Goal: Task Accomplishment & Management: Use online tool/utility

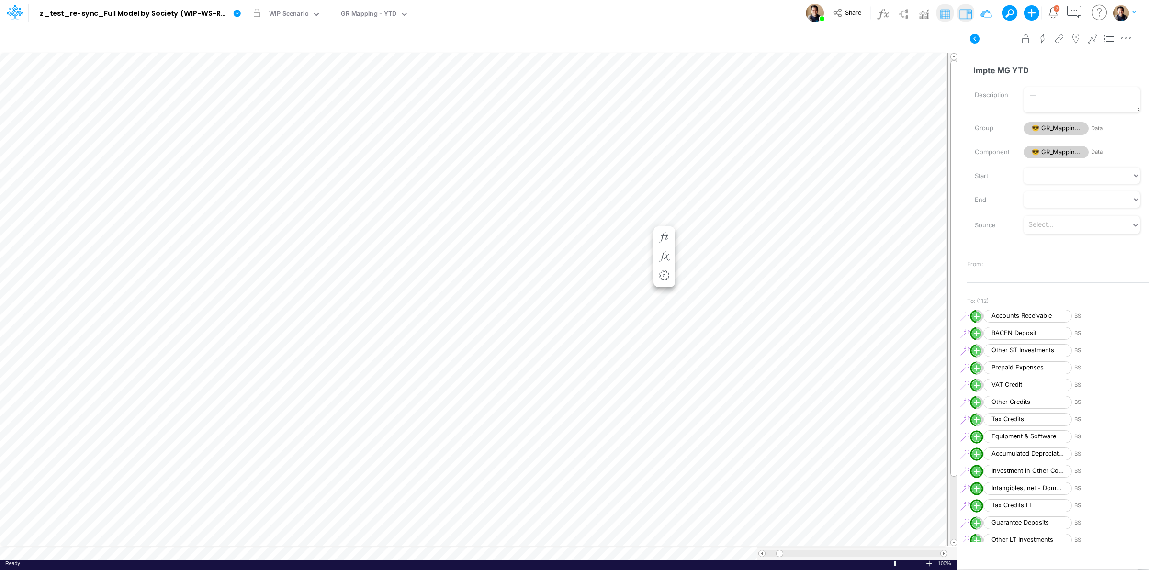
scroll to position [1764, 0]
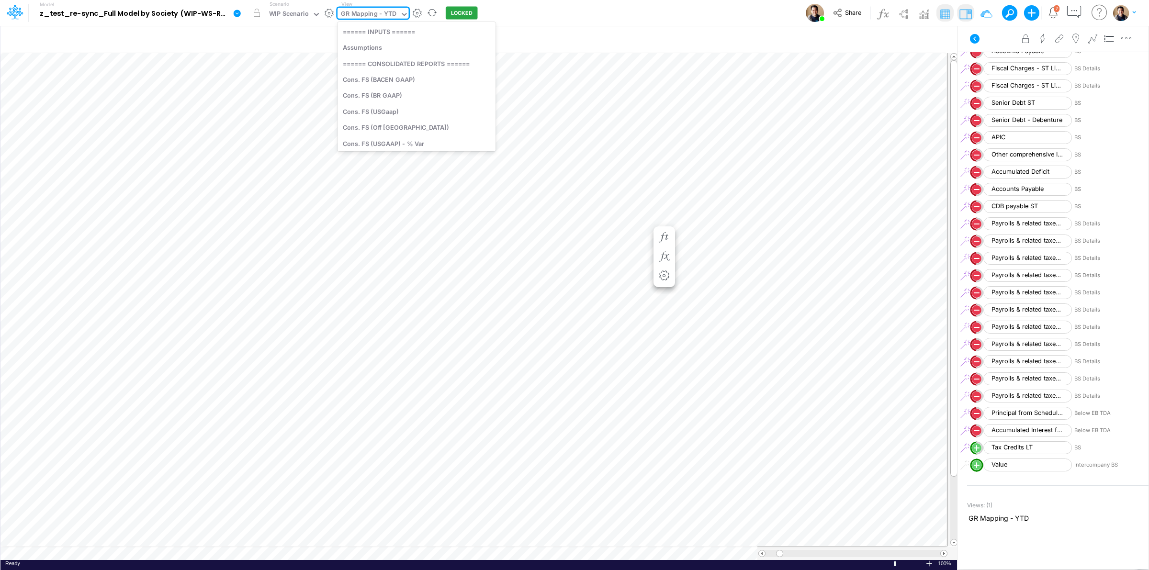
click at [364, 13] on div "GR Mapping - YTD" at bounding box center [369, 14] width 56 height 11
type input "debt s"
click at [367, 30] on div "Debt Schedules - Loans" at bounding box center [402, 31] width 129 height 16
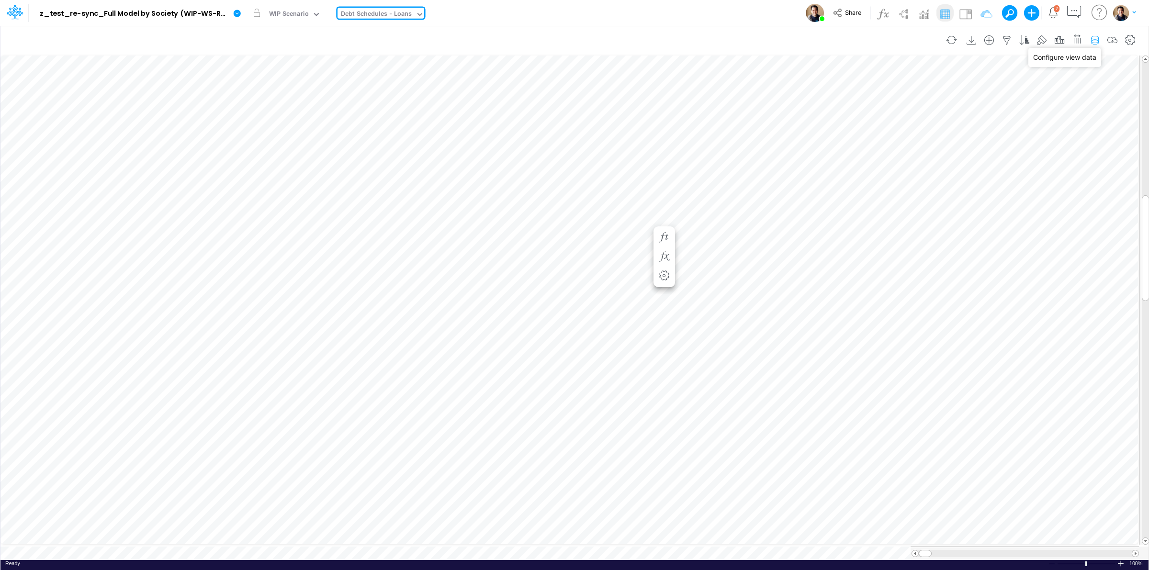
click at [1093, 40] on icon "button" at bounding box center [1095, 40] width 14 height 10
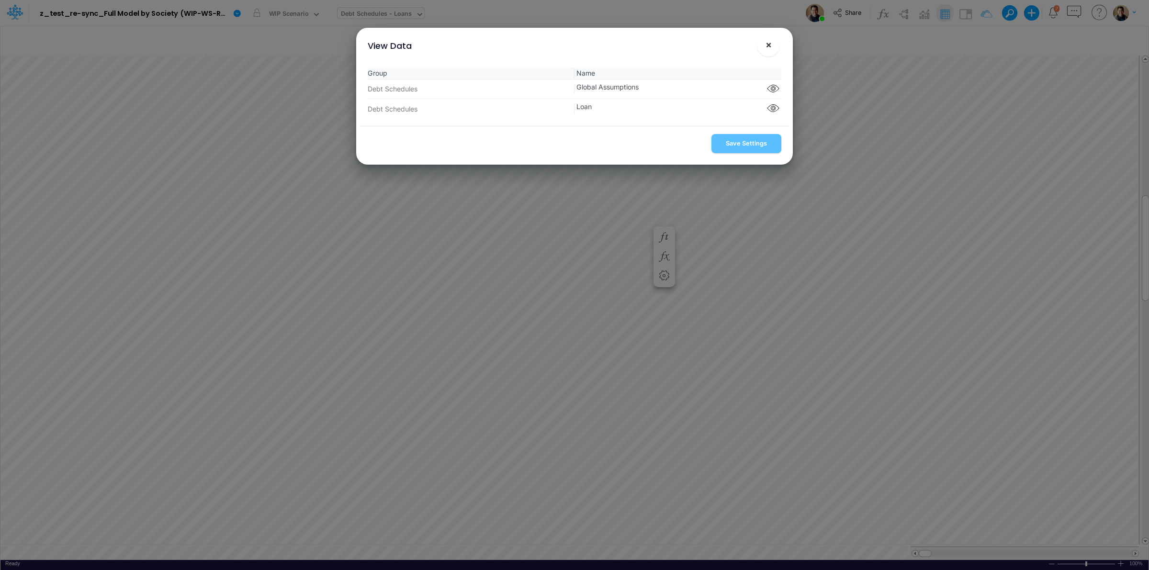
click at [767, 47] on span "×" at bounding box center [769, 44] width 6 height 11
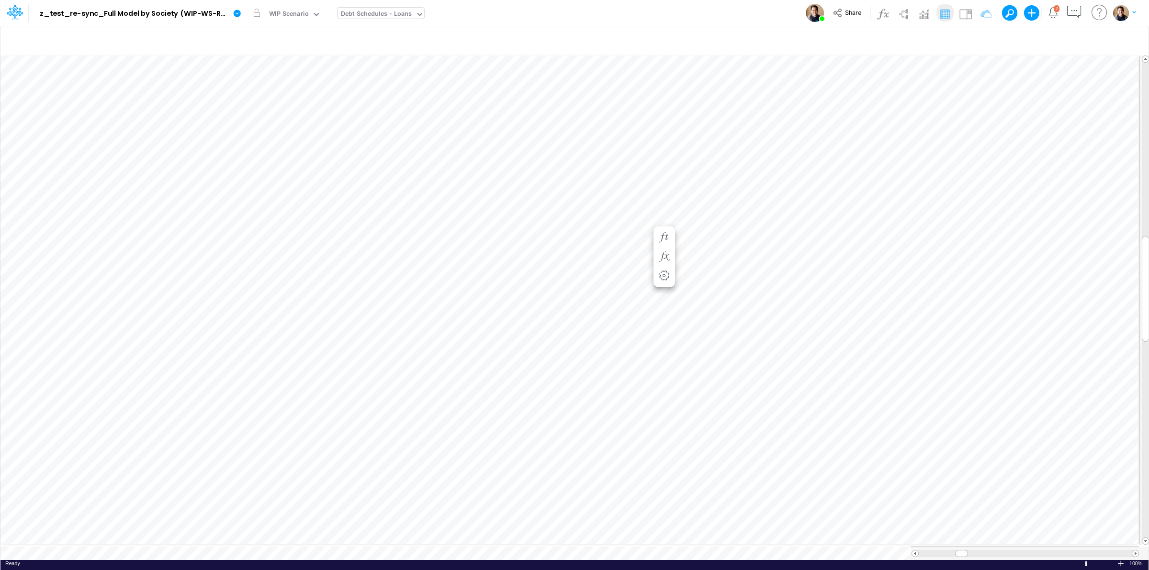
scroll to position [0, 0]
click at [966, 15] on img at bounding box center [965, 13] width 15 height 15
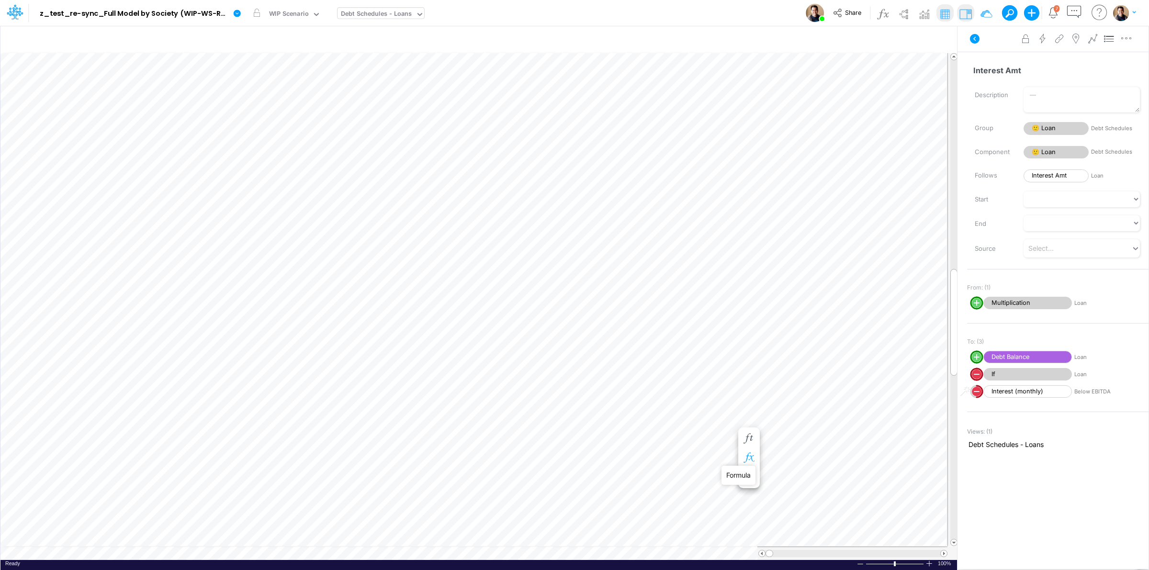
click at [748, 453] on icon "button" at bounding box center [749, 458] width 14 height 10
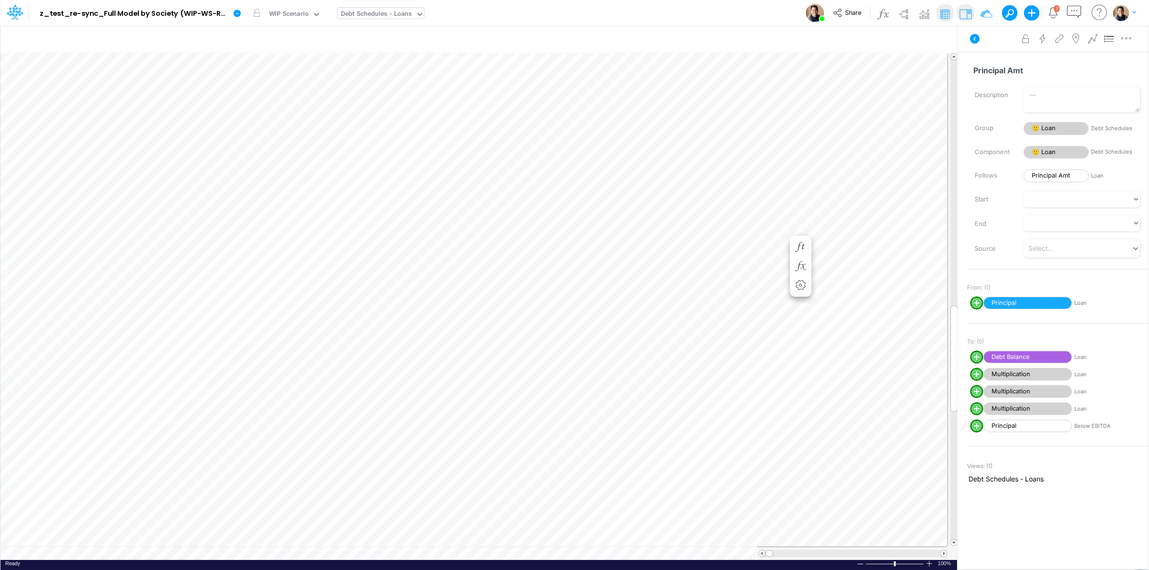
scroll to position [0, 0]
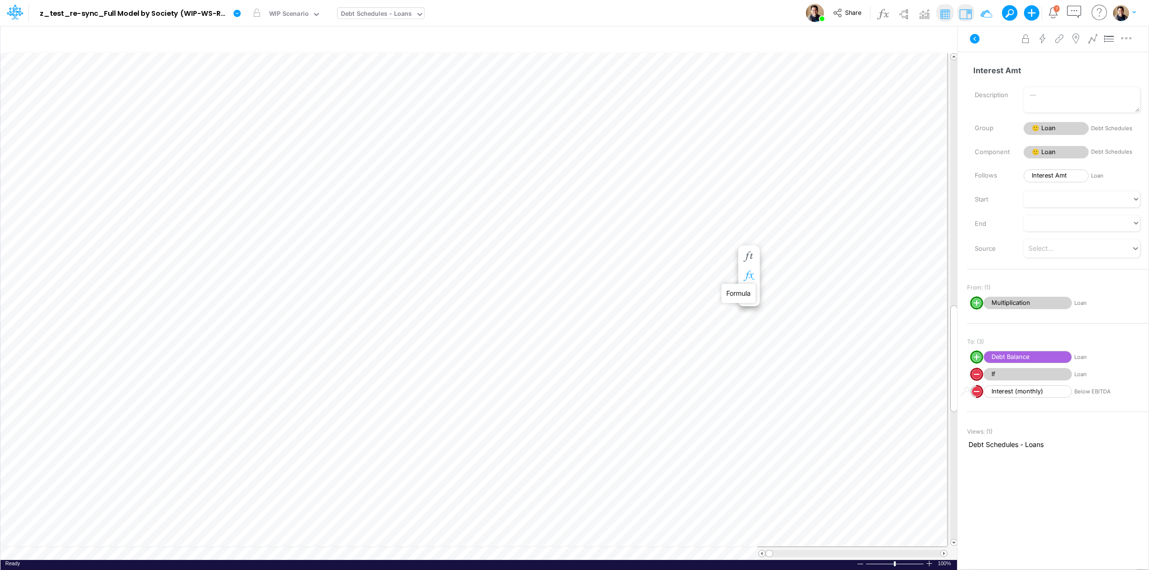
click at [753, 273] on icon "button" at bounding box center [749, 276] width 14 height 10
click at [387, 303] on span "Multiplication" at bounding box center [396, 304] width 89 height 12
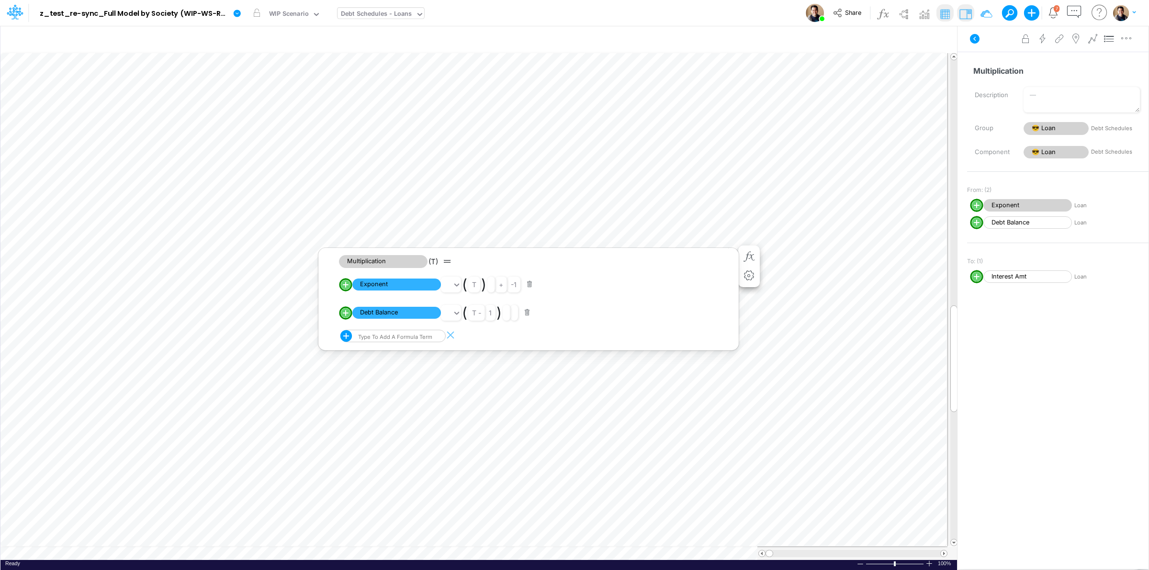
click at [346, 314] on line "circle with outer border" at bounding box center [346, 313] width 0 height 5
select select "1"
select select "Multiply"
select select "Add"
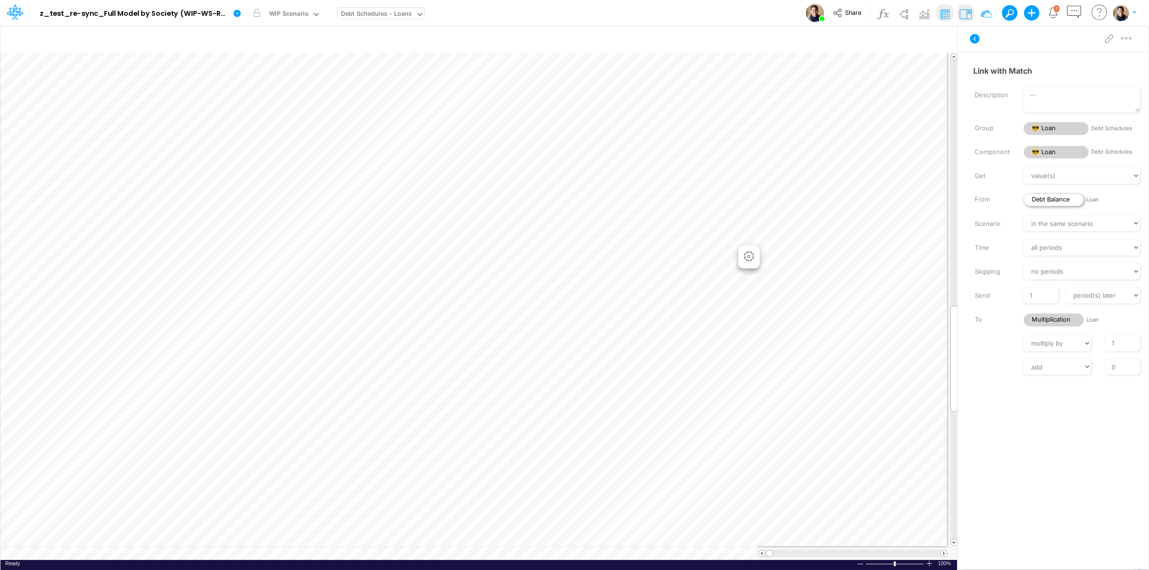
click at [1066, 203] on span "Debt Balance" at bounding box center [1054, 199] width 60 height 13
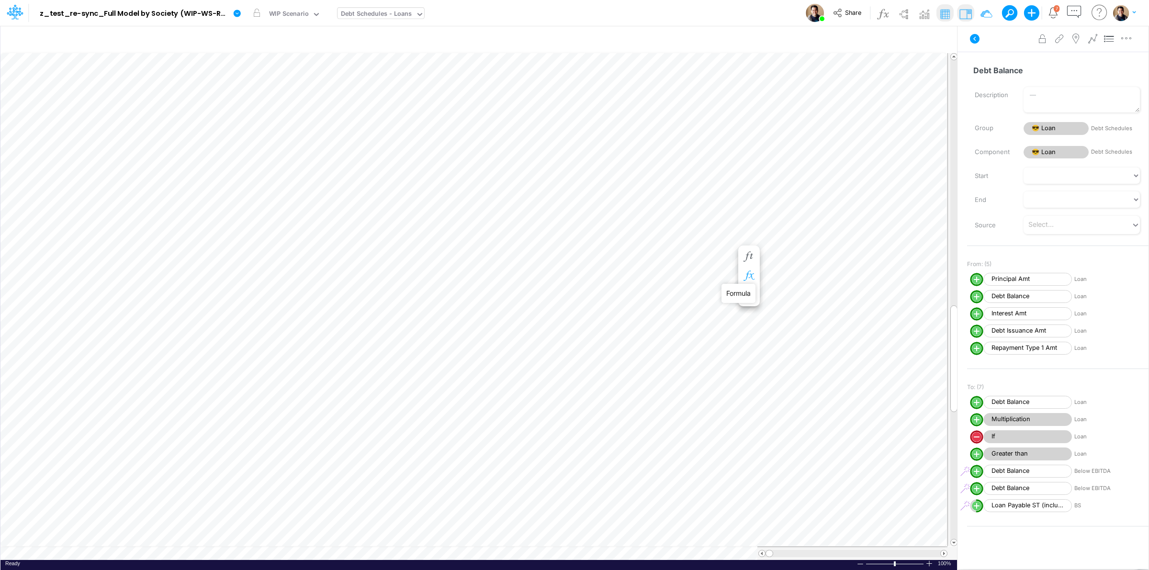
click at [753, 275] on icon "button" at bounding box center [749, 276] width 14 height 10
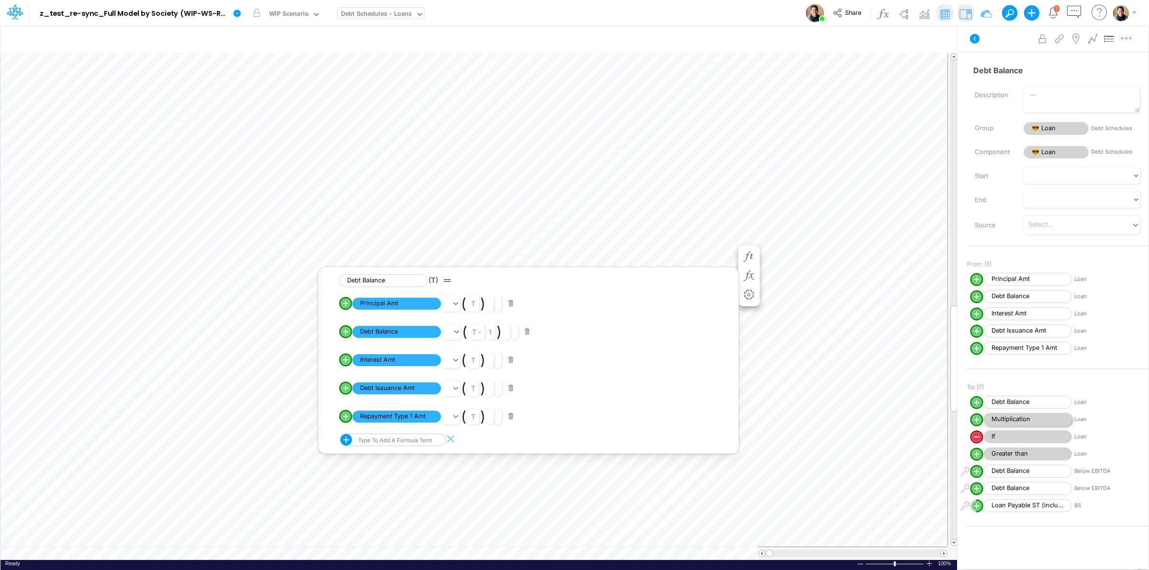
click at [1013, 420] on span "Multiplication" at bounding box center [1027, 419] width 89 height 13
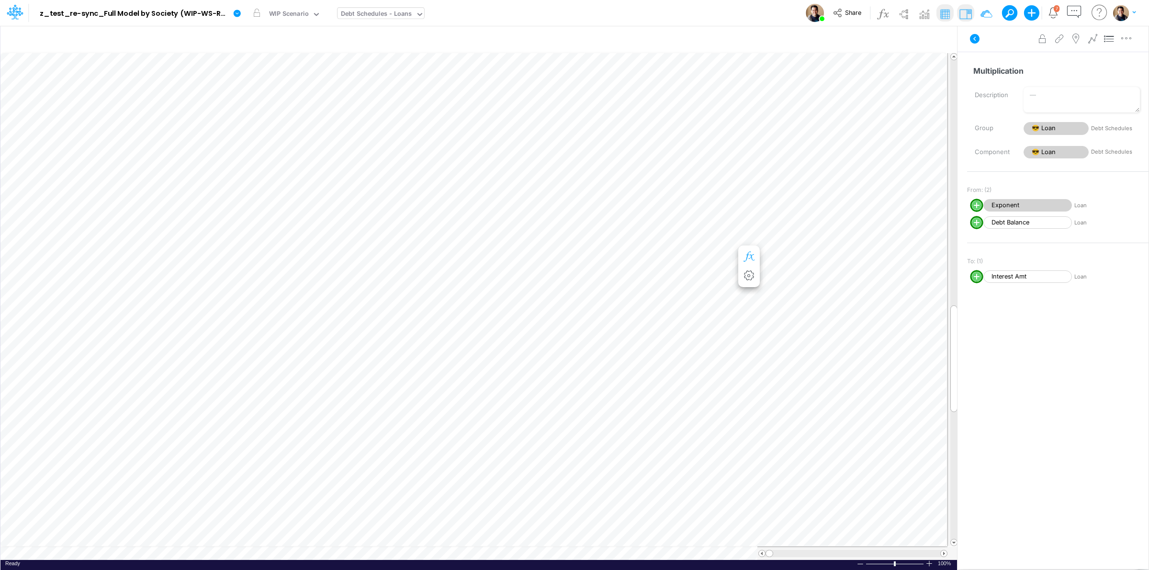
click at [748, 252] on icon "button" at bounding box center [749, 257] width 14 height 10
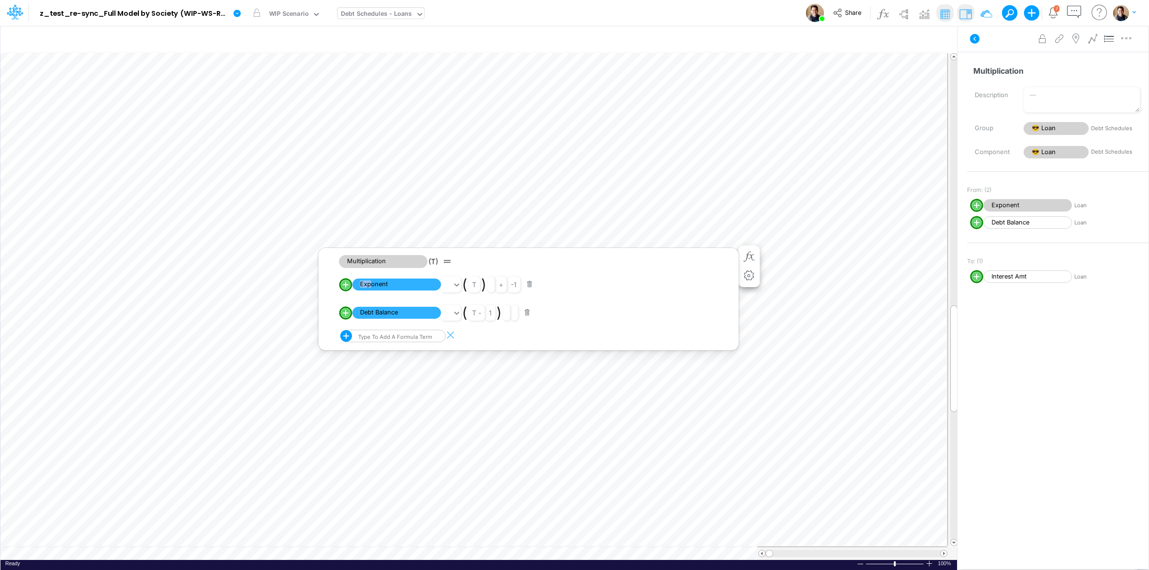
drag, startPoint x: 369, startPoint y: 284, endPoint x: 346, endPoint y: 282, distance: 23.6
click at [346, 282] on li "Positive. Active in all periods. Exponent ( t ) + -1" at bounding box center [536, 285] width 395 height 28
click at [346, 282] on circle "circle with outer border" at bounding box center [346, 285] width 10 height 10
select select "Multiply"
select select "Add"
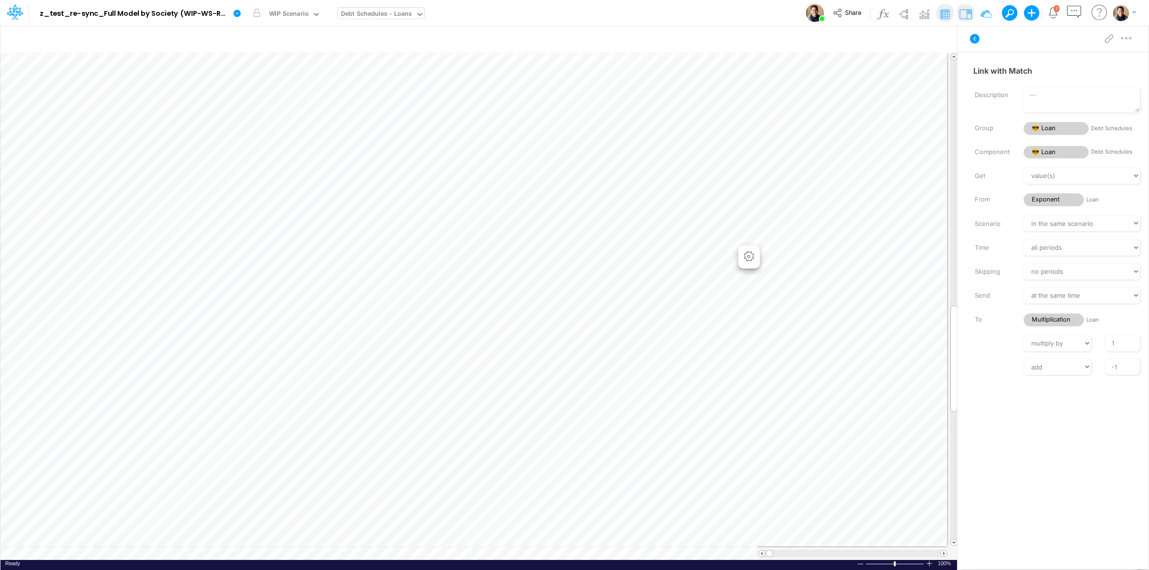
scroll to position [0, 0]
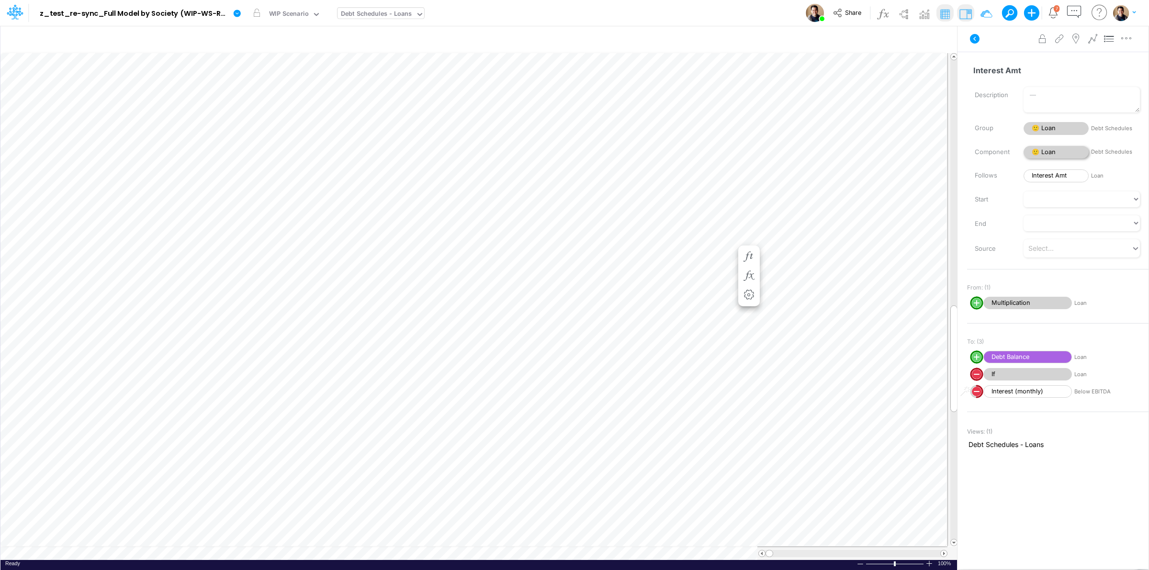
click at [1049, 149] on span "🙂 Loan" at bounding box center [1056, 152] width 65 height 13
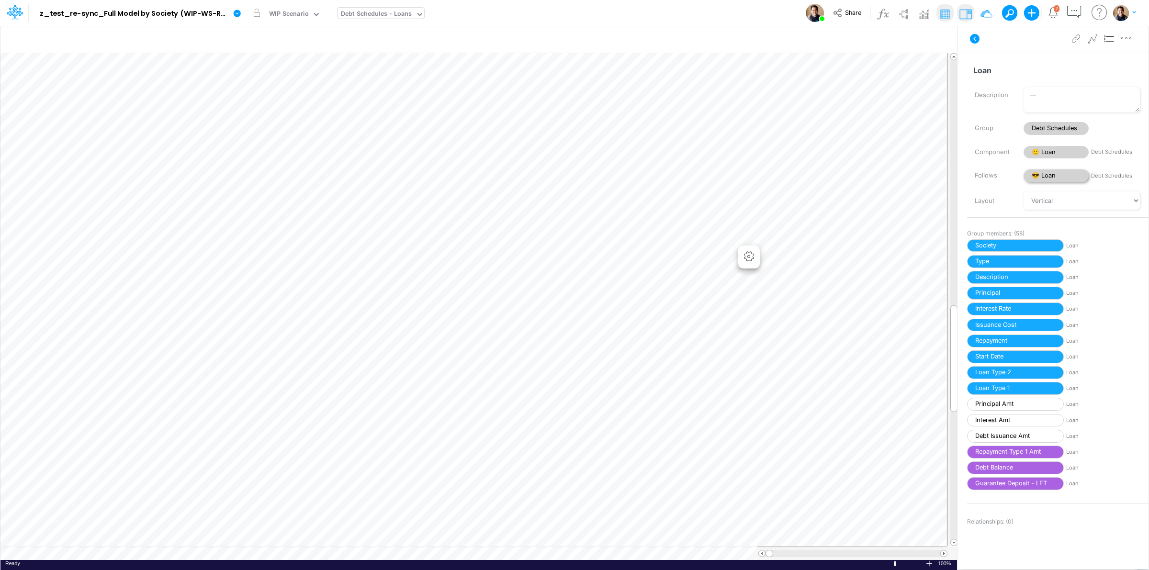
click at [1063, 178] on span "😎 Loan" at bounding box center [1056, 175] width 65 height 13
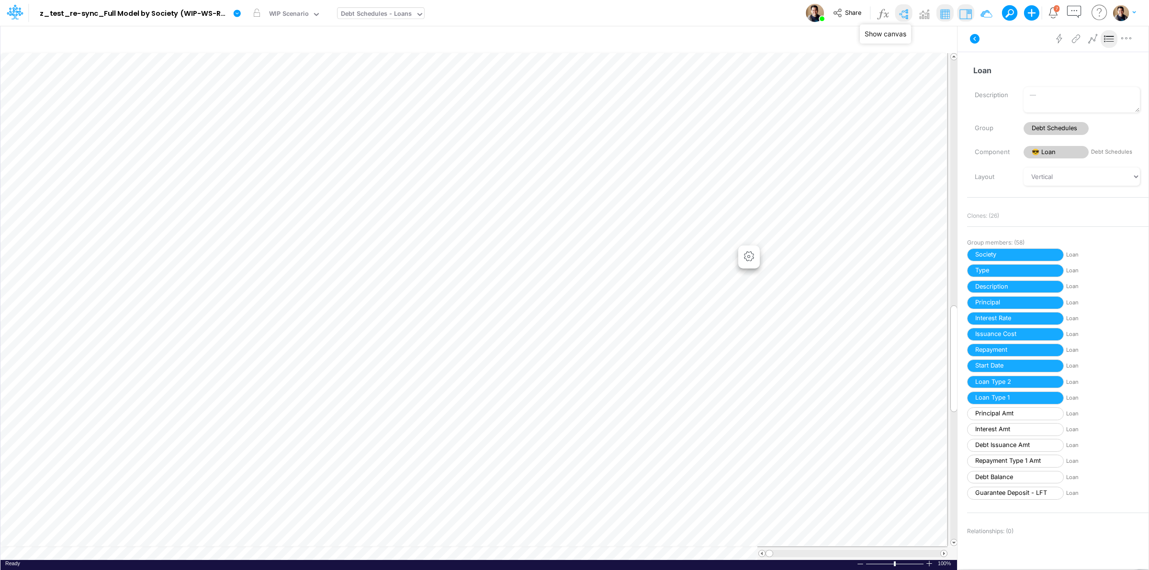
click at [910, 12] on img at bounding box center [903, 13] width 15 height 15
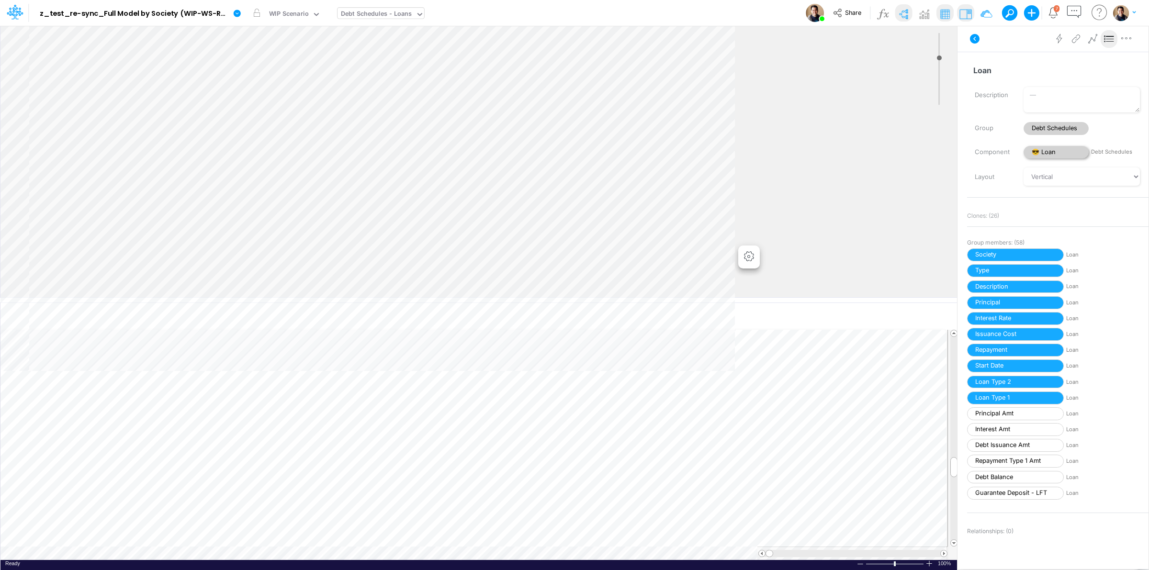
type input "0"
click at [1056, 126] on span "Debt Schedules" at bounding box center [1056, 128] width 65 height 13
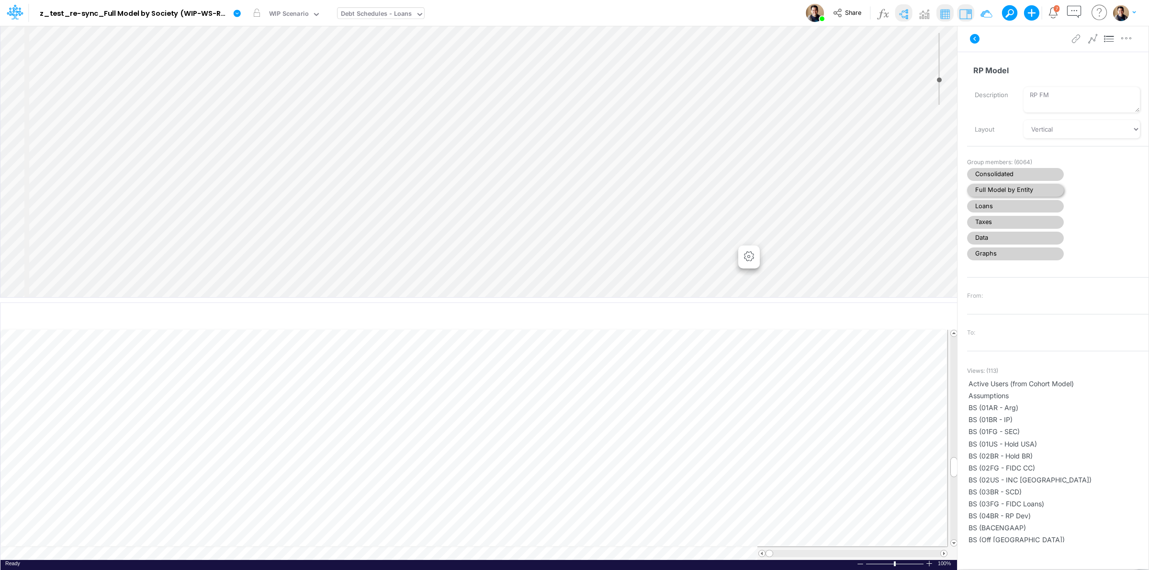
click at [992, 190] on span "Full Model by Entity" at bounding box center [1015, 190] width 97 height 13
select select "Horizontal"
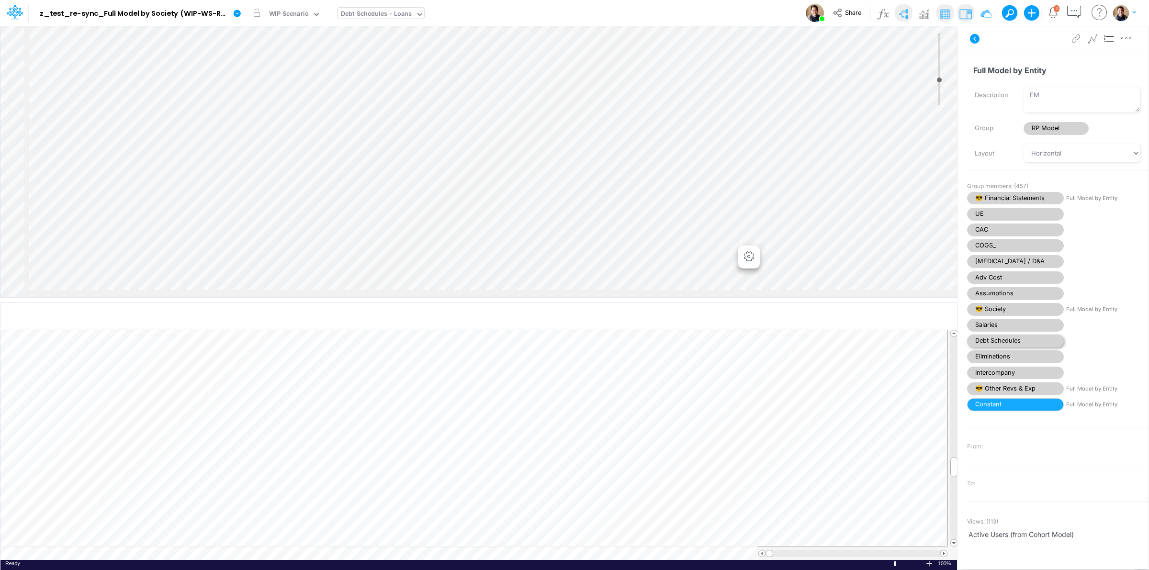
click at [1013, 343] on span "Debt Schedules" at bounding box center [1015, 341] width 97 height 13
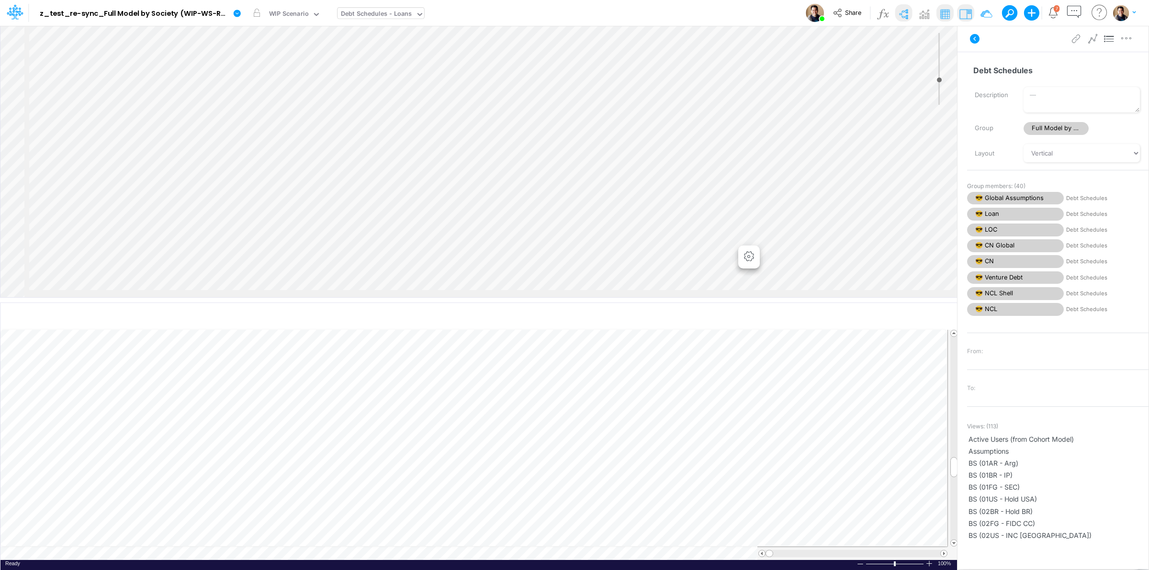
scroll to position [0, 508]
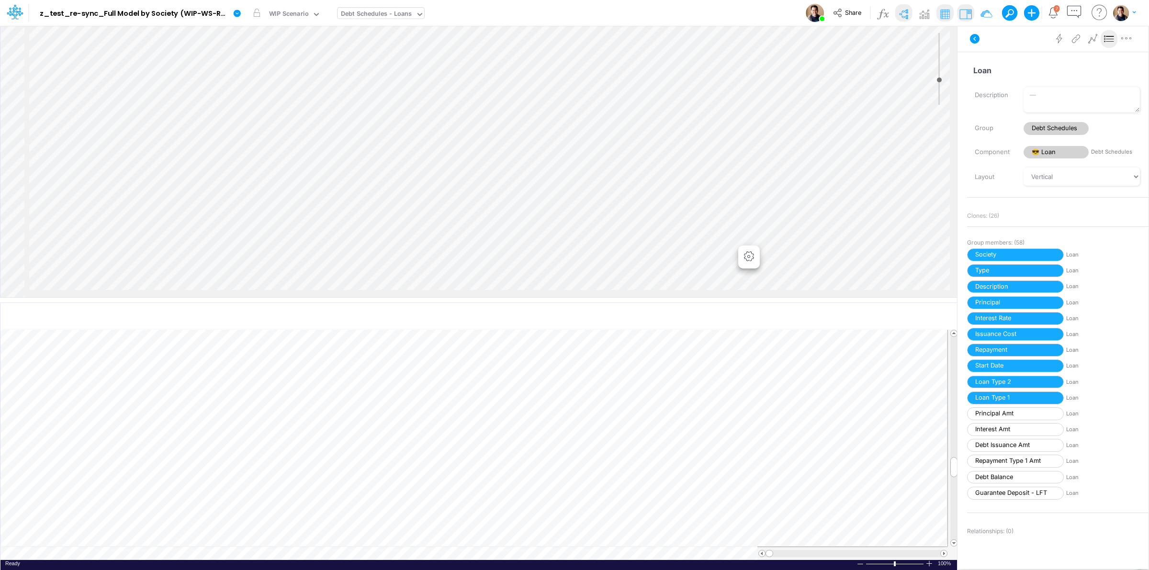
scroll to position [120, 628]
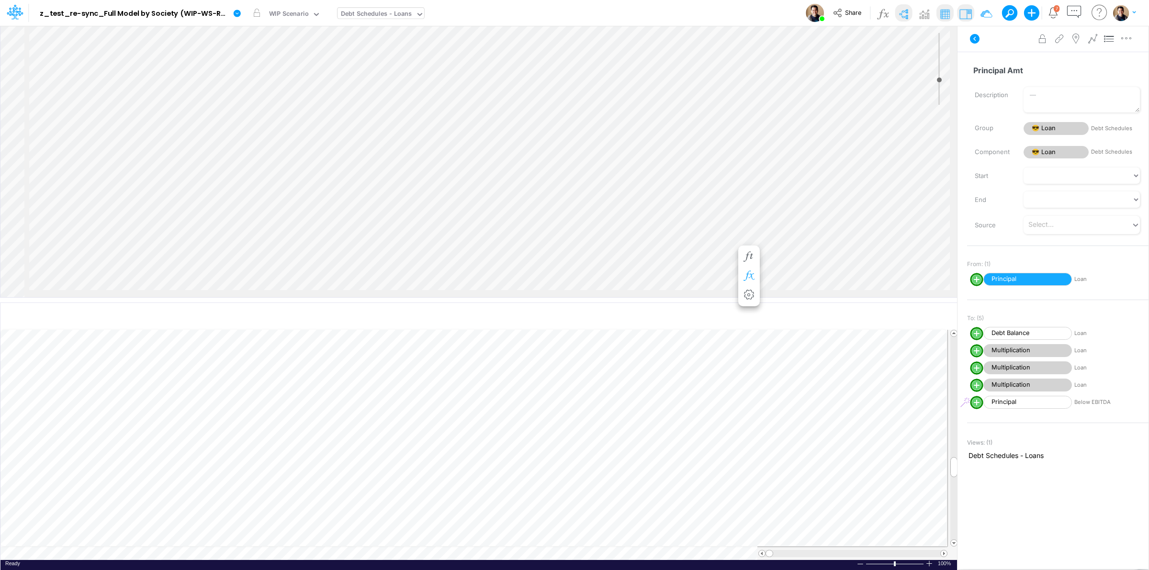
click at [747, 281] on button "button" at bounding box center [749, 276] width 18 height 19
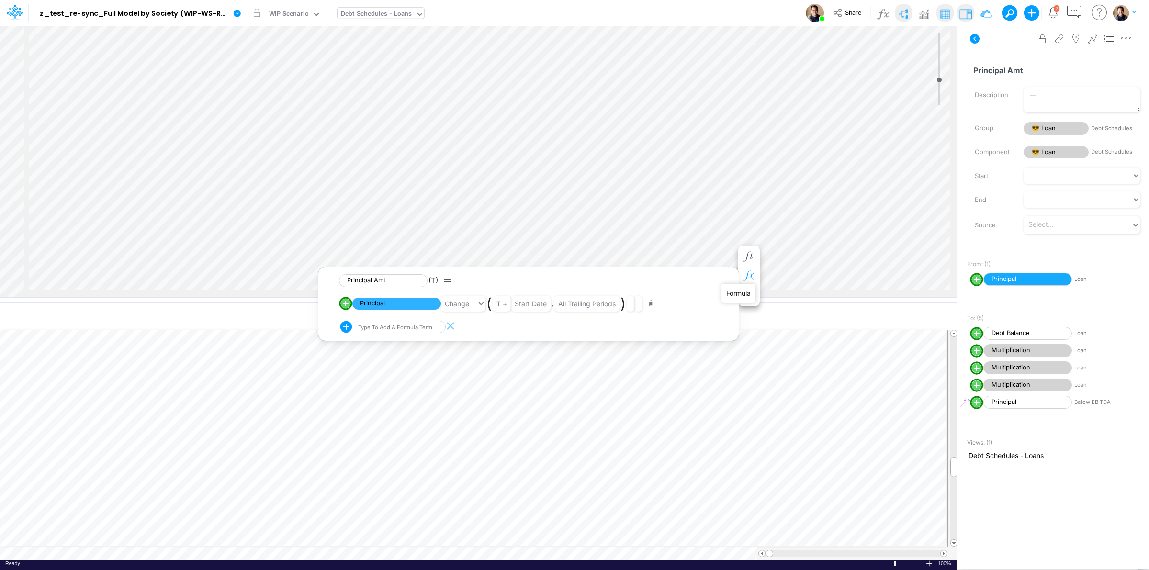
click at [748, 278] on icon "button" at bounding box center [749, 276] width 14 height 10
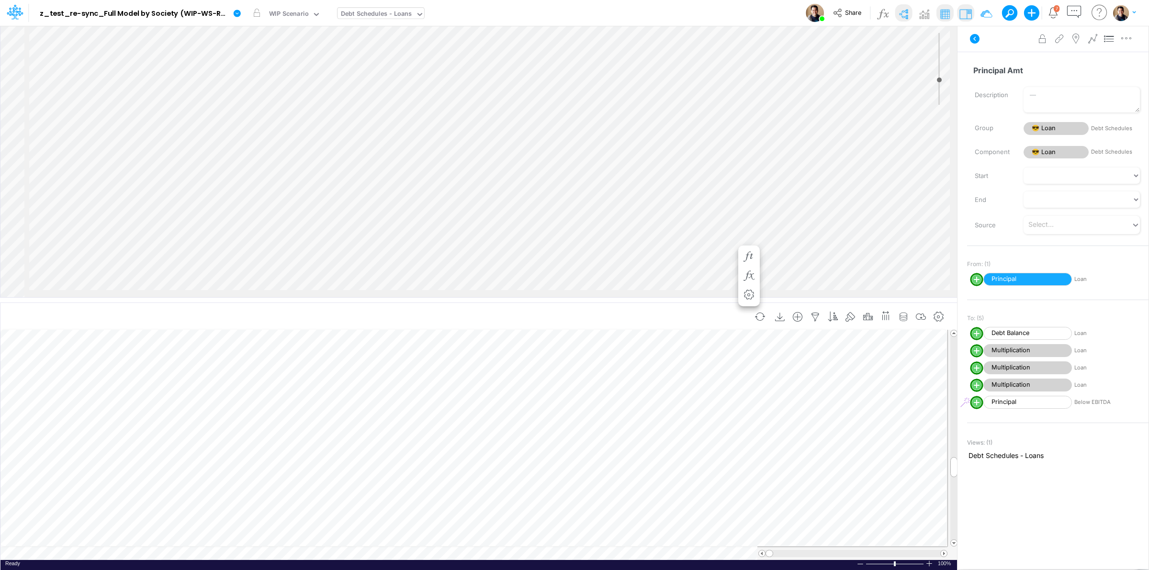
scroll to position [0, 0]
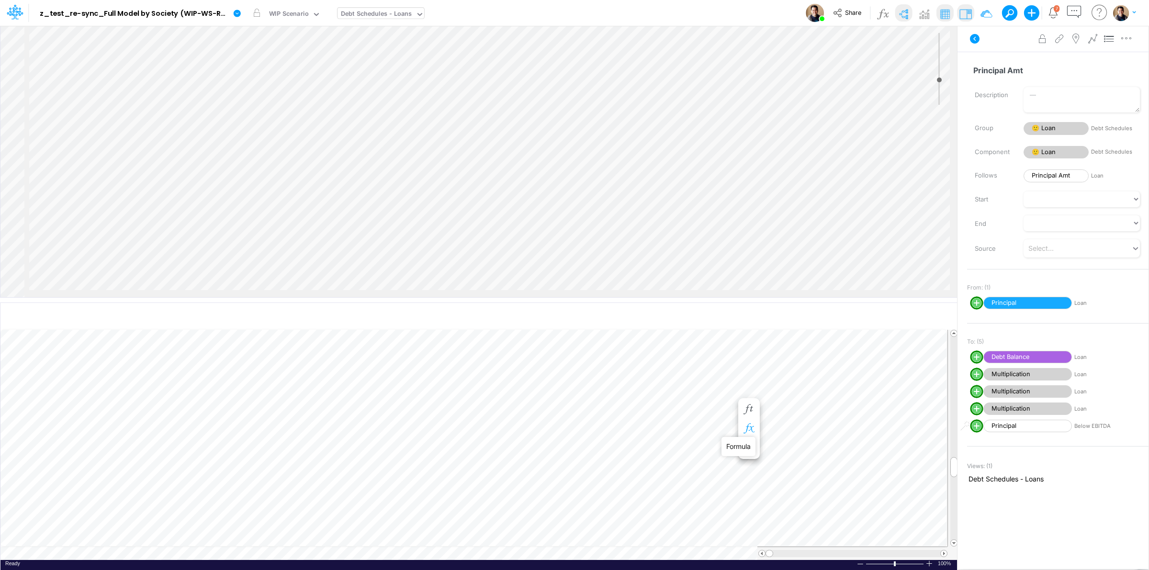
click at [748, 429] on icon "button" at bounding box center [749, 429] width 14 height 10
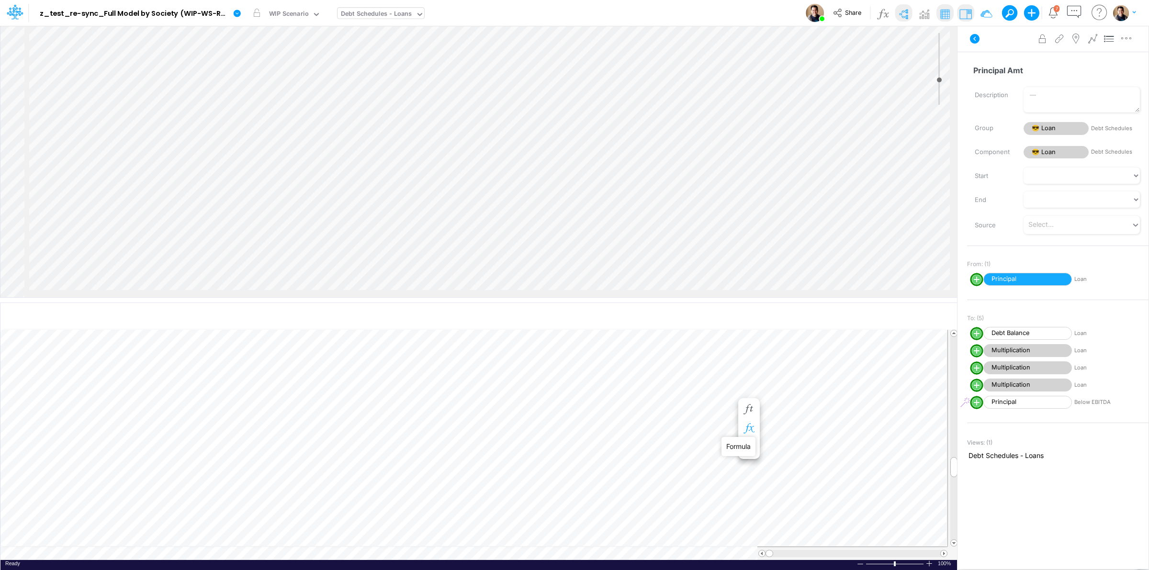
click at [750, 428] on icon "button" at bounding box center [749, 429] width 14 height 10
drag, startPoint x: 710, startPoint y: 299, endPoint x: 721, endPoint y: 182, distance: 117.3
click at [721, 185] on div at bounding box center [478, 187] width 957 height 5
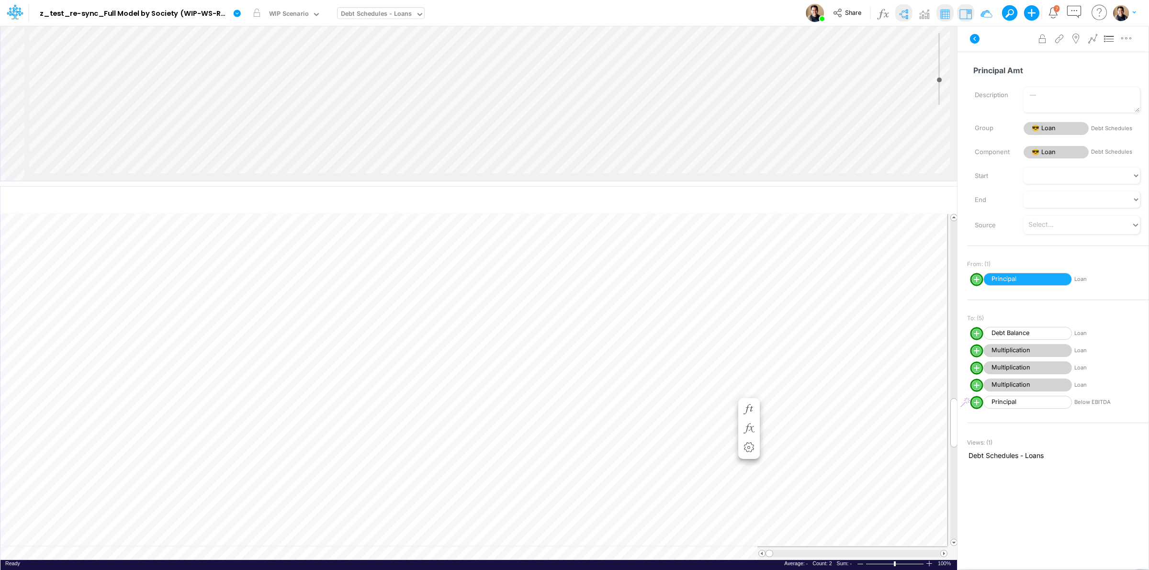
scroll to position [0, 0]
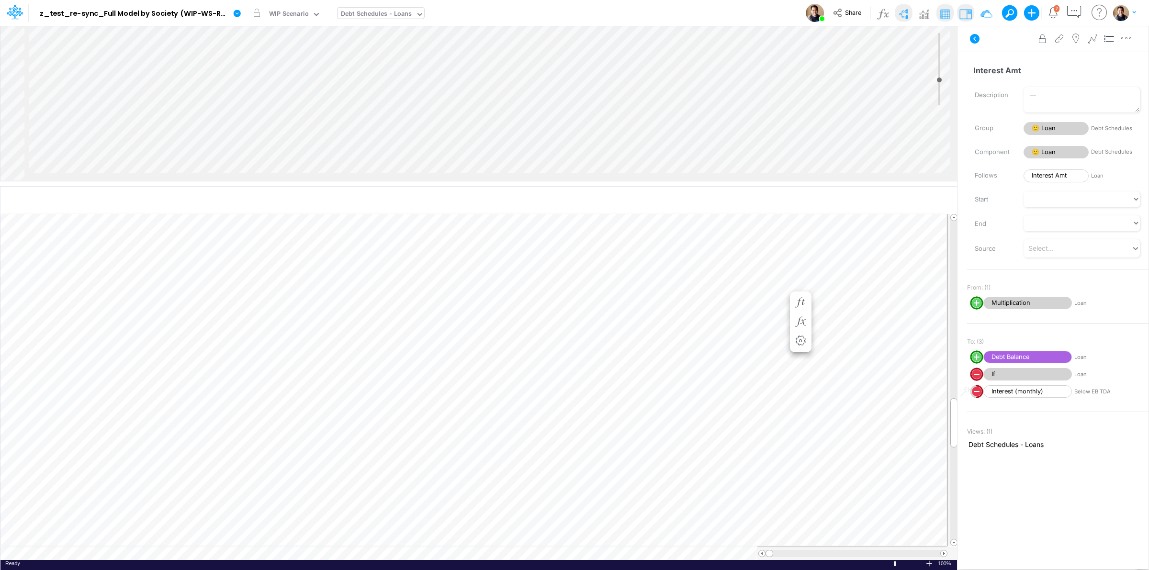
scroll to position [0, 0]
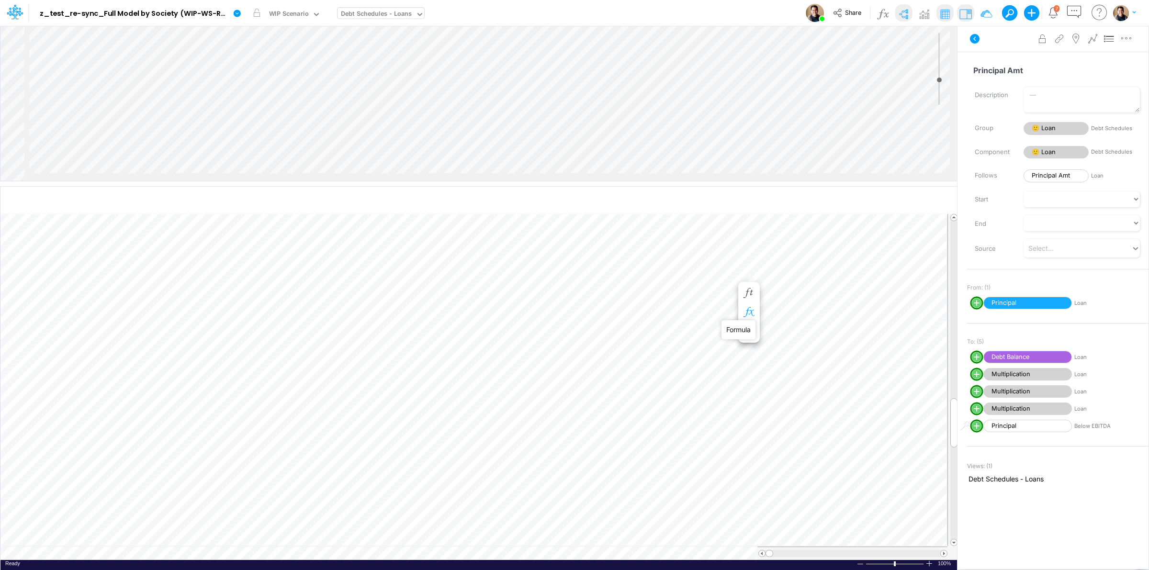
click at [746, 314] on icon "button" at bounding box center [749, 312] width 14 height 10
click at [346, 339] on line "circle with outer border" at bounding box center [346, 340] width 0 height 5
select select "Change"
select select "1"
select select "Multiply"
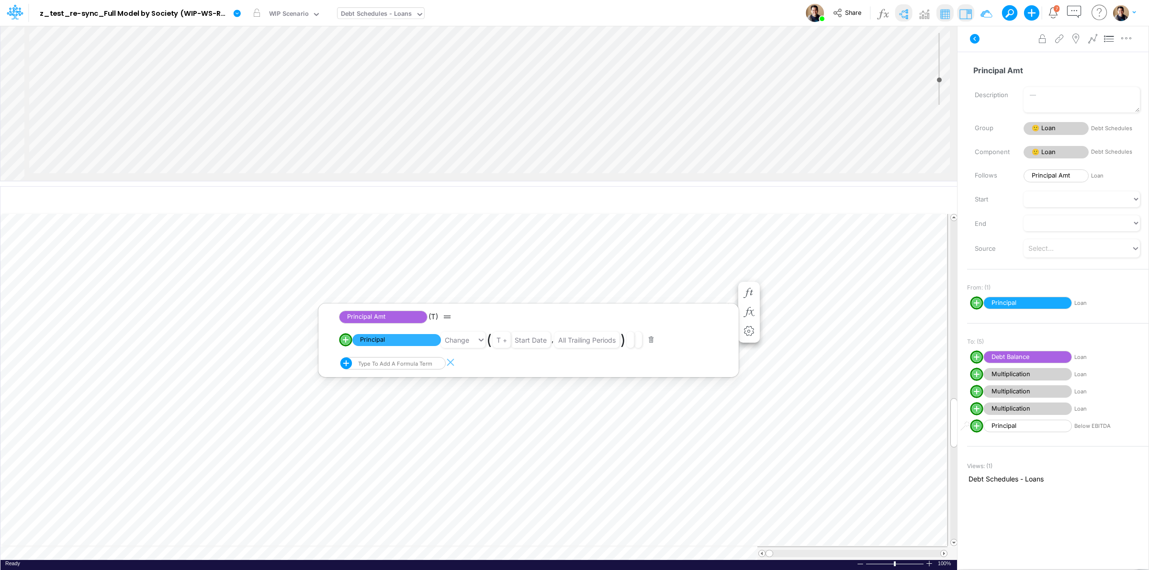
select select "Add"
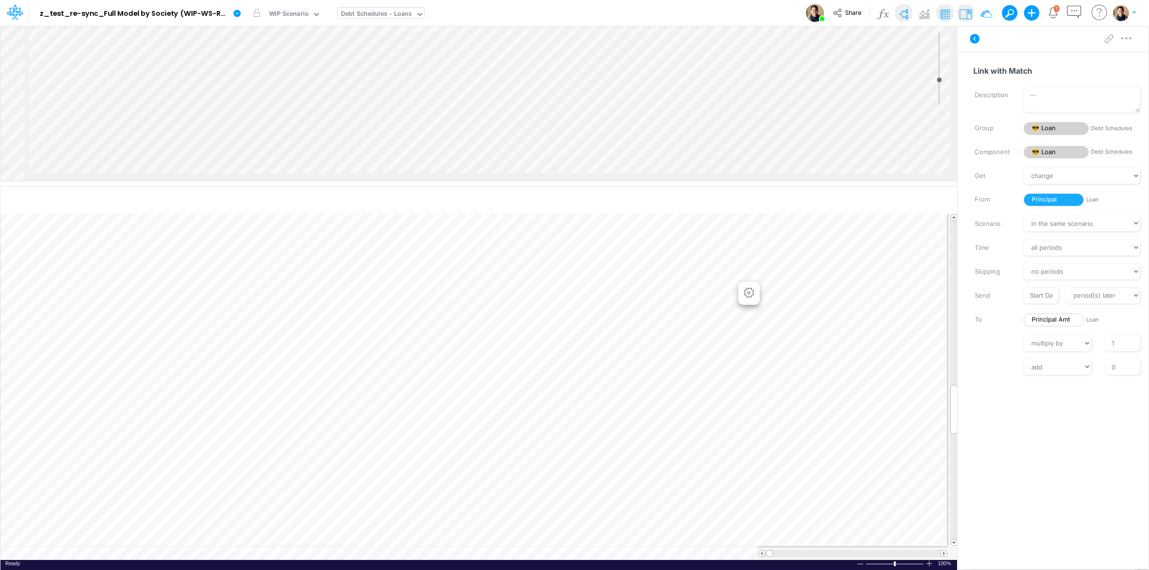
scroll to position [0, 0]
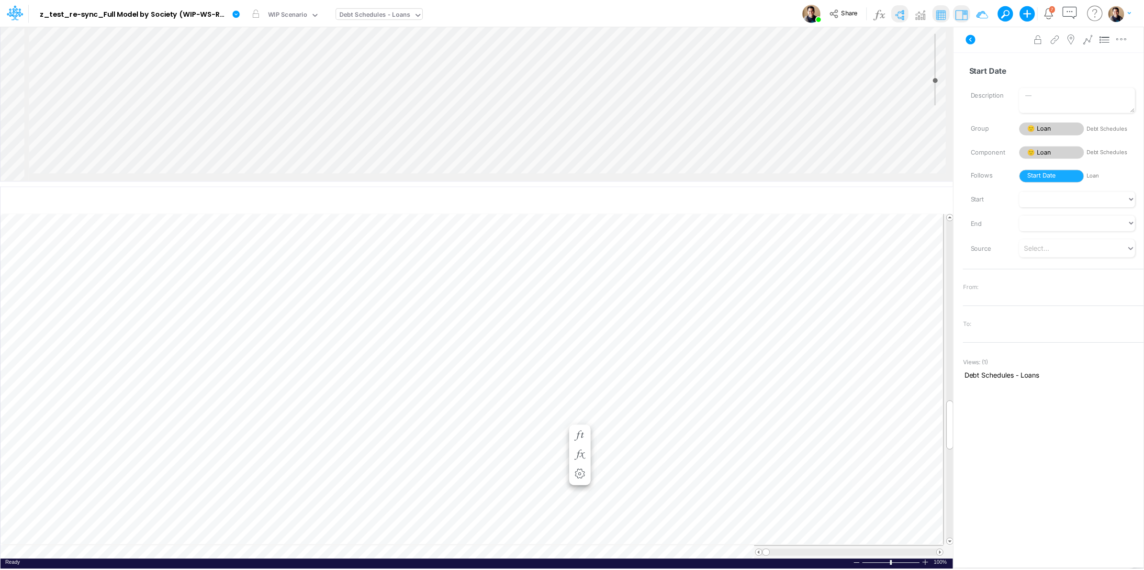
scroll to position [0, 0]
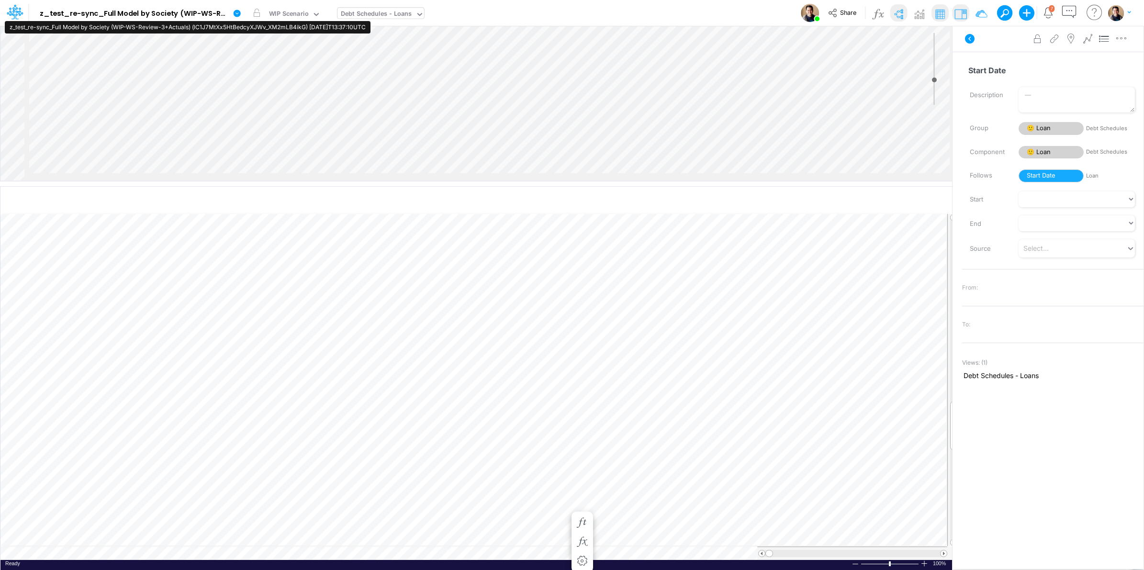
click at [315, 25] on div "z_test_re-sync_Full Model by Society (WIP-WS-Review-3+Actuals) (lC1J7MtXx5HtBed…" at bounding box center [188, 27] width 366 height 12
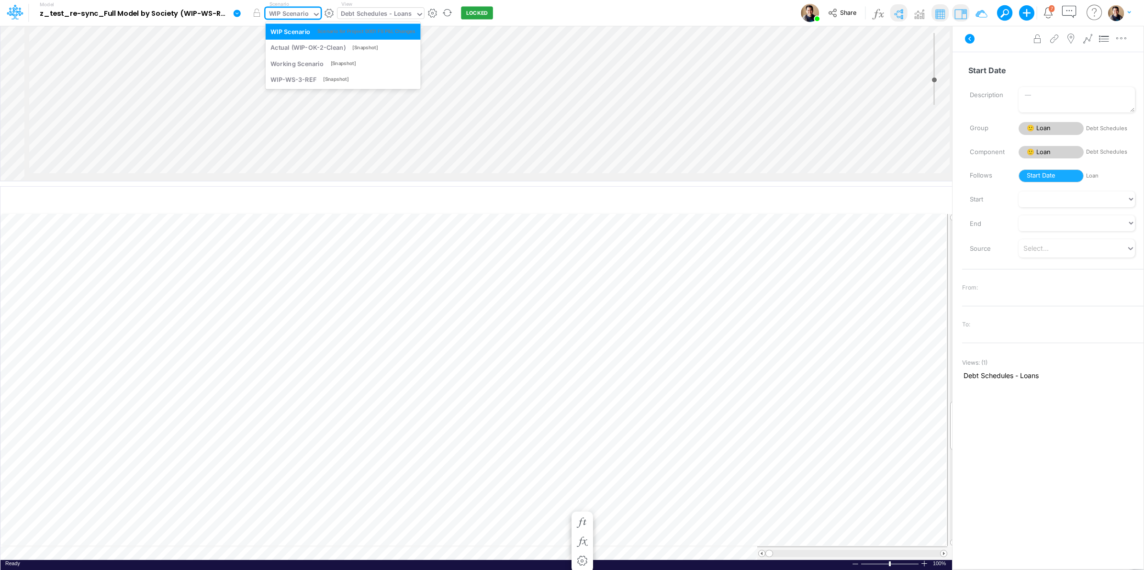
click at [301, 15] on div "WIP Scenario" at bounding box center [289, 14] width 40 height 11
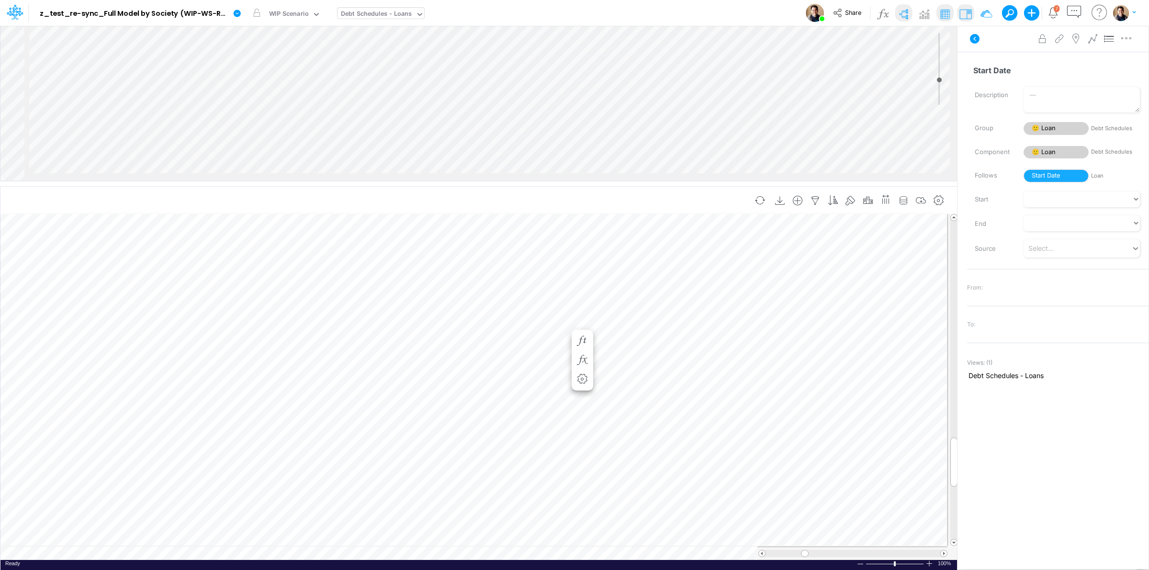
scroll to position [0, 0]
click at [585, 356] on icon "button" at bounding box center [582, 360] width 14 height 10
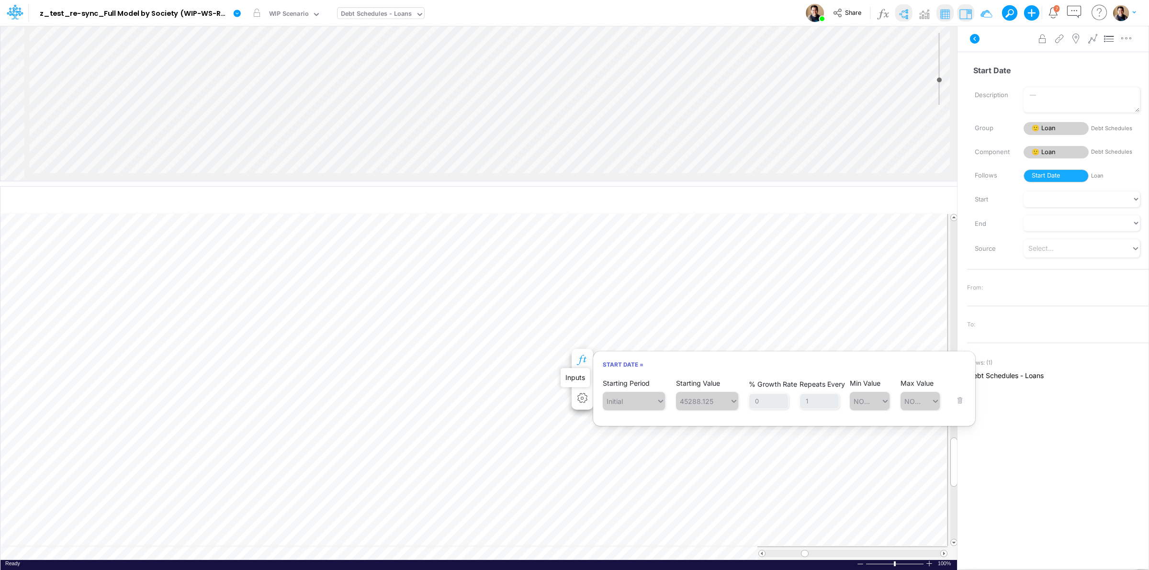
click at [582, 357] on icon "button" at bounding box center [582, 360] width 14 height 10
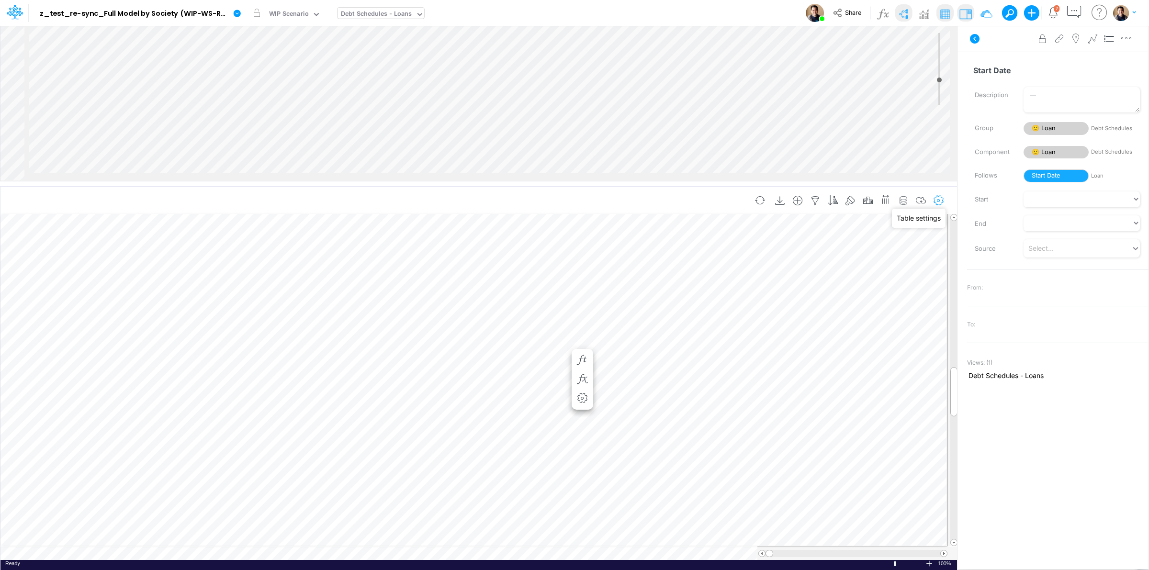
click at [941, 197] on icon "button" at bounding box center [939, 201] width 14 height 10
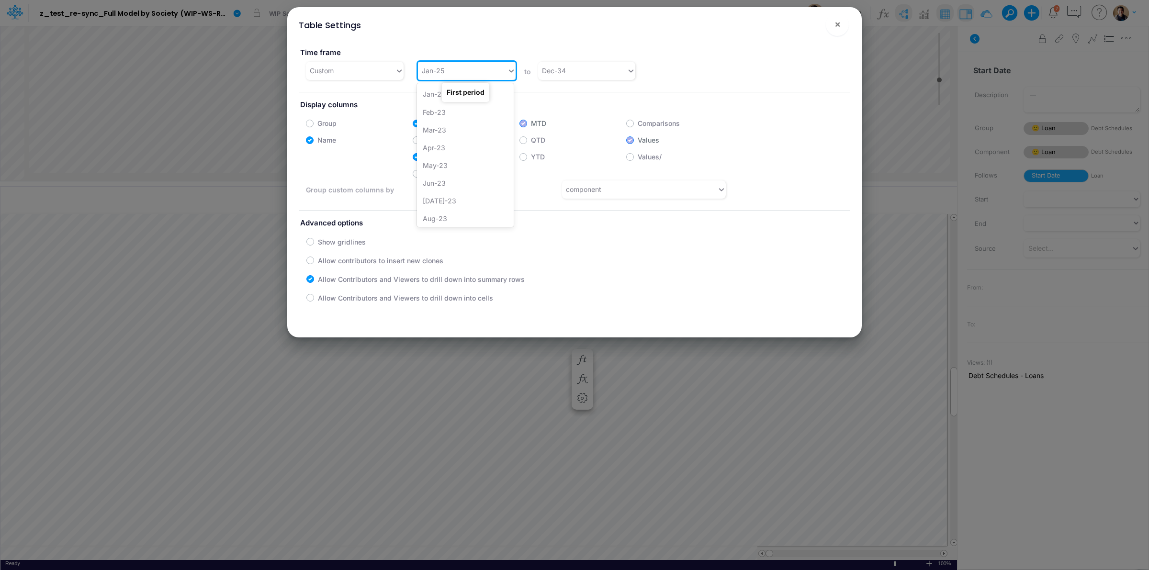
click at [452, 72] on div "Jan-25" at bounding box center [462, 71] width 89 height 16
click at [470, 93] on div "Jan-23" at bounding box center [465, 94] width 97 height 18
click at [841, 23] on button "×" at bounding box center [837, 24] width 23 height 23
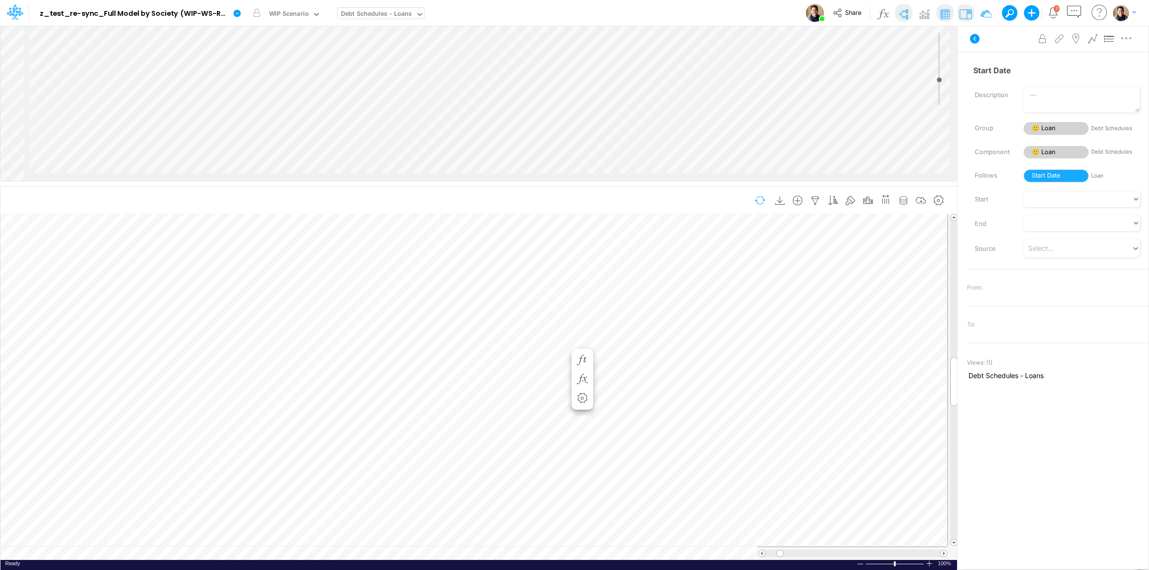
scroll to position [0, 0]
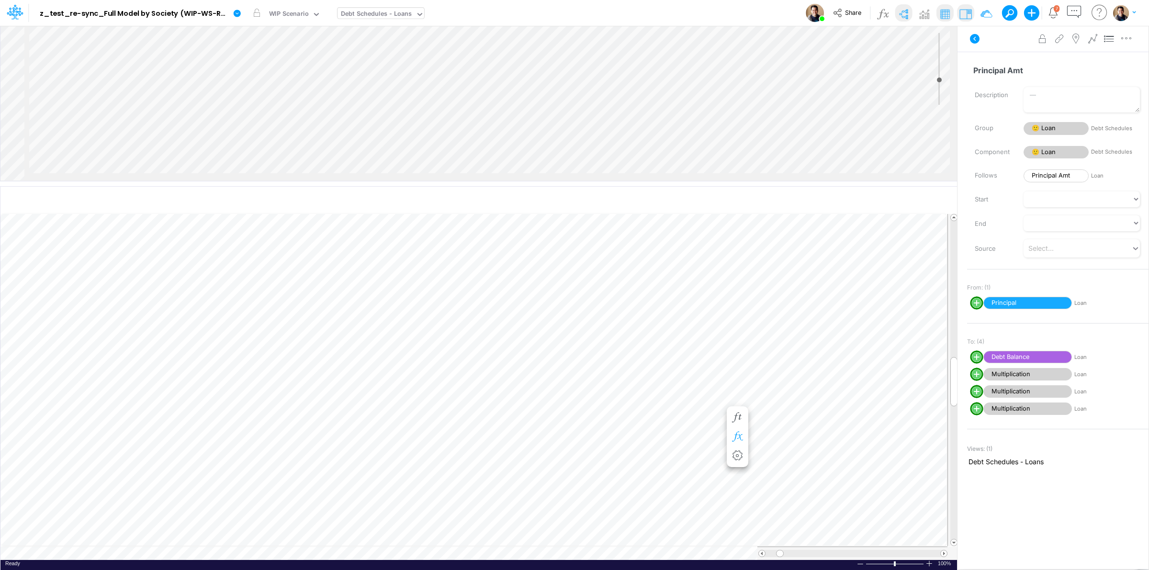
click at [735, 442] on button "button" at bounding box center [738, 437] width 18 height 19
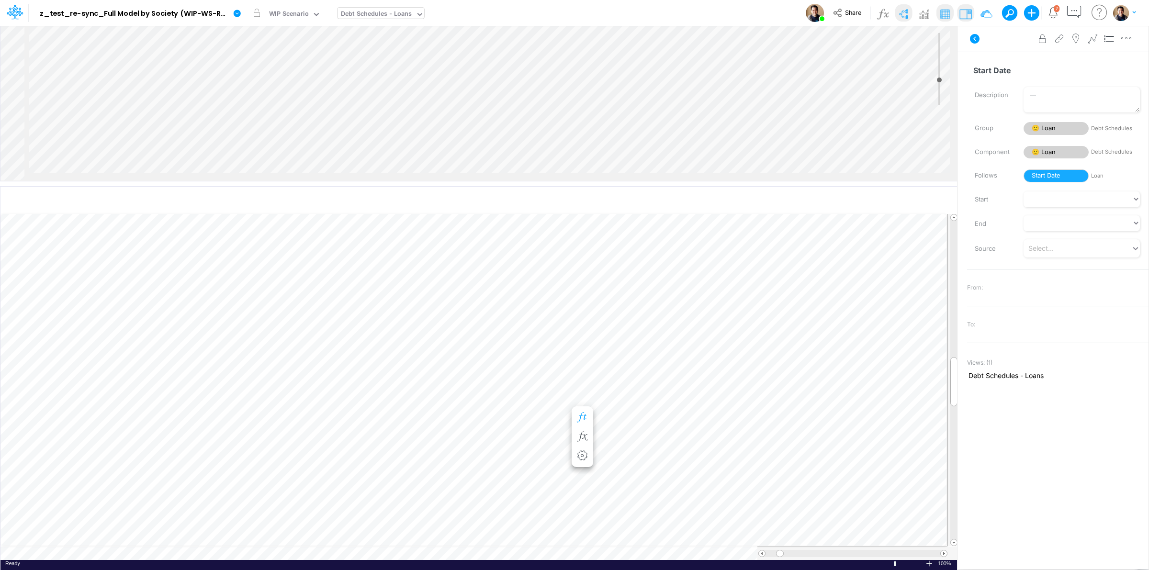
scroll to position [0, 0]
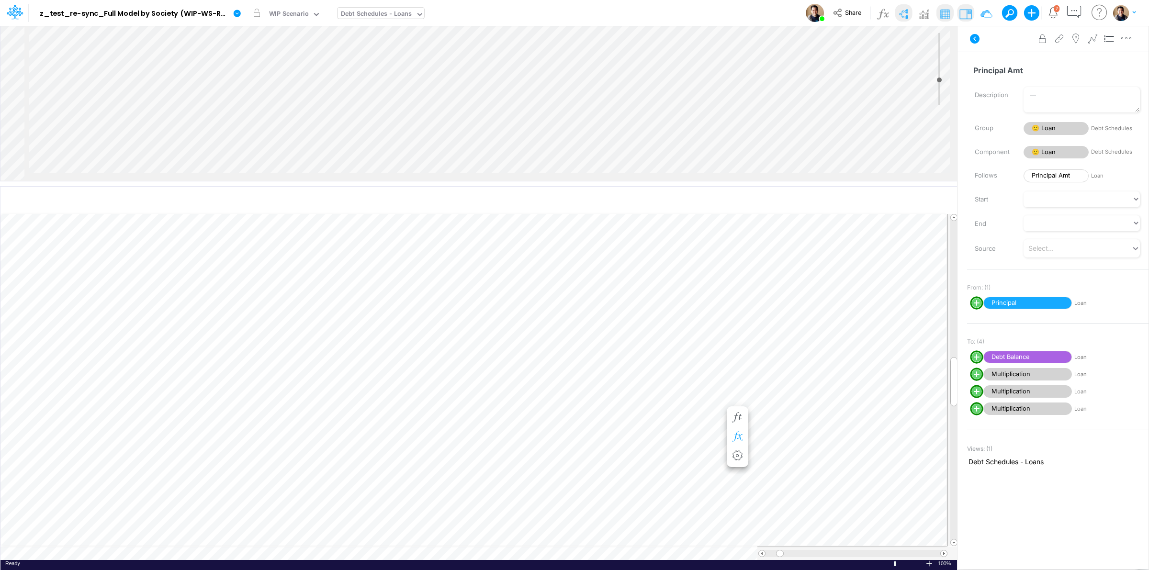
click at [738, 432] on icon "button" at bounding box center [737, 437] width 14 height 10
click at [332, 467] on circle "circle with outer border" at bounding box center [334, 465] width 10 height 10
select select "Change"
select select "1"
select select "Multiply"
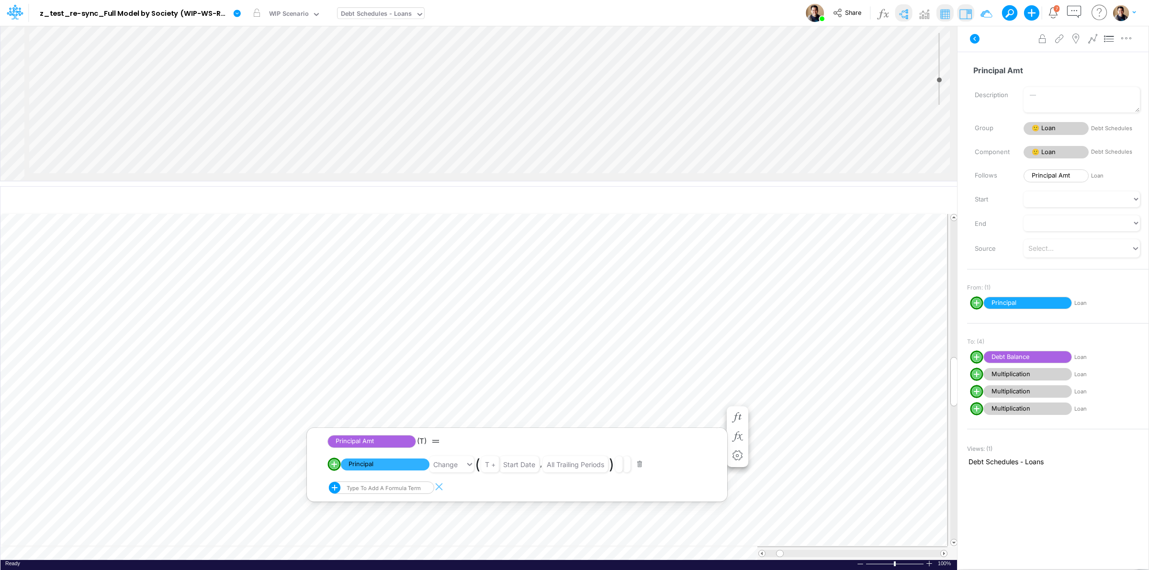
select select "Add"
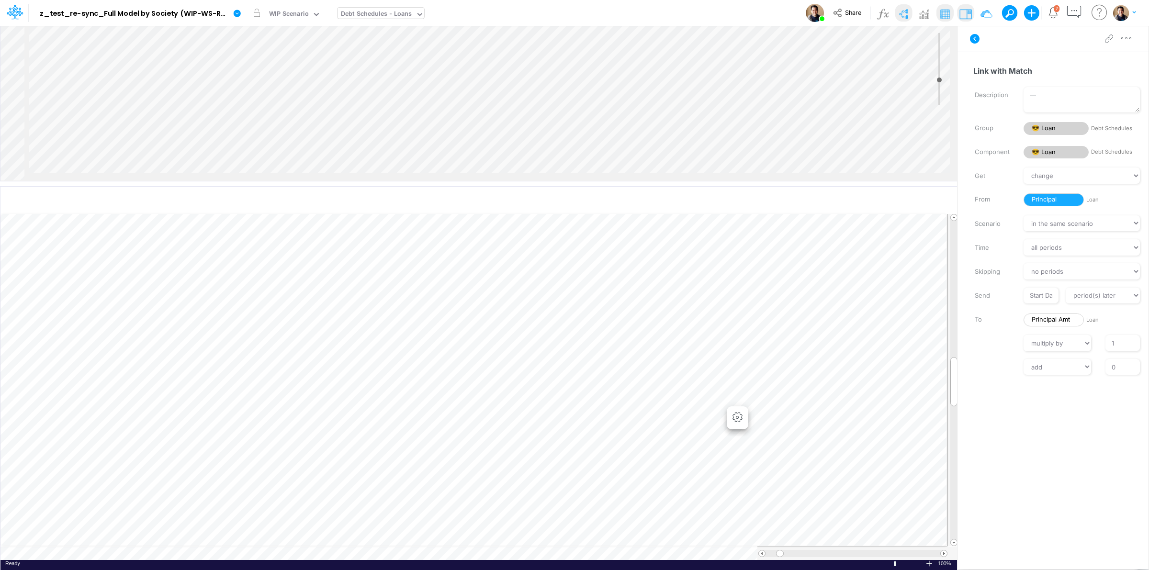
scroll to position [0, 0]
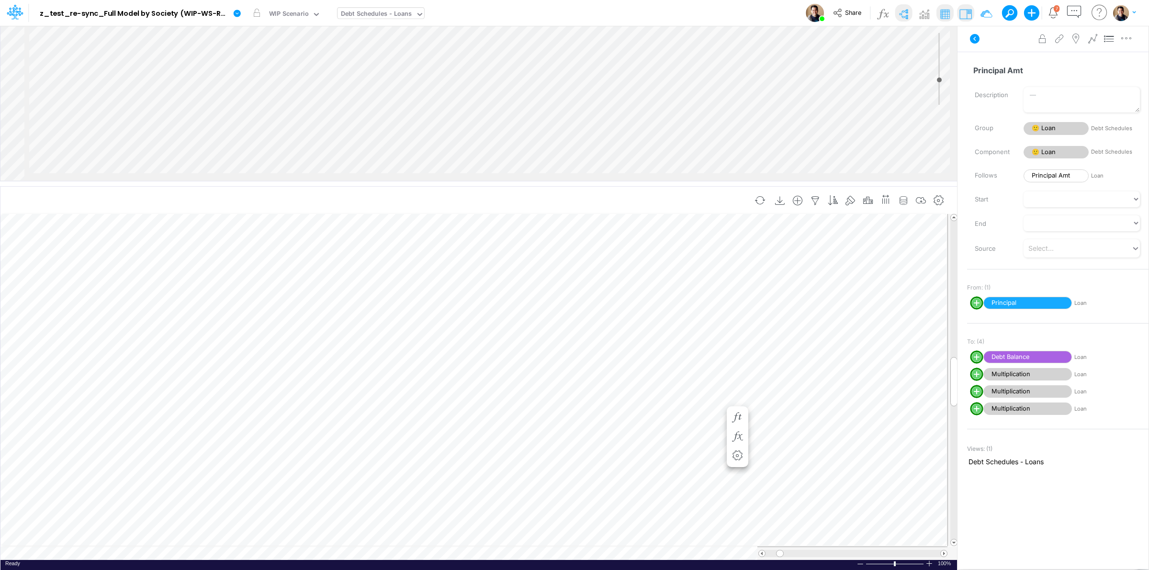
scroll to position [0, 0]
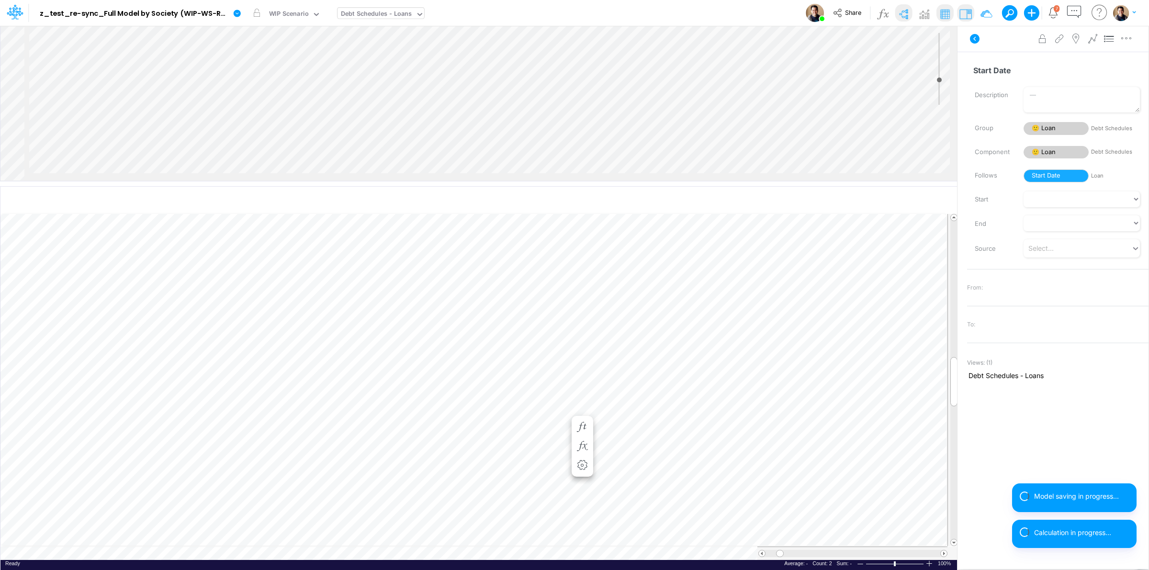
scroll to position [0, 0]
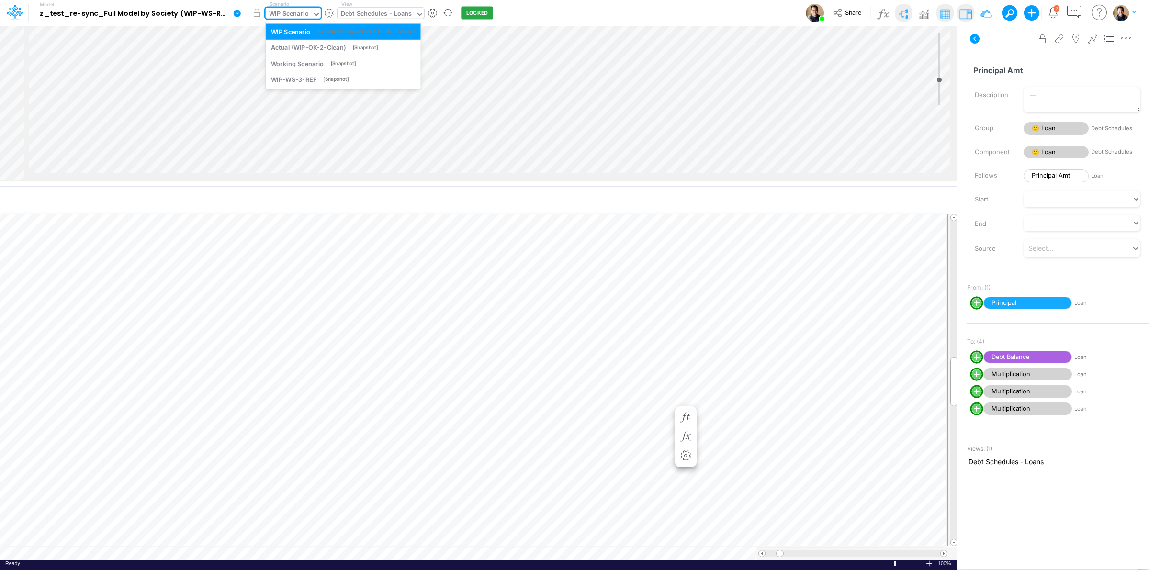
click at [308, 11] on div "WIP Scenario" at bounding box center [289, 14] width 40 height 11
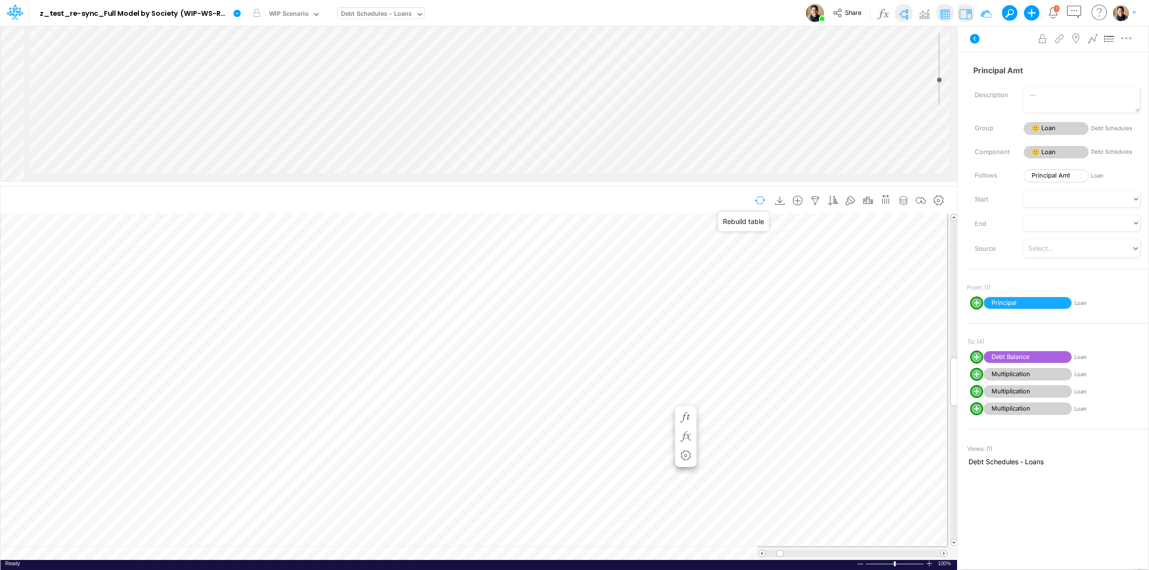
click at [759, 199] on button "button" at bounding box center [760, 200] width 23 height 17
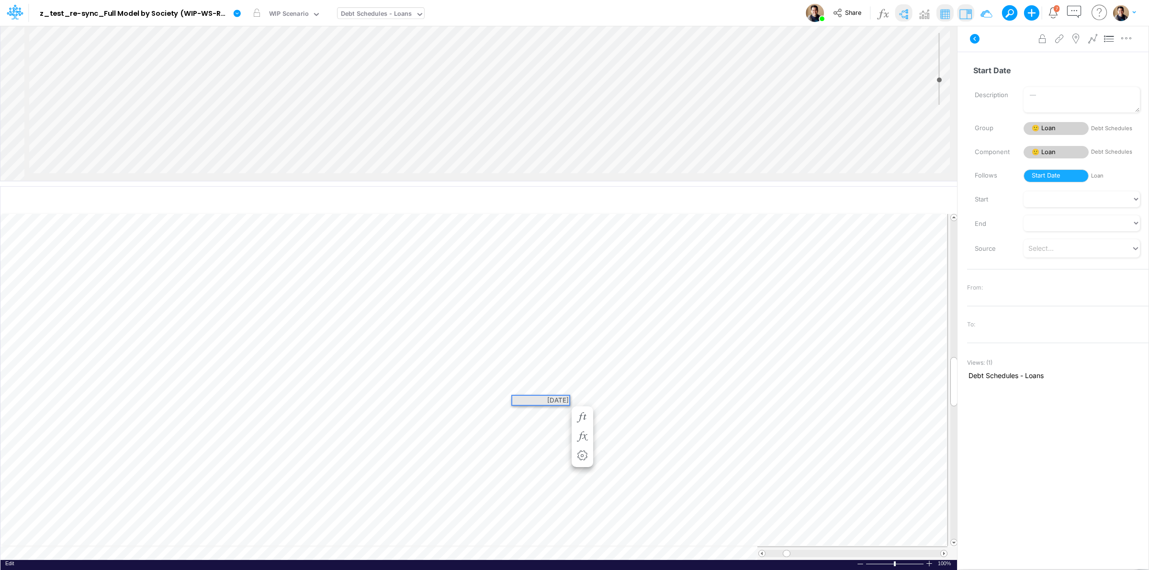
click at [544, 401] on div "2023-10-01" at bounding box center [540, 400] width 57 height 9
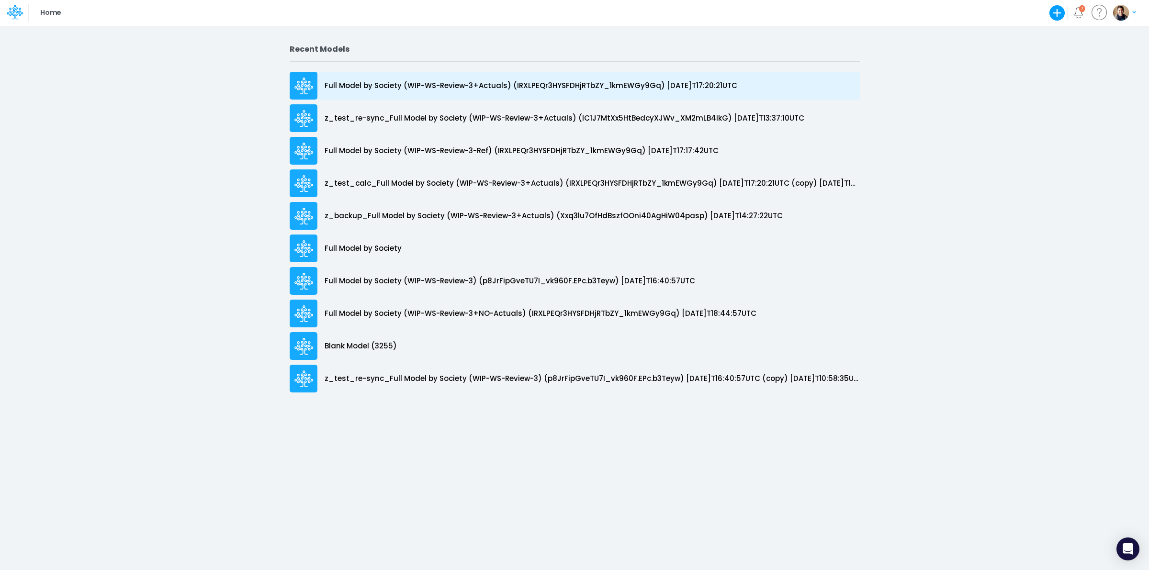
click at [491, 87] on p "Full Model by Society (WIP-WS-Review-3+Actuals) (IRXLPEQr3HYSFDHjRTbZY_1kmEWGy9…" at bounding box center [531, 85] width 413 height 11
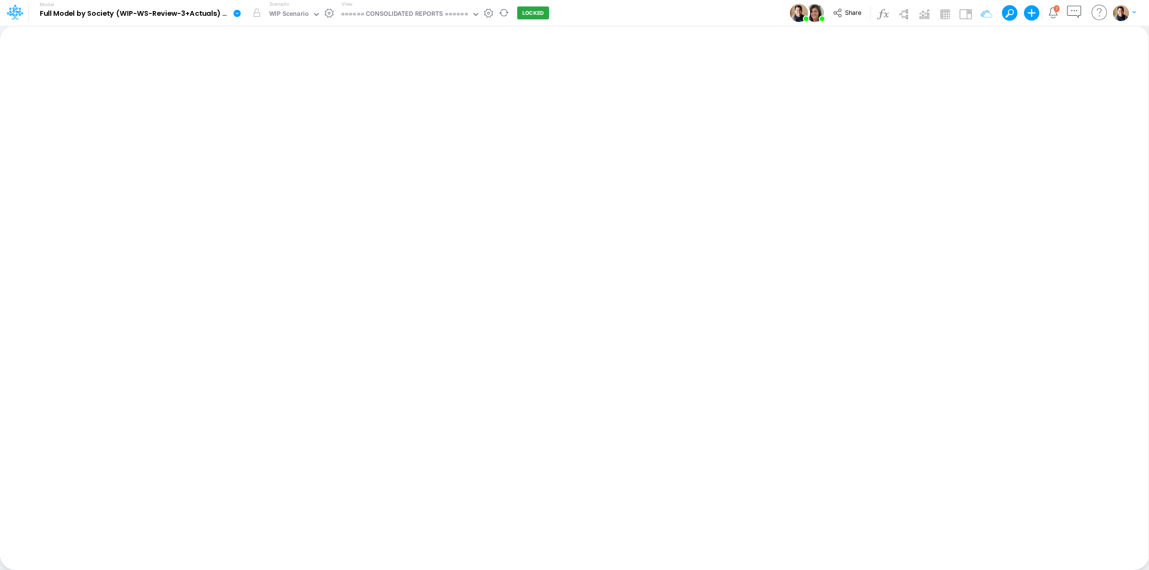
click at [238, 8] on link at bounding box center [238, 12] width 19 height 25
click at [246, 55] on button "Duplicate" at bounding box center [285, 52] width 102 height 15
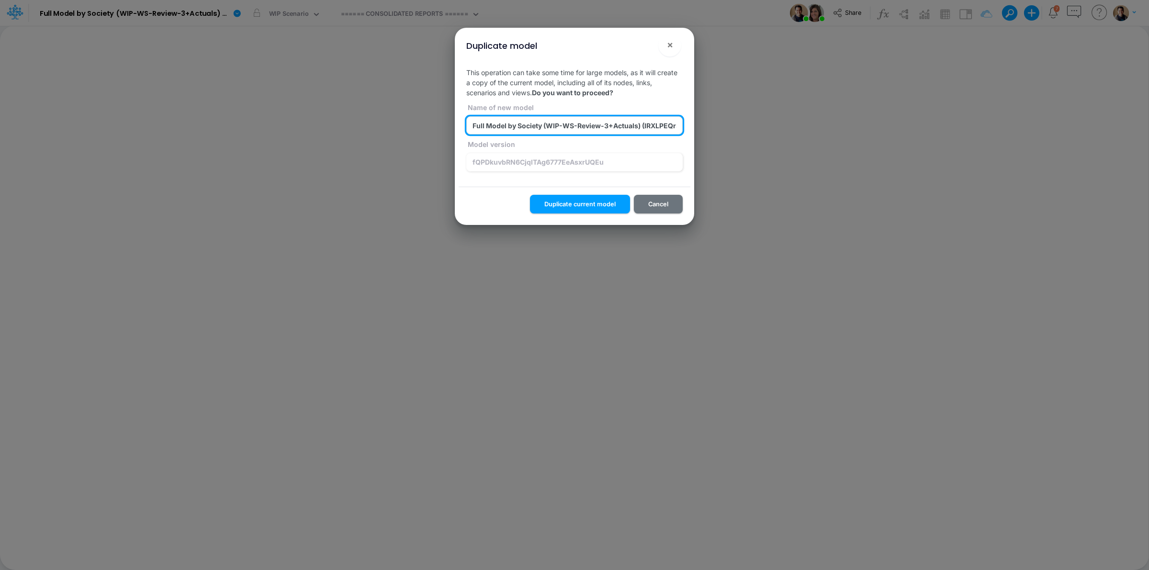
click at [474, 124] on input "Full Model by Society (WIP-WS-Review-3+Actuals) (IRXLPEQr3HYSFDHjRTbZY_1kmEWGy9…" at bounding box center [574, 125] width 216 height 18
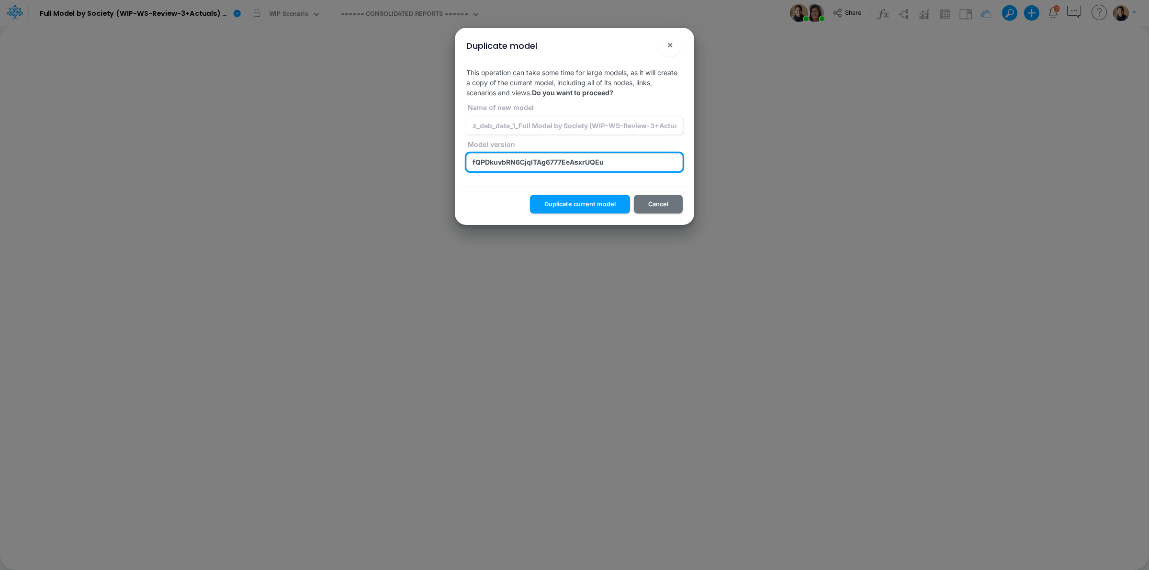
click at [633, 162] on input "fQPDkuvbRN6CjqlTAg6777EeAsxrUQEu" at bounding box center [574, 162] width 216 height 18
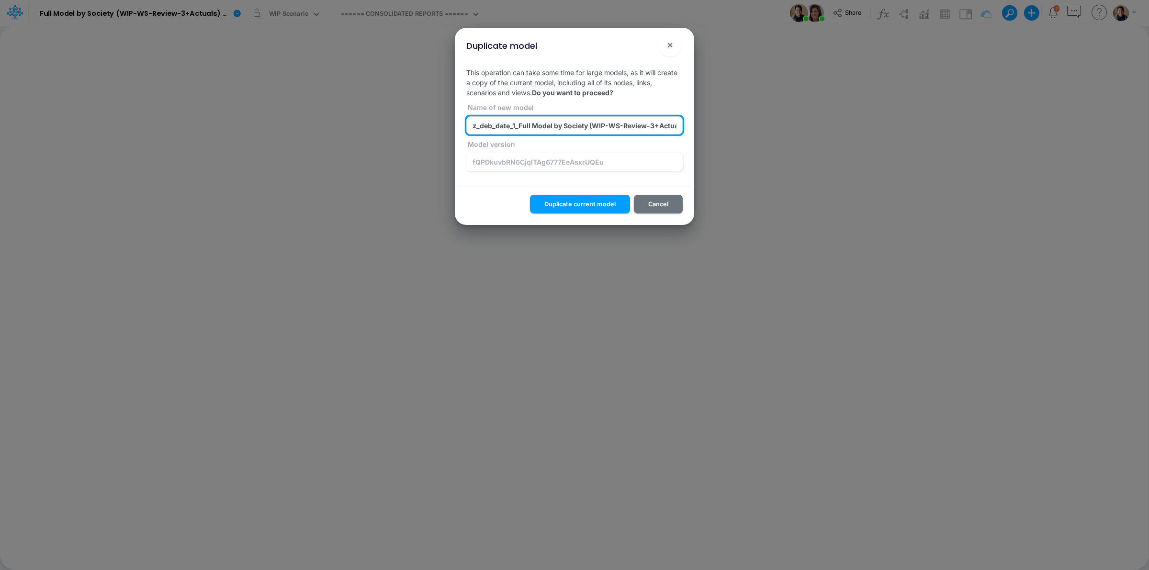
click at [544, 123] on input "z_deb_date_1_Full Model by Society (WIP-WS-Review-3+Actuals) (IRXLPEQr3HYSFDHjR…" at bounding box center [574, 125] width 216 height 18
paste input "fQPDkuvbRN6CjqlTAg6777EeAsxrUQEu"
type input "z_deb_date_1_Full Model by Society (WIP-WS-Review-3+Actuals) (fQPDkuvbRN6CjqlTA…"
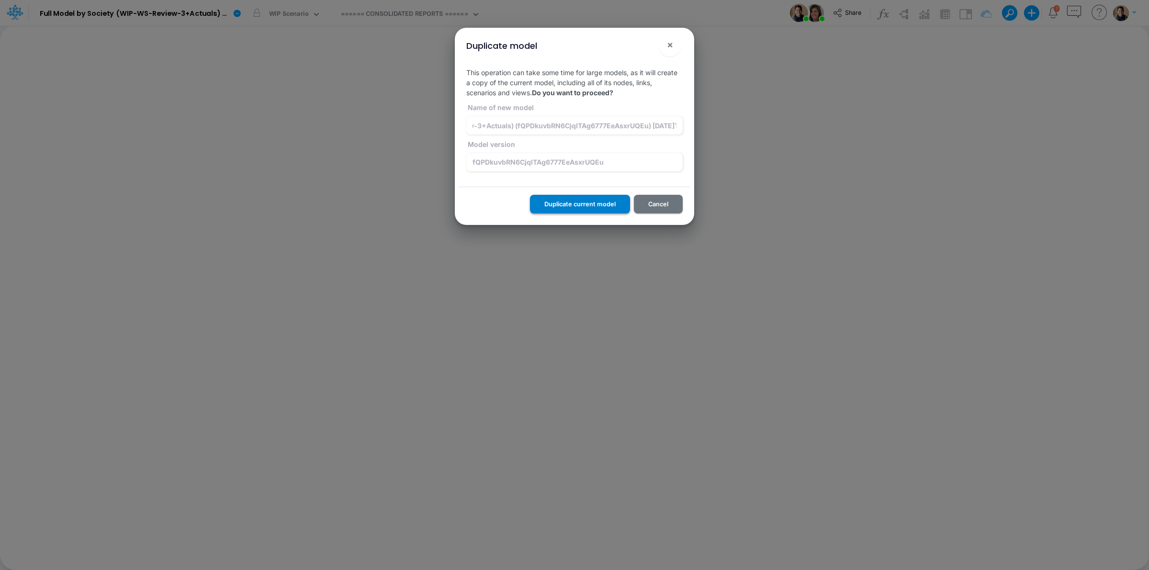
scroll to position [0, 0]
click at [573, 213] on button "Duplicate current model" at bounding box center [580, 204] width 100 height 19
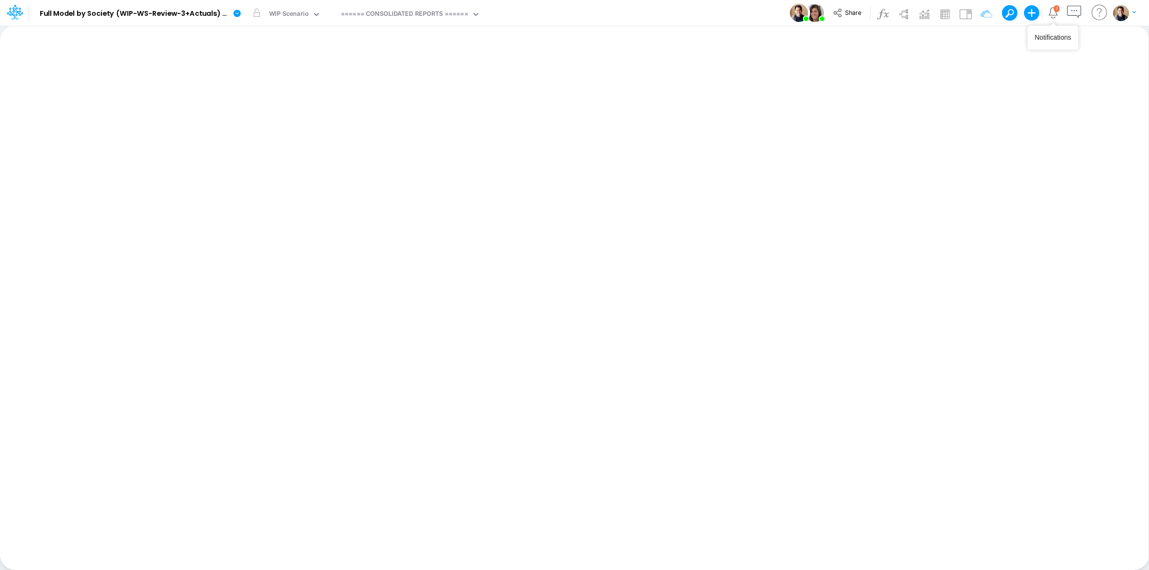
click at [1054, 8] on span "7" at bounding box center [1057, 8] width 6 height 7
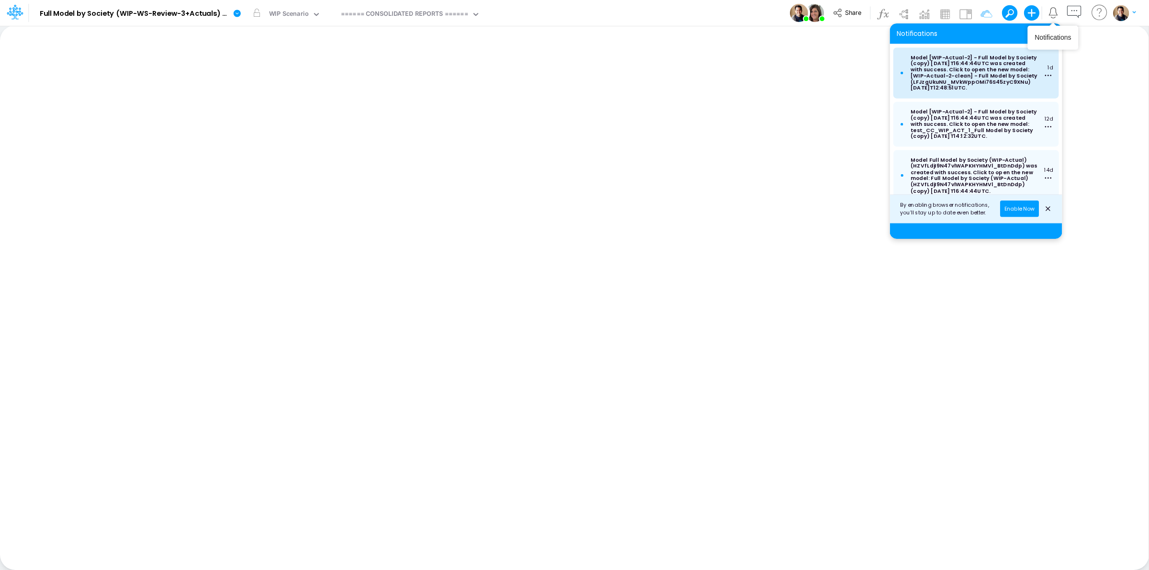
click at [990, 76] on p "Model [WIP-Actual-2] - Full Model by Society (copy) 2025-09-30T16:44:44UTC was …" at bounding box center [974, 72] width 127 height 37
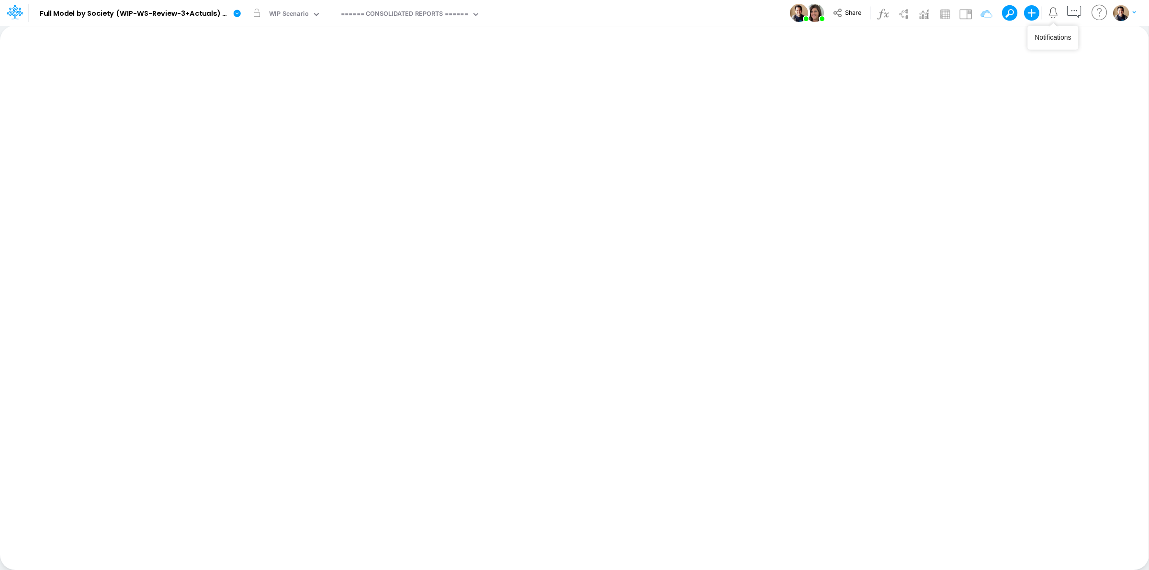
click at [1126, 13] on img "button" at bounding box center [1121, 13] width 16 height 16
click at [1124, 15] on img "button" at bounding box center [1121, 13] width 16 height 16
click at [1057, 14] on icon "Notifications" at bounding box center [1053, 12] width 11 height 11
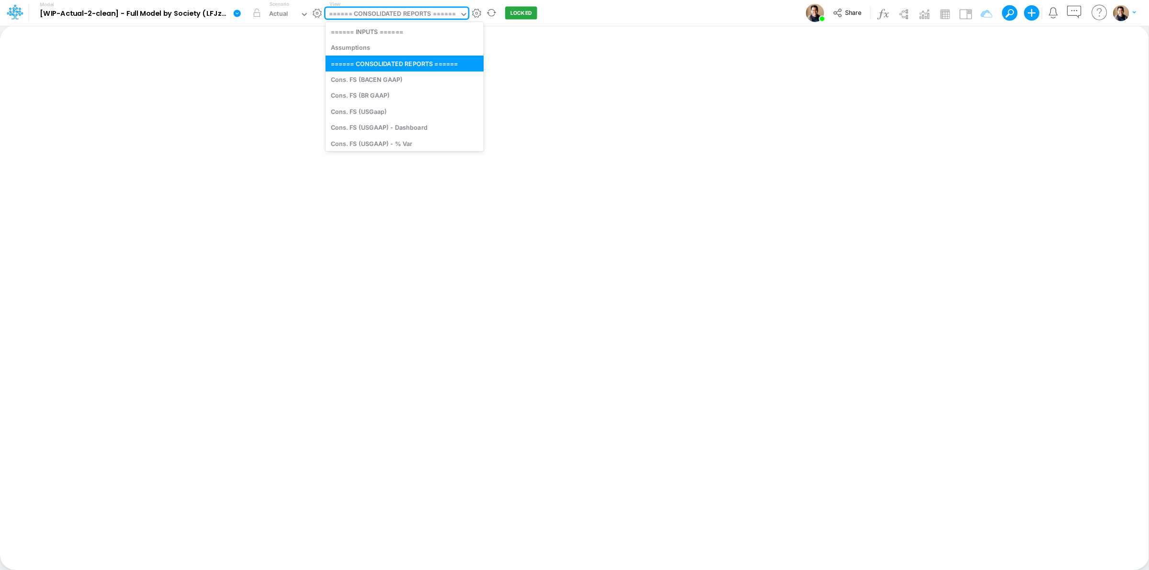
click at [387, 20] on div "====== CONSOLIDATED REPORTS ======" at bounding box center [392, 14] width 127 height 11
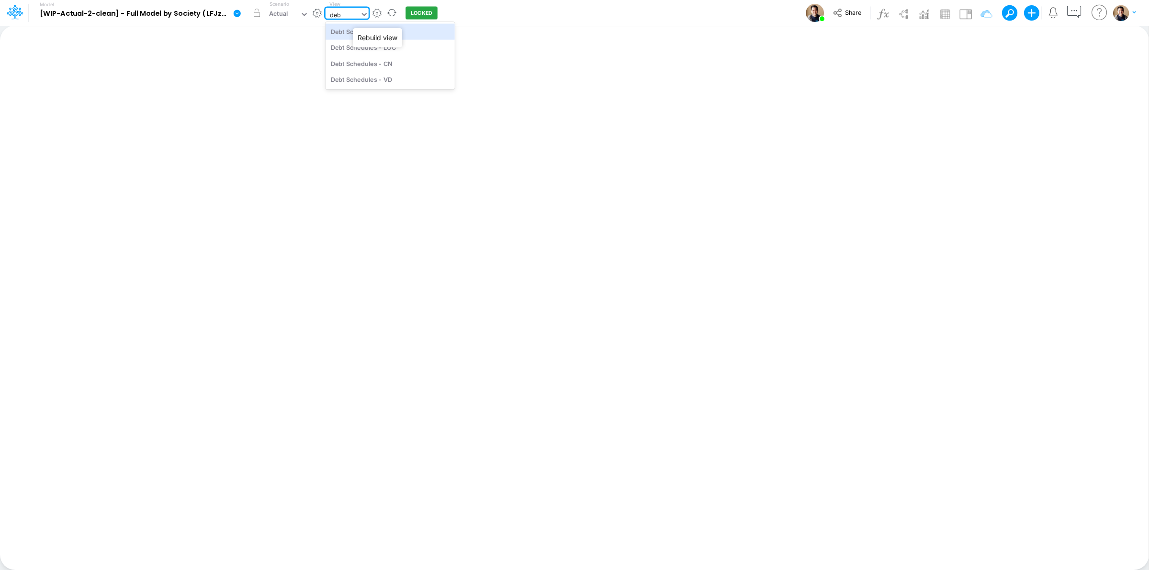
type input "debt"
click at [411, 33] on div "Debt Schedules - Loans" at bounding box center [390, 31] width 129 height 16
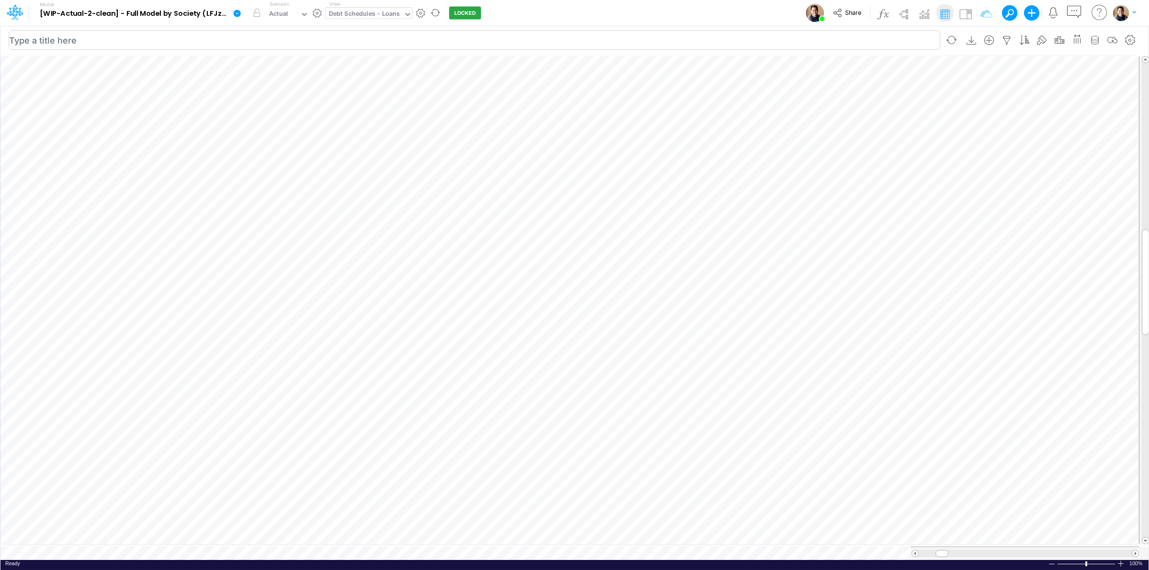
scroll to position [0, 0]
click at [1135, 38] on icon "button" at bounding box center [1130, 40] width 14 height 10
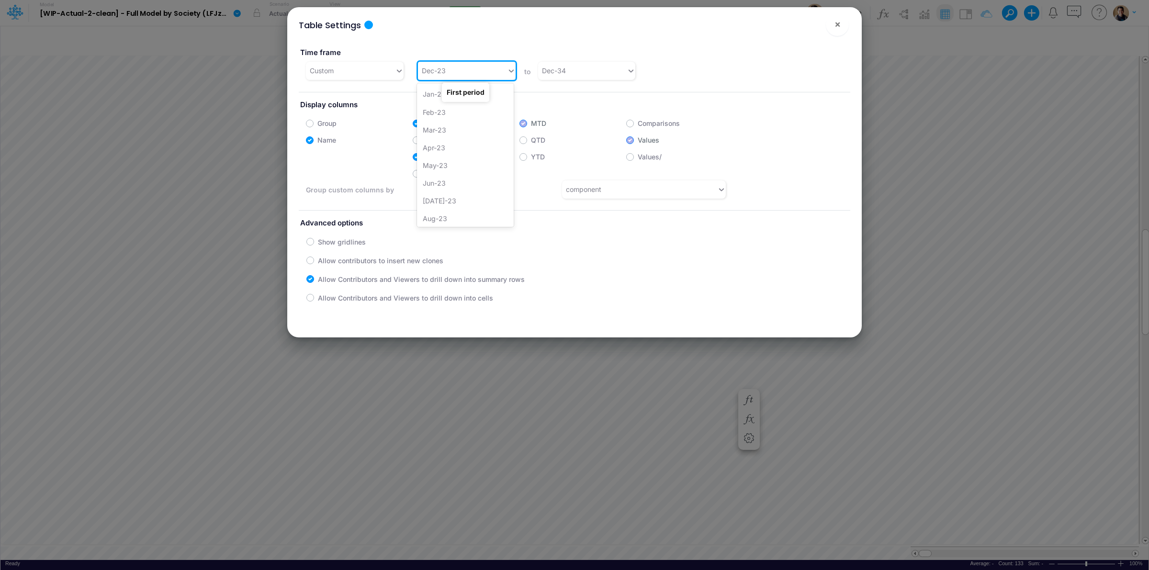
click at [427, 68] on div "Dec-23" at bounding box center [434, 71] width 24 height 10
click at [496, 93] on div "Jan-23" at bounding box center [465, 94] width 97 height 18
click at [832, 23] on button "×" at bounding box center [837, 24] width 23 height 23
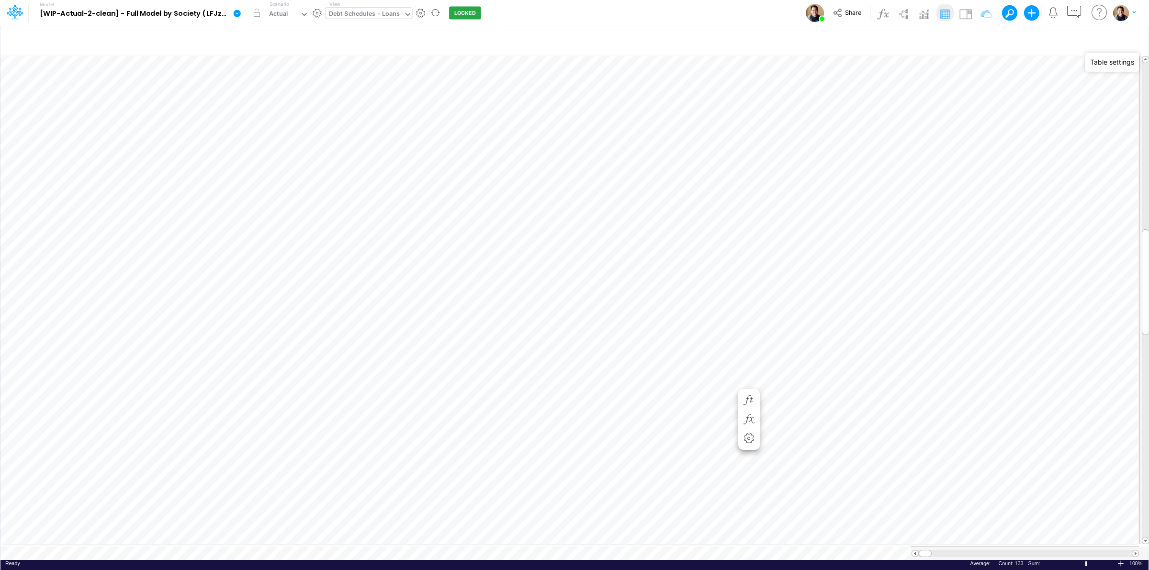
click at [235, 14] on icon at bounding box center [237, 13] width 7 height 7
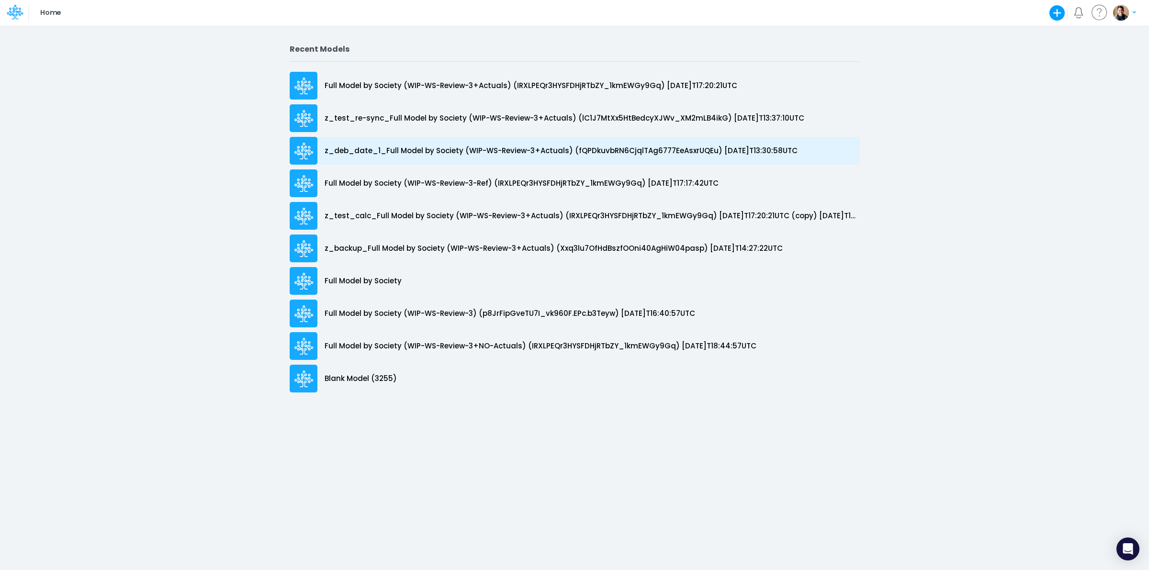
click at [393, 152] on p "z_deb_date_1_Full Model by Society (WIP-WS-Review-3+Actuals) (fQPDkuvbRN6CjqlTA…" at bounding box center [561, 151] width 473 height 11
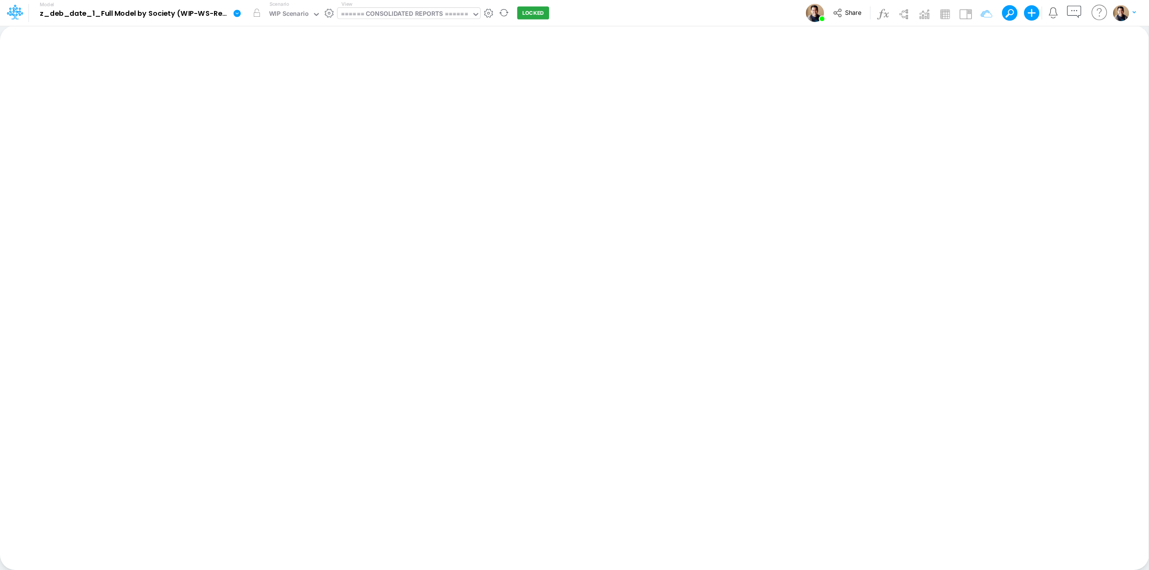
click at [373, 14] on div "====== CONSOLIDATED REPORTS ======" at bounding box center [404, 14] width 127 height 11
type input "debt"
click at [412, 31] on div "Debt Schedules - Loans" at bounding box center [402, 31] width 129 height 16
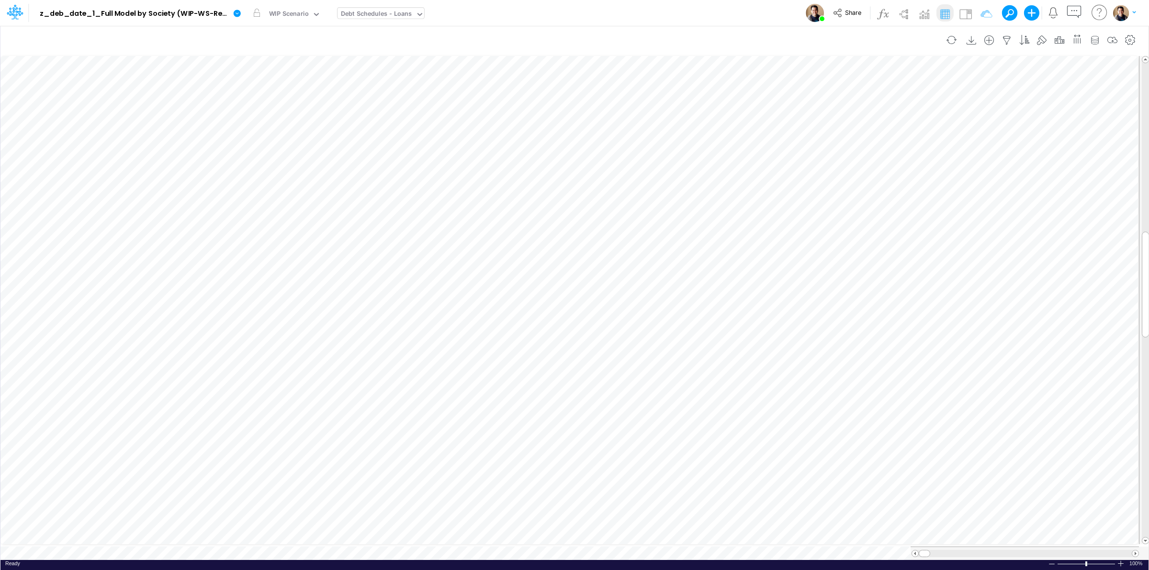
scroll to position [0, 0]
click at [810, 332] on icon "button" at bounding box center [812, 333] width 14 height 10
click at [583, 332] on icon "button" at bounding box center [582, 333] width 14 height 10
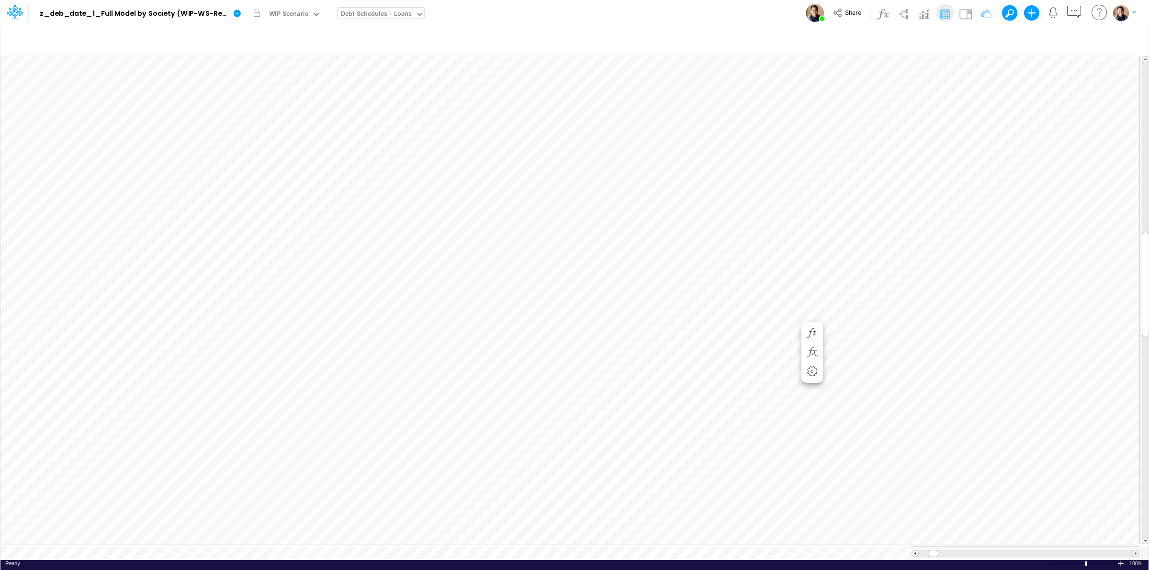
scroll to position [0, 0]
click at [236, 17] on icon at bounding box center [237, 13] width 7 height 7
click at [296, 92] on button "View model info" at bounding box center [285, 99] width 102 height 15
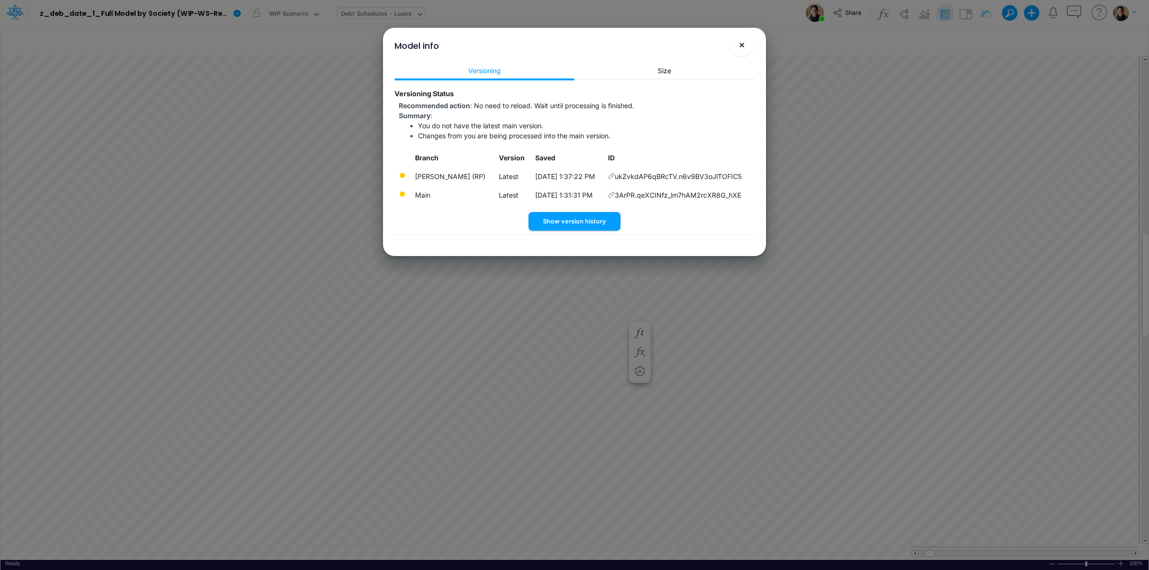
click at [743, 48] on span "×" at bounding box center [742, 44] width 6 height 11
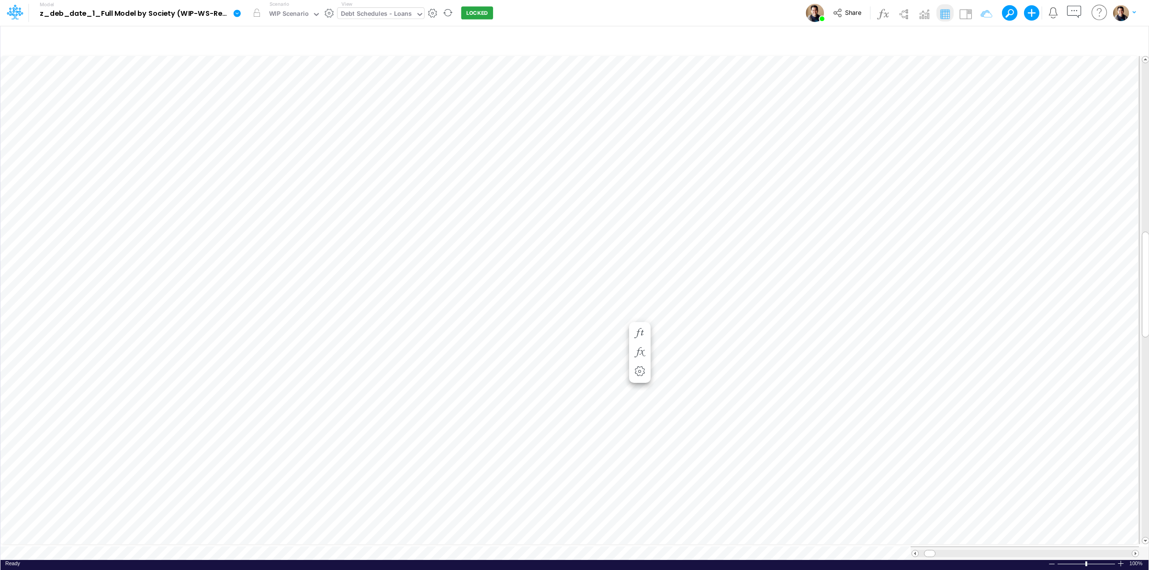
click at [237, 13] on icon at bounding box center [237, 13] width 9 height 9
click at [286, 96] on button "View model info" at bounding box center [285, 99] width 102 height 15
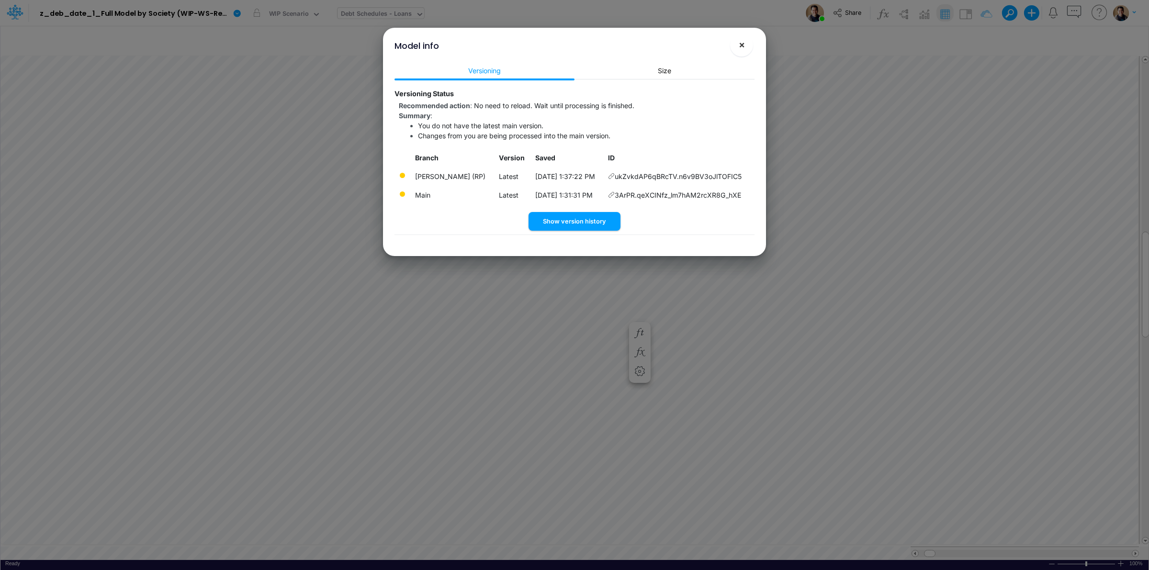
click at [737, 44] on button "×" at bounding box center [741, 45] width 23 height 23
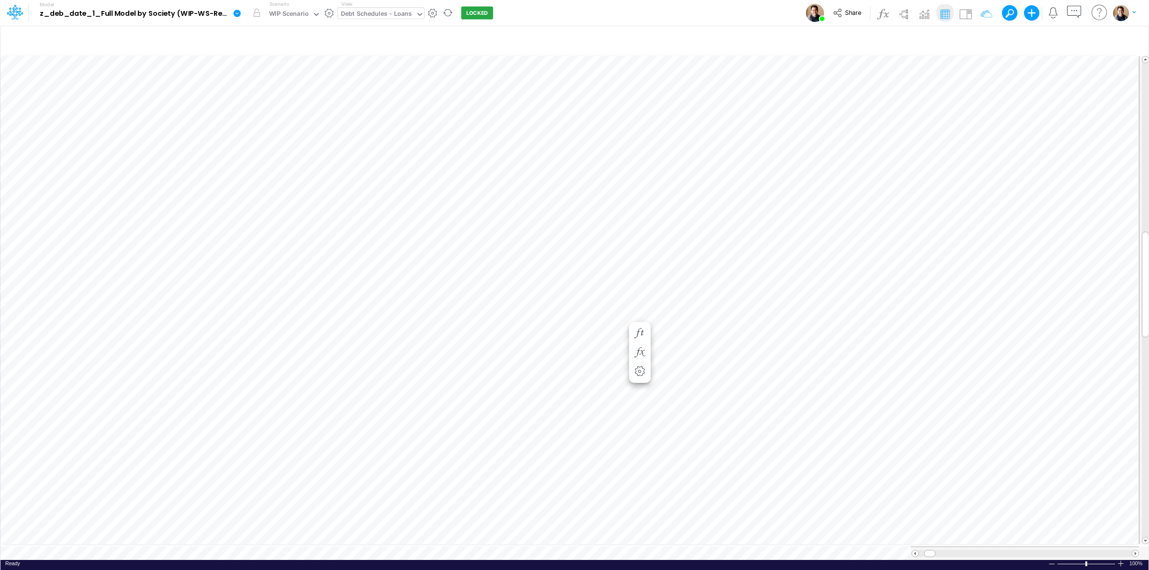
click at [237, 10] on icon at bounding box center [237, 13] width 7 height 7
click at [298, 99] on button "View model info" at bounding box center [285, 99] width 102 height 15
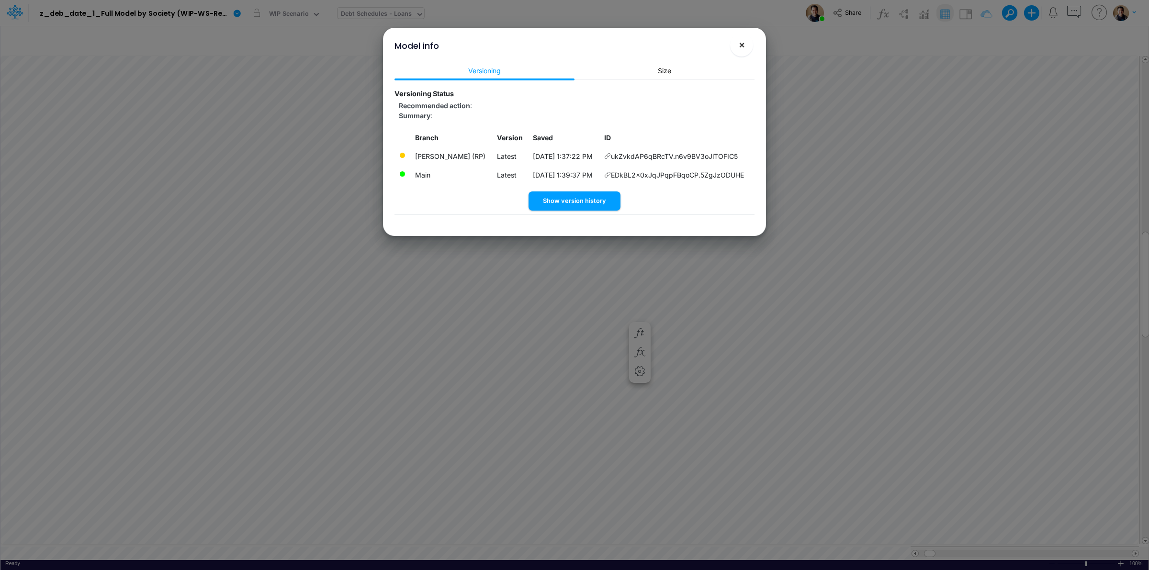
click at [745, 49] on button "×" at bounding box center [741, 45] width 23 height 23
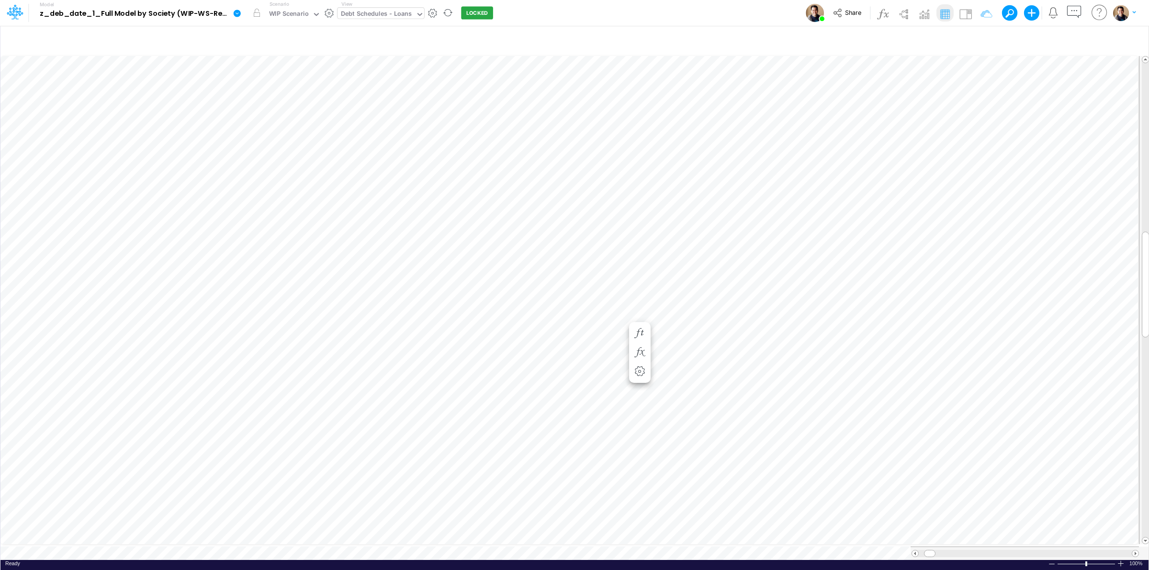
click at [237, 17] on icon at bounding box center [237, 13] width 7 height 7
click at [302, 105] on button "View model info" at bounding box center [285, 99] width 102 height 15
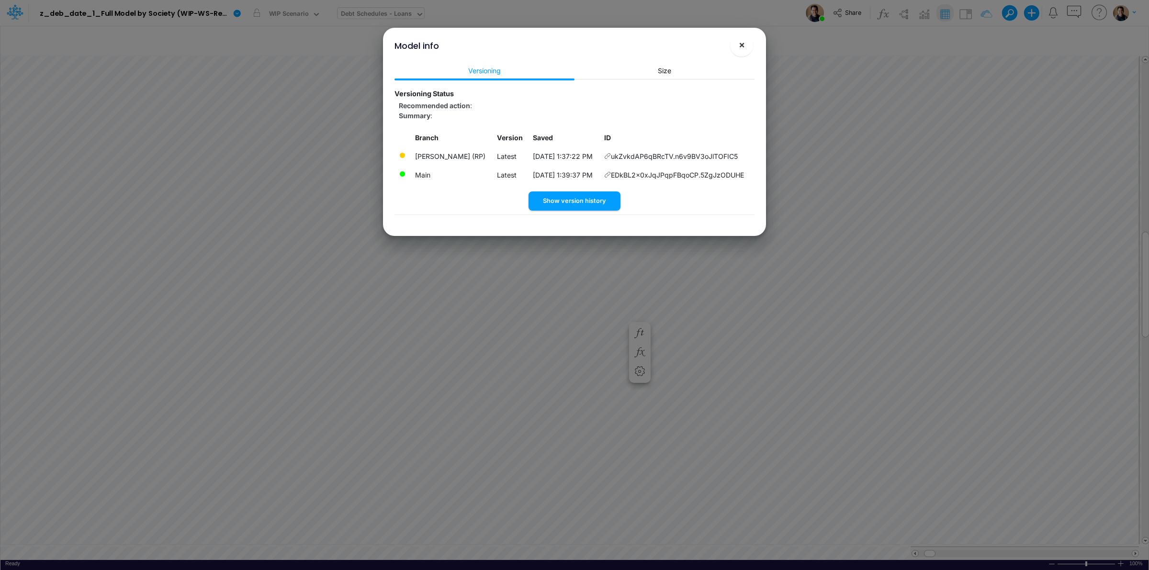
click at [749, 46] on button "×" at bounding box center [741, 45] width 23 height 23
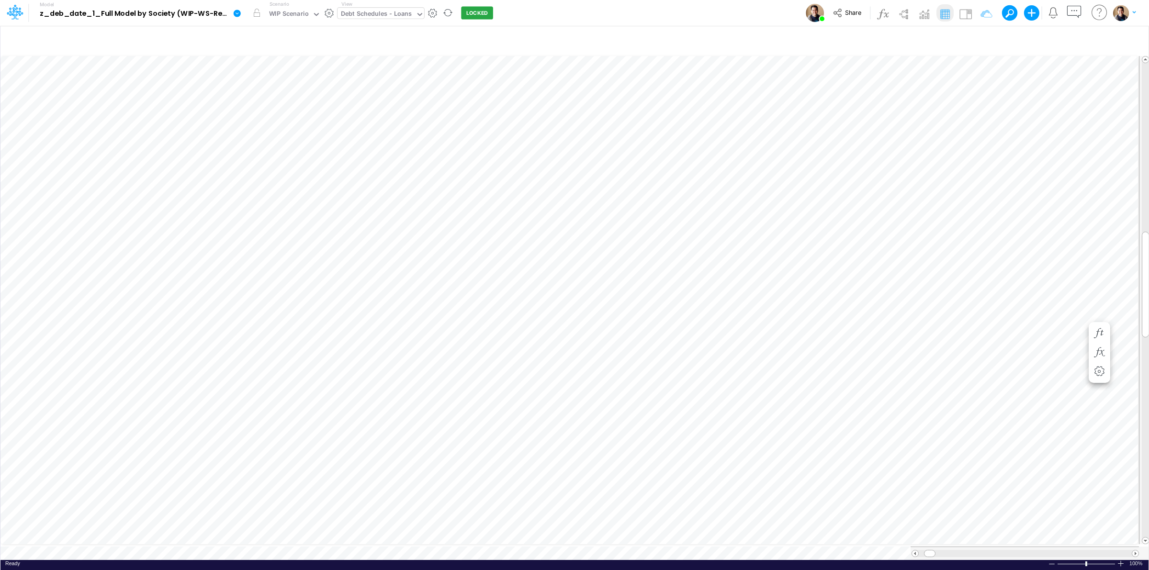
click at [235, 13] on icon at bounding box center [237, 13] width 7 height 7
click at [305, 99] on button "View model info" at bounding box center [285, 99] width 102 height 15
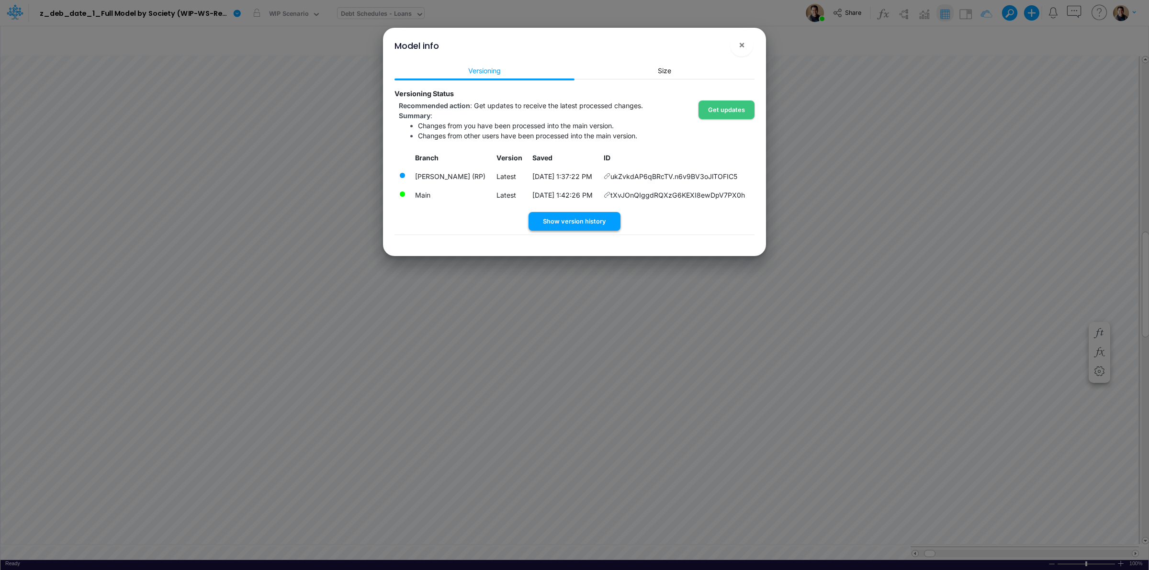
click at [590, 216] on button "Show version history" at bounding box center [575, 221] width 92 height 19
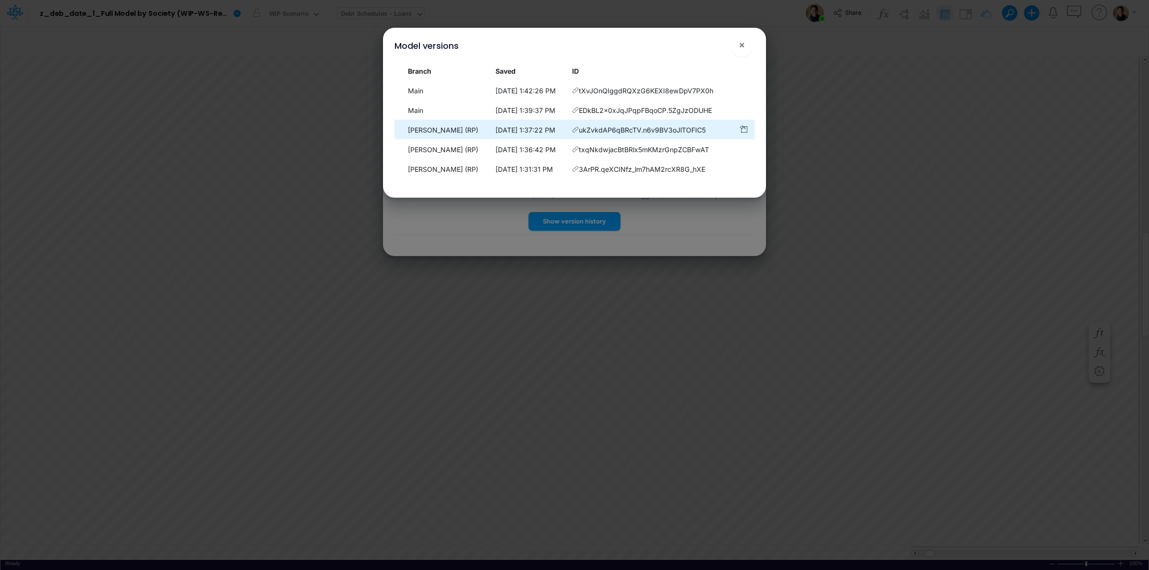
click at [579, 128] on icon at bounding box center [575, 129] width 7 height 7
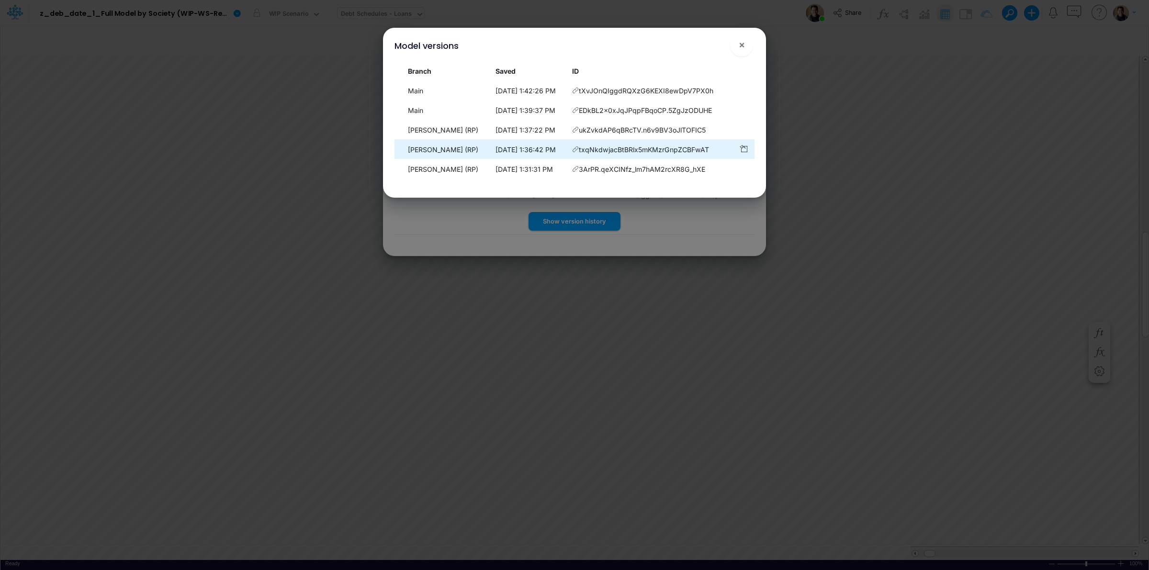
click at [579, 149] on icon at bounding box center [575, 149] width 7 height 7
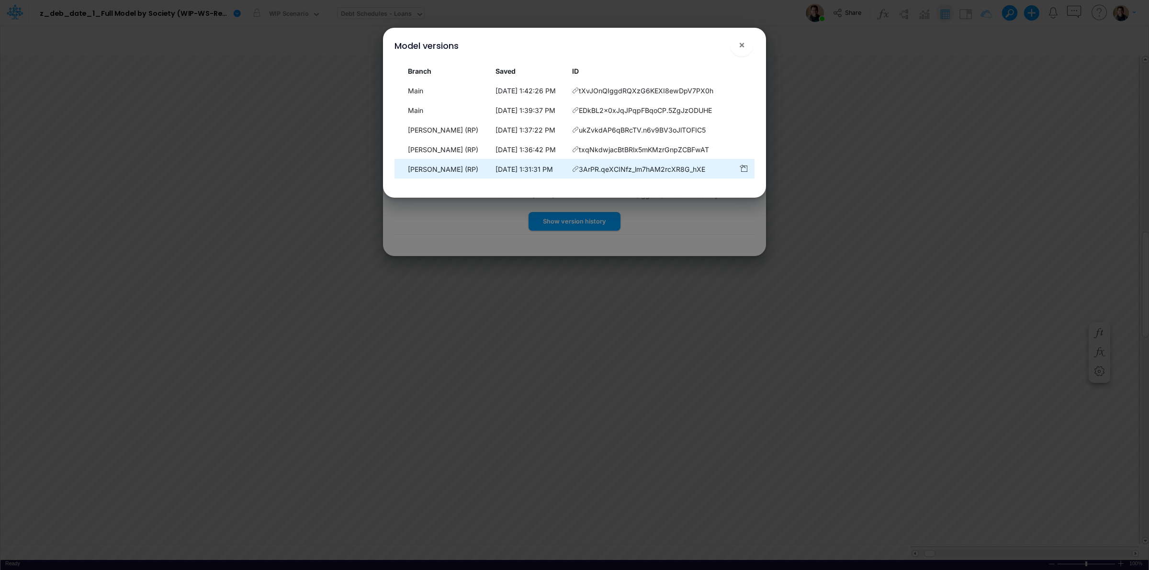
click at [579, 169] on icon at bounding box center [575, 169] width 7 height 7
click at [742, 42] on span "×" at bounding box center [742, 44] width 6 height 11
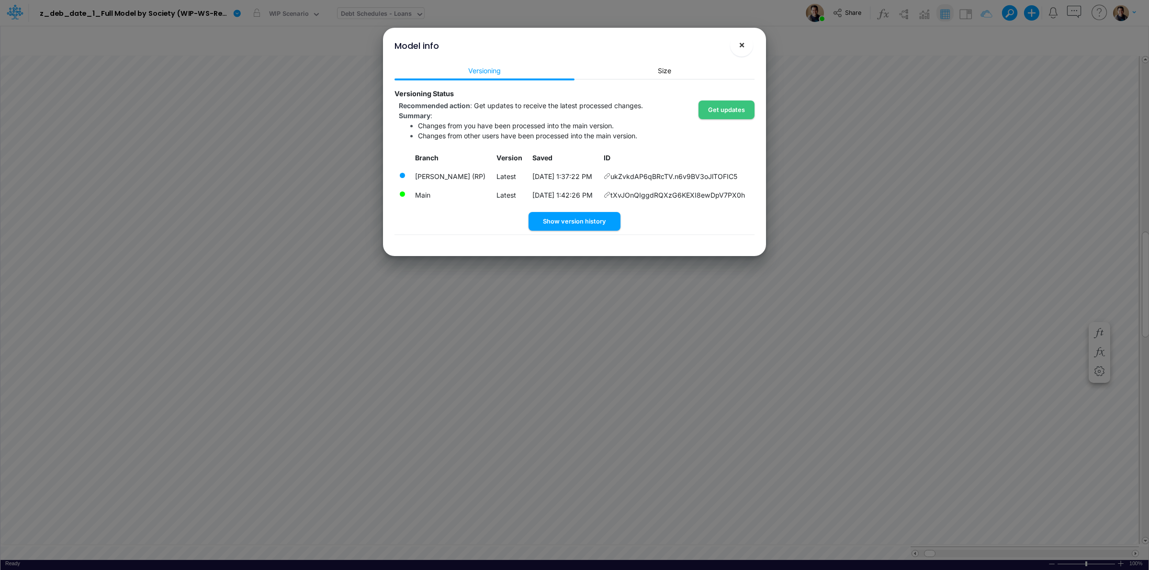
click at [748, 44] on button "×" at bounding box center [741, 45] width 23 height 23
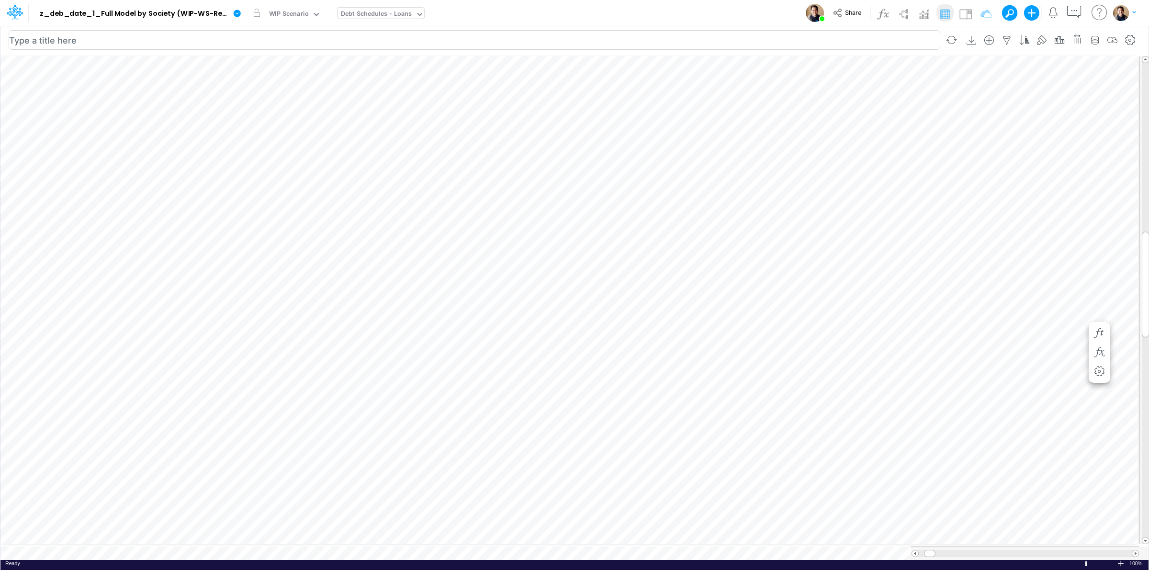
scroll to position [0, 0]
click at [583, 331] on icon "button" at bounding box center [582, 333] width 14 height 10
click at [928, 466] on icon "button" at bounding box center [927, 468] width 14 height 10
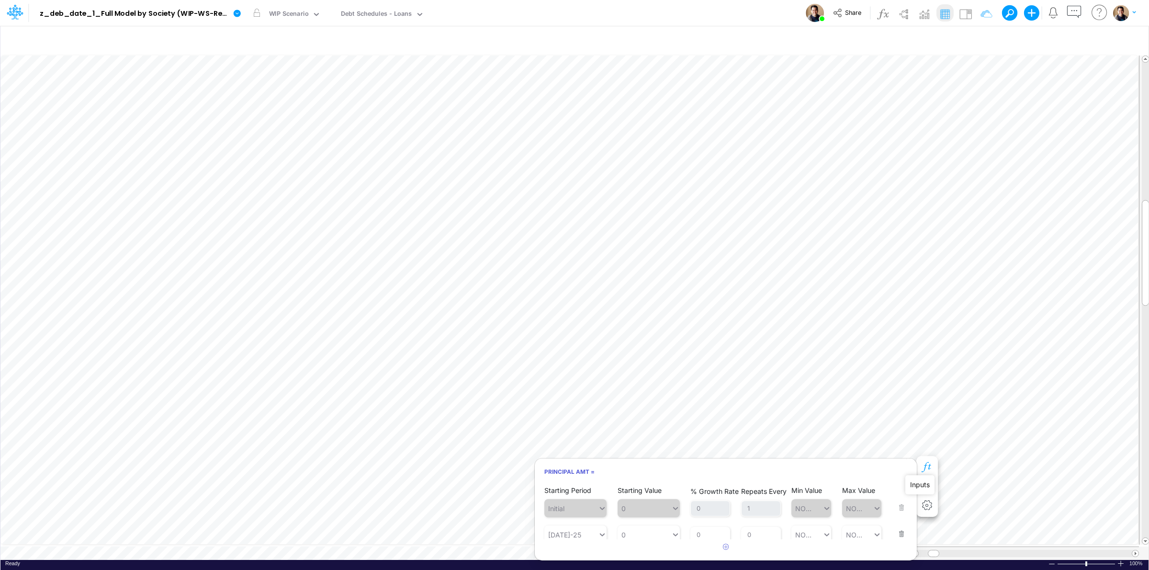
click at [928, 466] on icon "button" at bounding box center [927, 468] width 14 height 10
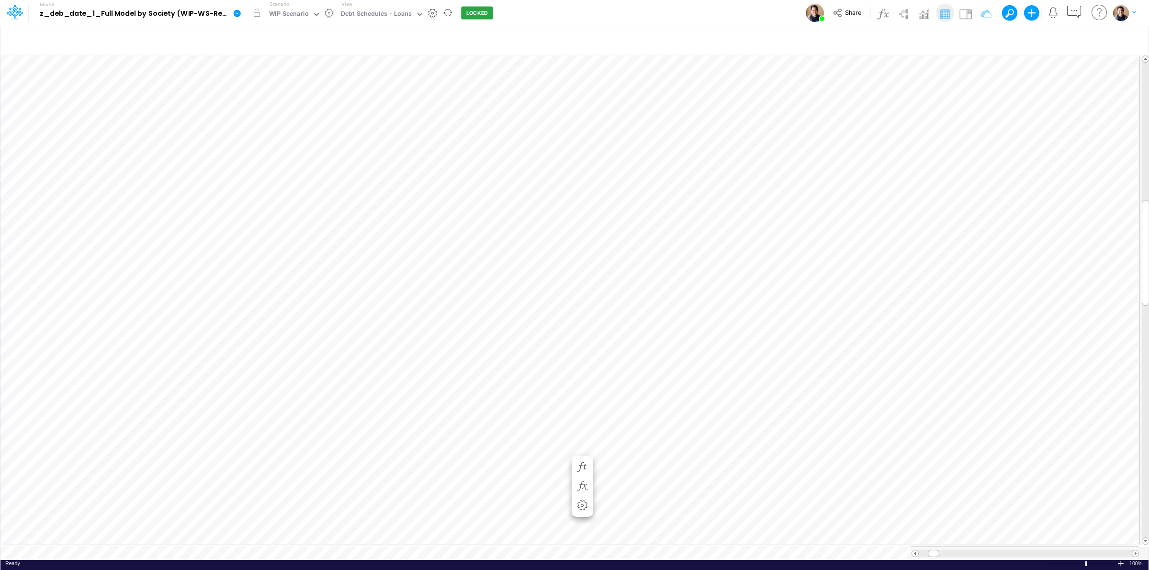
click at [235, 20] on link at bounding box center [238, 12] width 19 height 25
click at [287, 97] on button "View model info" at bounding box center [285, 99] width 102 height 15
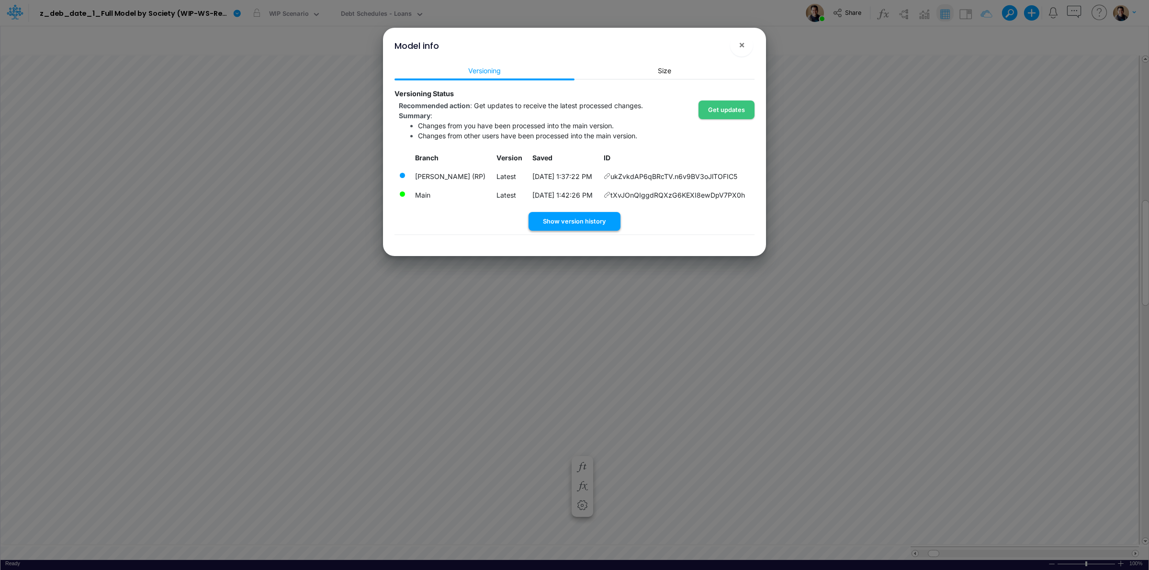
click at [570, 216] on button "Show version history" at bounding box center [575, 221] width 92 height 19
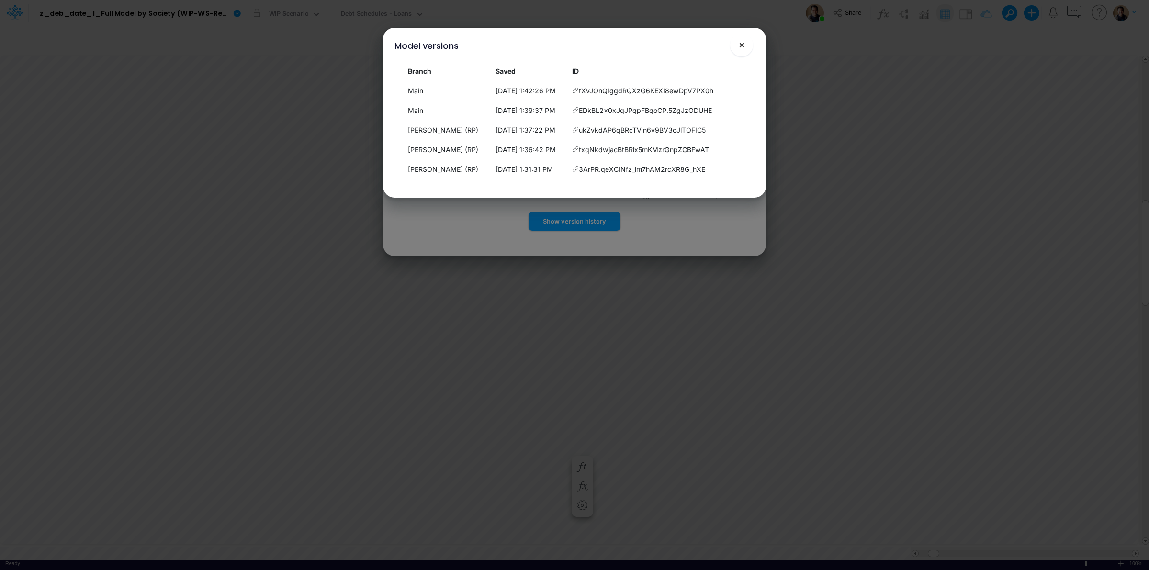
click at [739, 49] on span "×" at bounding box center [742, 44] width 6 height 11
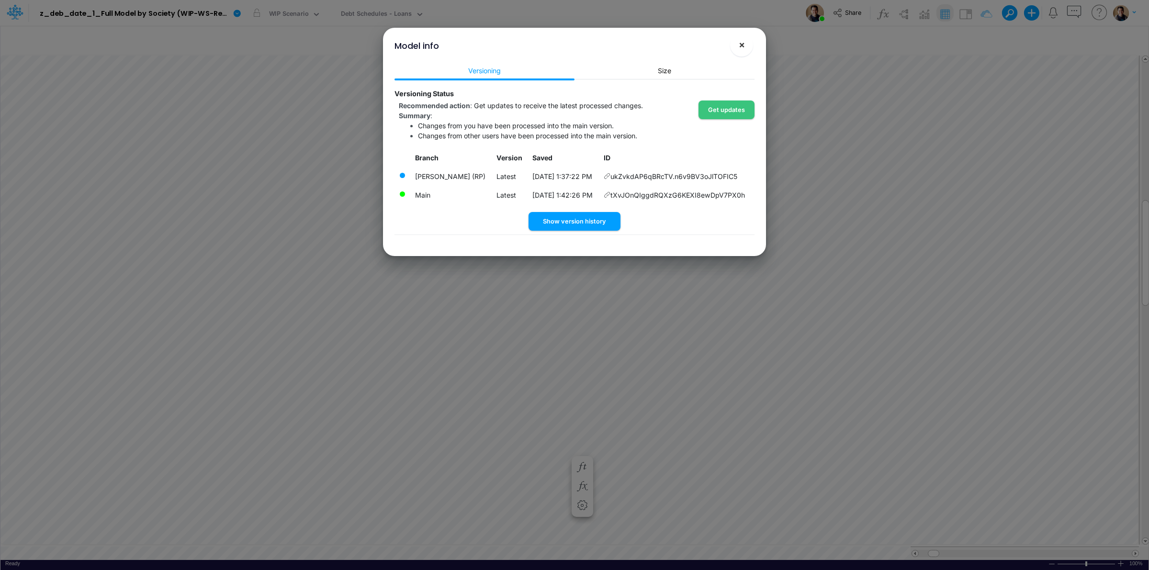
click at [750, 47] on button "×" at bounding box center [741, 45] width 23 height 23
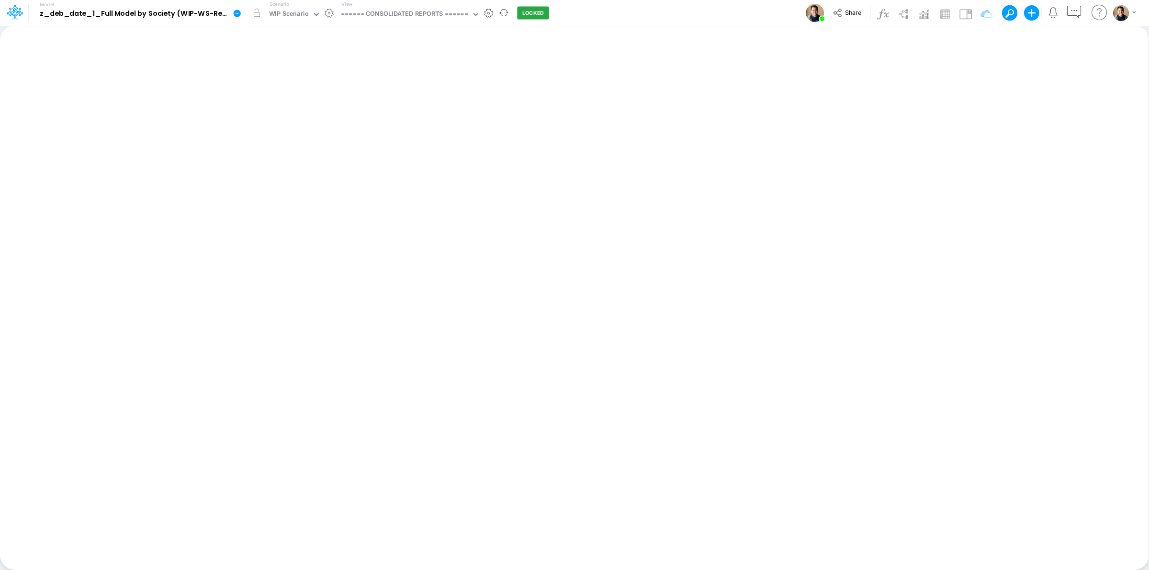
click at [238, 13] on icon at bounding box center [237, 13] width 9 height 9
click at [295, 101] on button "View model info" at bounding box center [285, 99] width 102 height 15
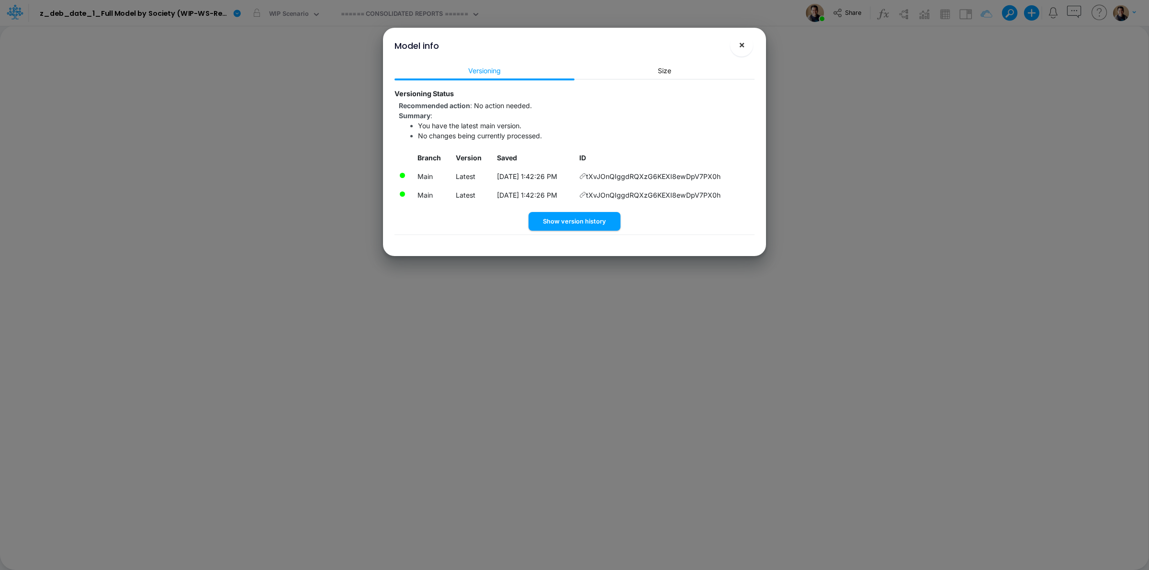
click at [745, 39] on button "×" at bounding box center [741, 45] width 23 height 23
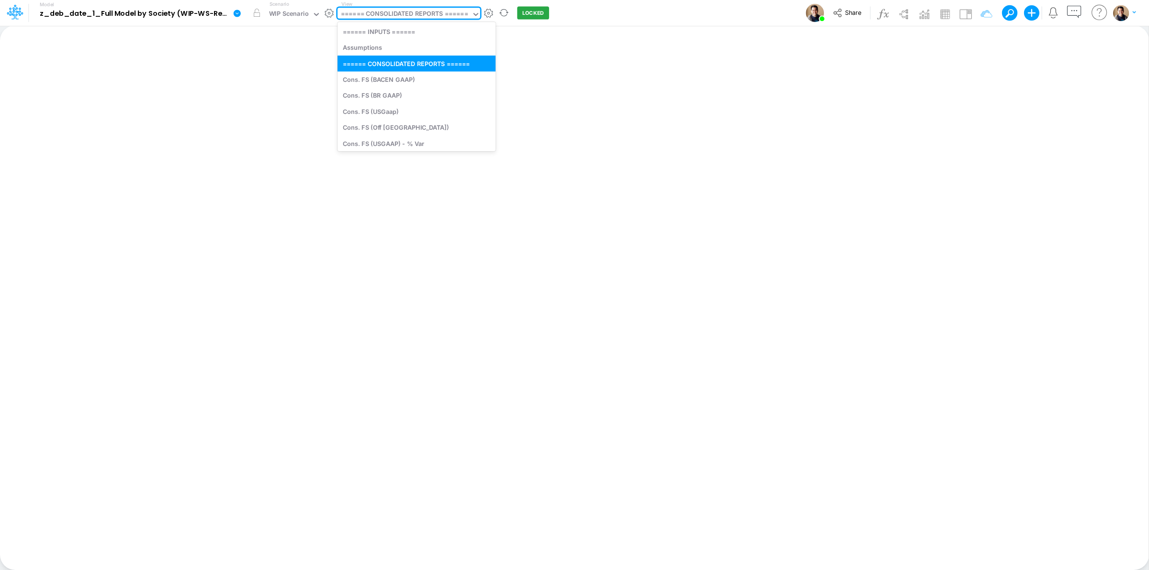
click at [427, 10] on div "====== CONSOLIDATED REPORTS ======" at bounding box center [404, 14] width 127 height 11
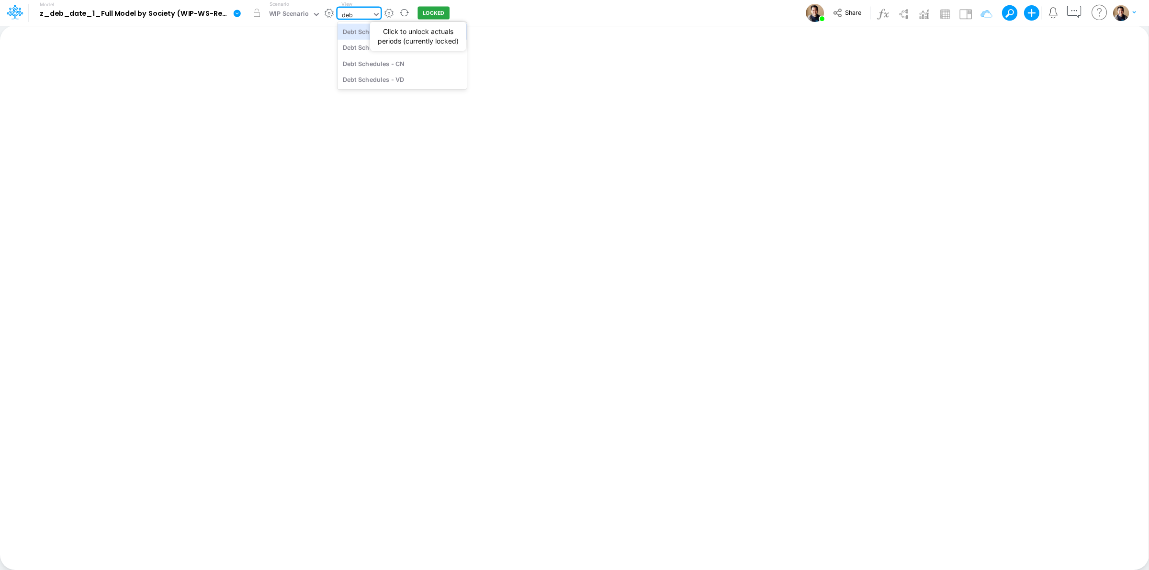
type input "debt"
click at [419, 34] on div "Debt Schedules - Loans" at bounding box center [402, 31] width 129 height 16
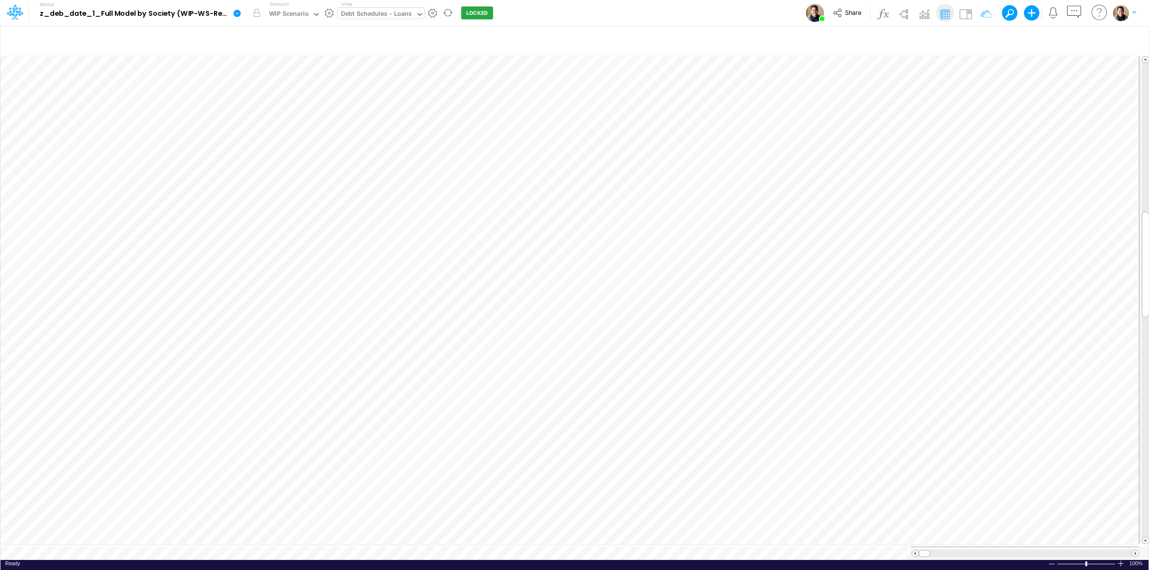
scroll to position [0, 0]
click at [241, 11] on icon at bounding box center [237, 13] width 9 height 9
click at [289, 100] on button "View model info" at bounding box center [285, 99] width 102 height 15
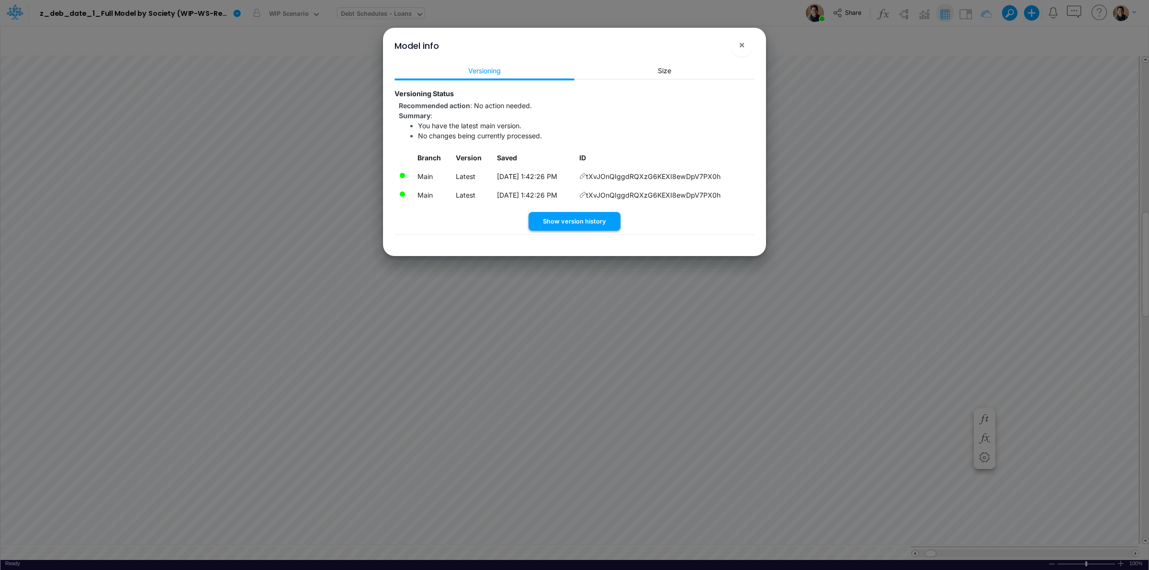
click at [578, 224] on button "Show version history" at bounding box center [575, 221] width 92 height 19
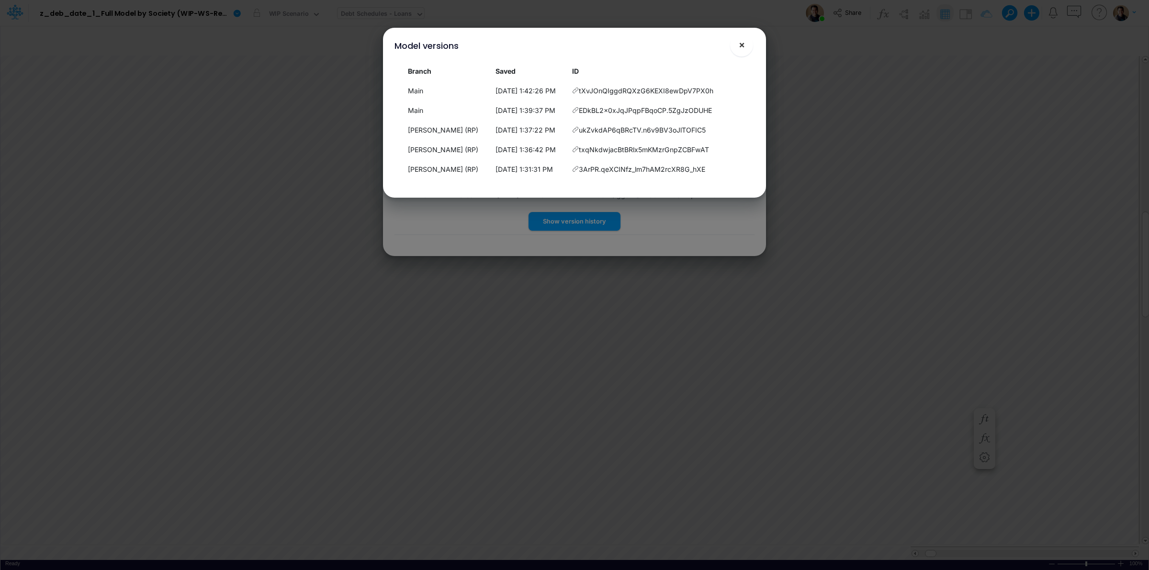
click at [745, 44] on span "×" at bounding box center [742, 44] width 6 height 11
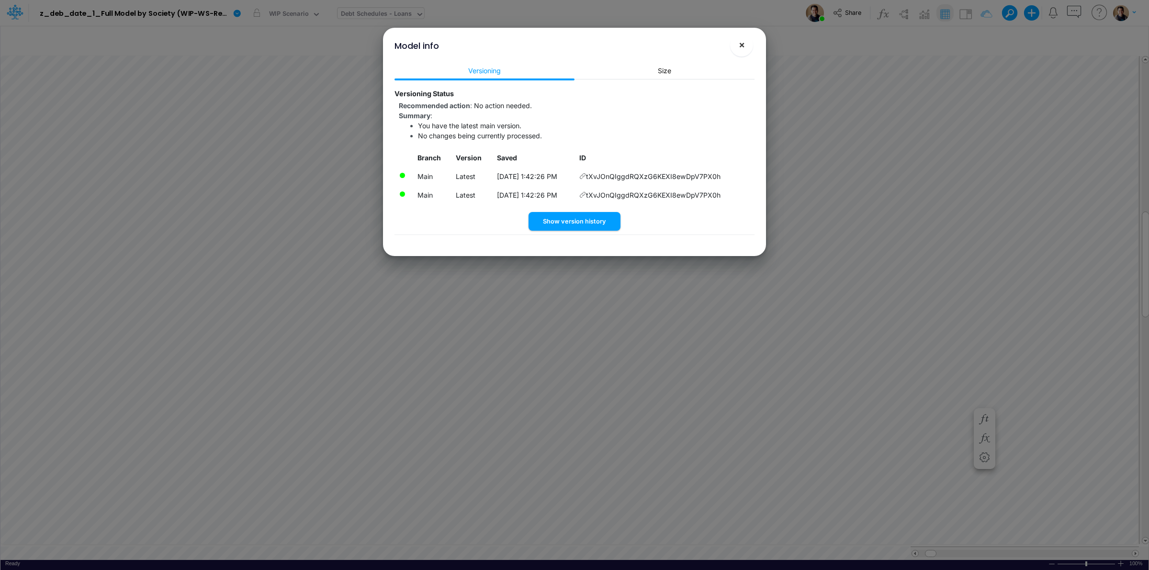
click at [735, 48] on button "×" at bounding box center [741, 45] width 23 height 23
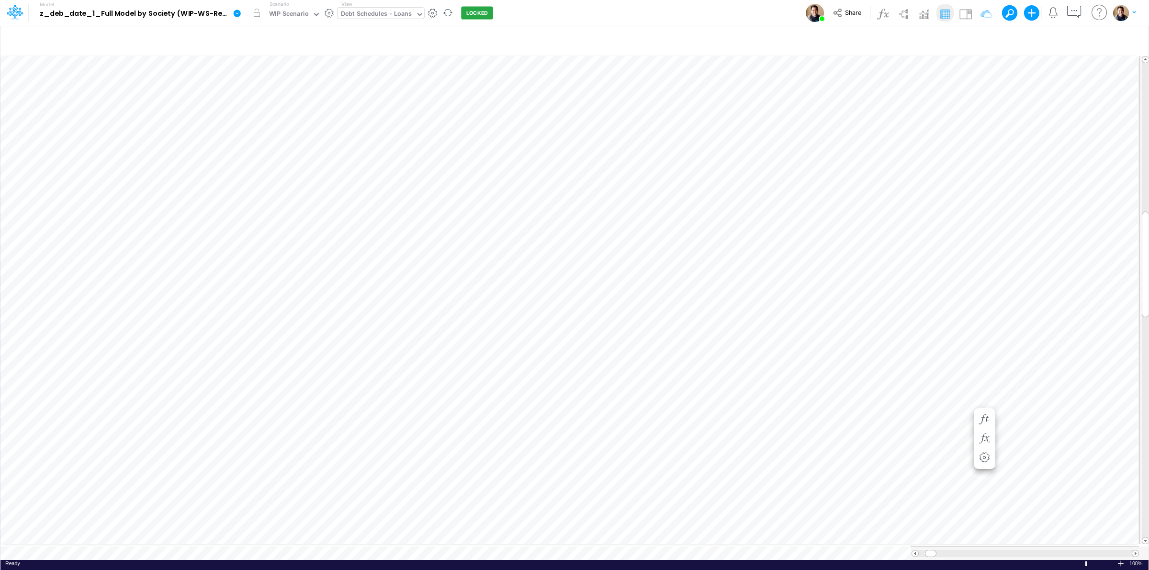
click at [236, 11] on icon at bounding box center [237, 13] width 7 height 7
click at [292, 97] on button "View model info" at bounding box center [285, 99] width 102 height 15
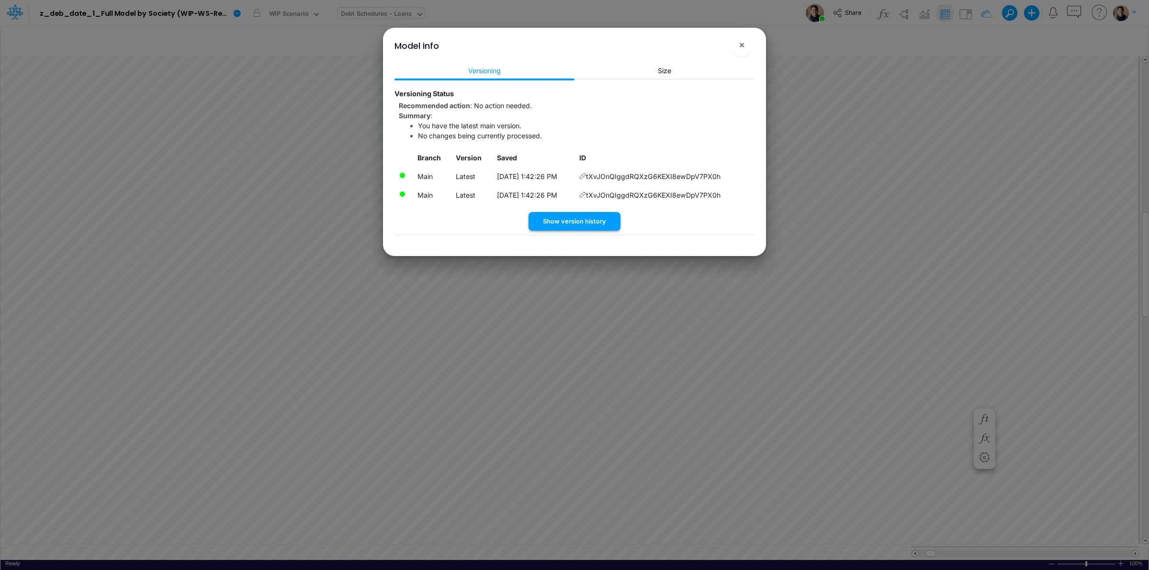
click at [577, 219] on button "Show version history" at bounding box center [575, 221] width 92 height 19
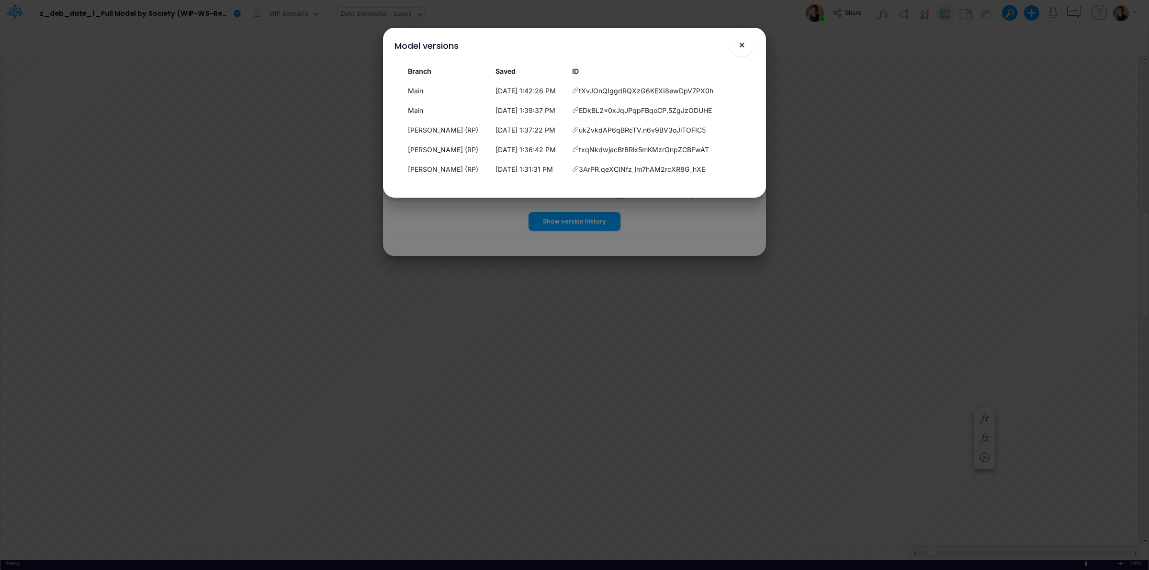
click at [745, 42] on button "×" at bounding box center [741, 45] width 23 height 23
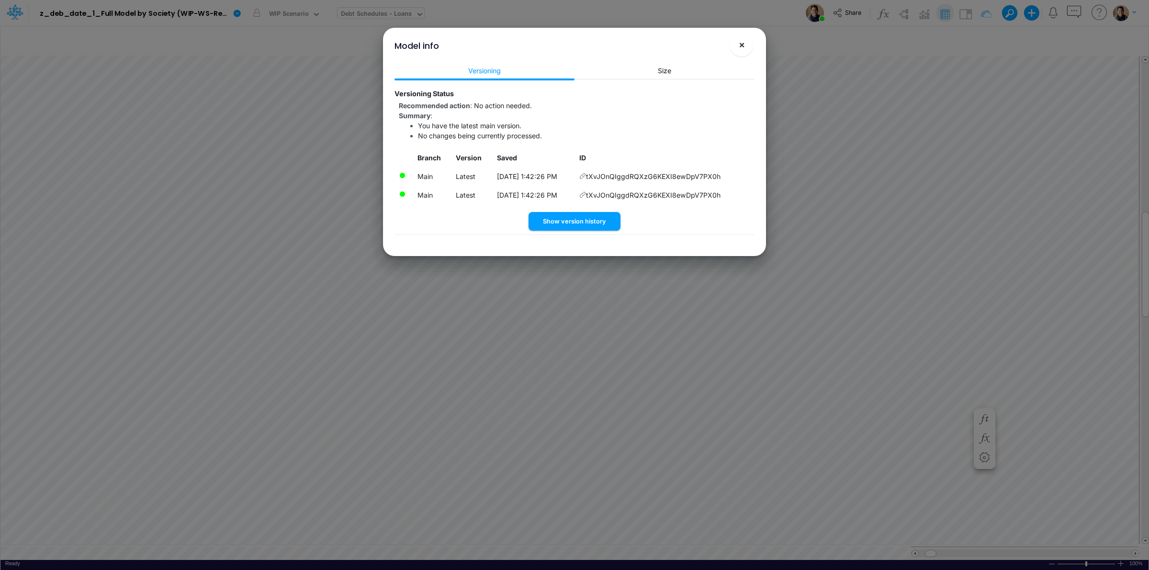
click at [744, 44] on span "×" at bounding box center [742, 44] width 6 height 11
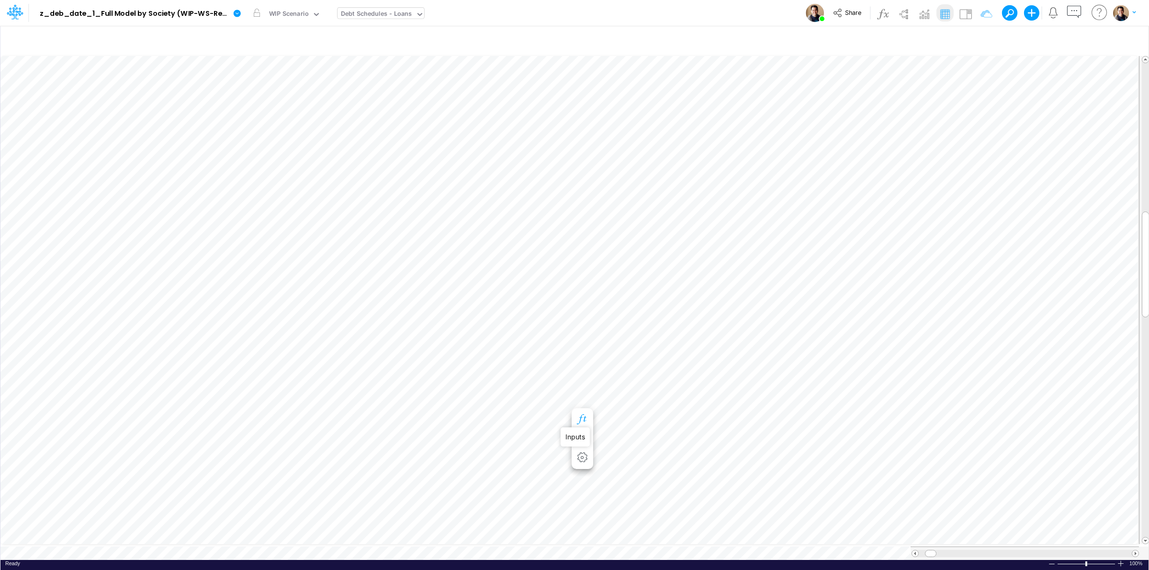
click at [582, 419] on icon "button" at bounding box center [582, 420] width 14 height 10
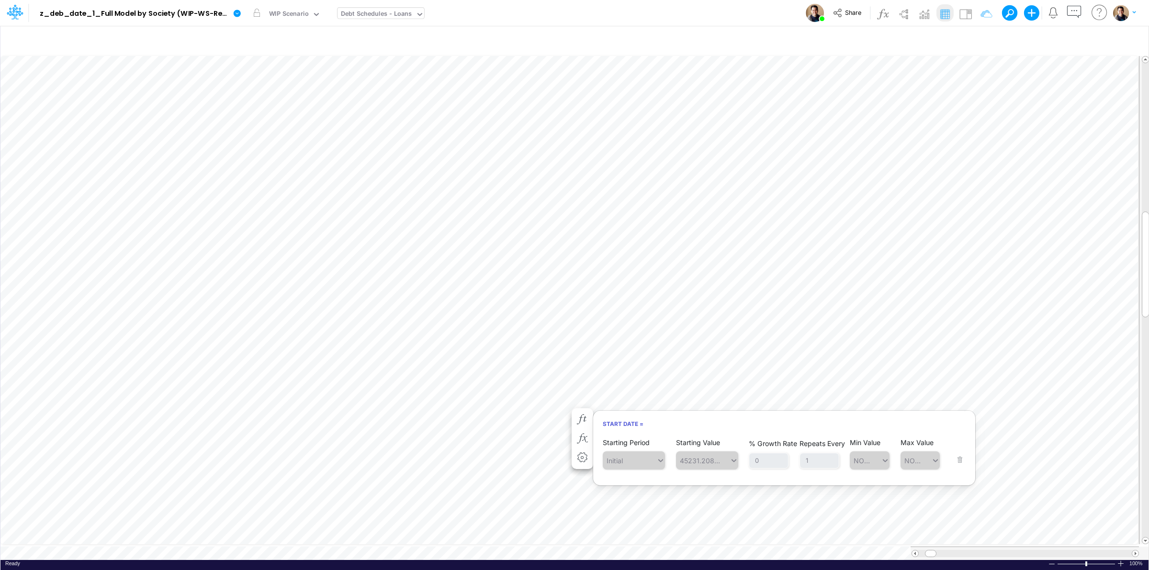
scroll to position [0, 0]
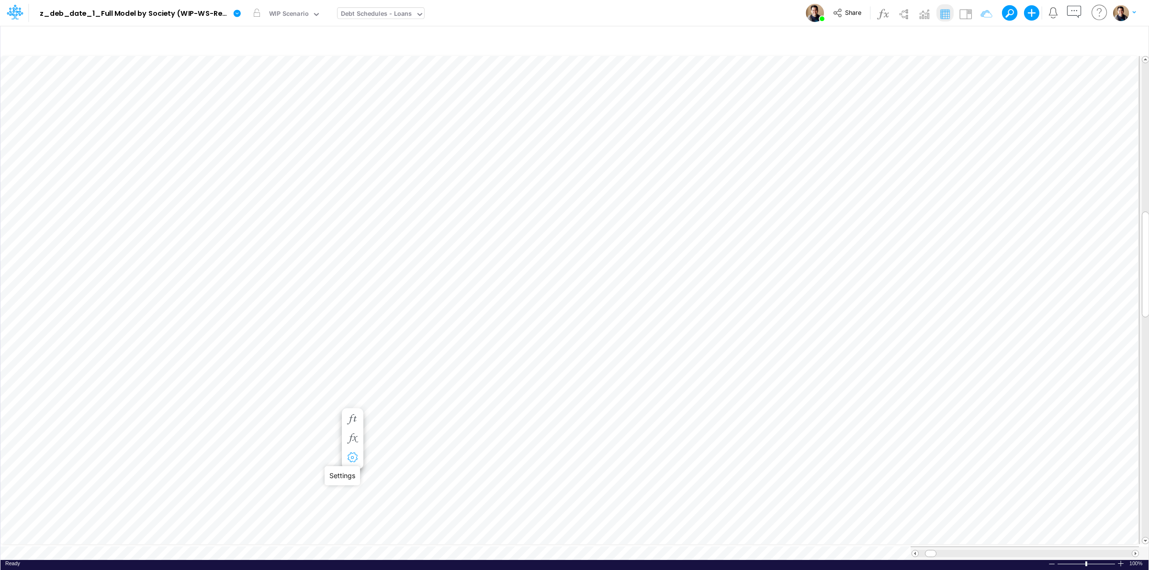
click at [352, 456] on icon "button" at bounding box center [352, 458] width 14 height 10
select select "field"
select select "Currency-USD"
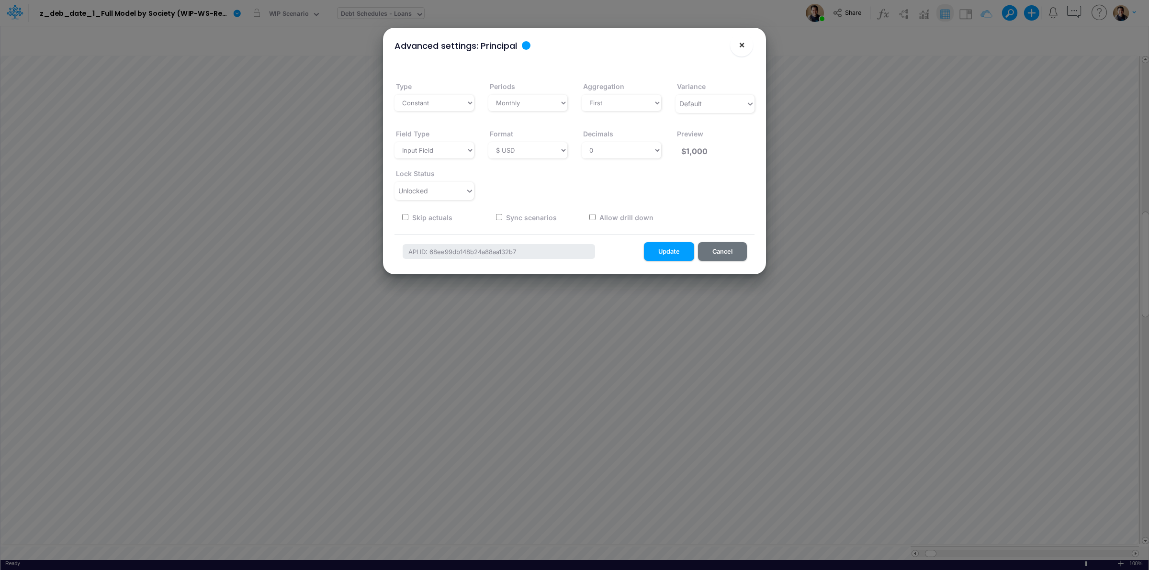
click at [745, 46] on button "×" at bounding box center [741, 45] width 23 height 23
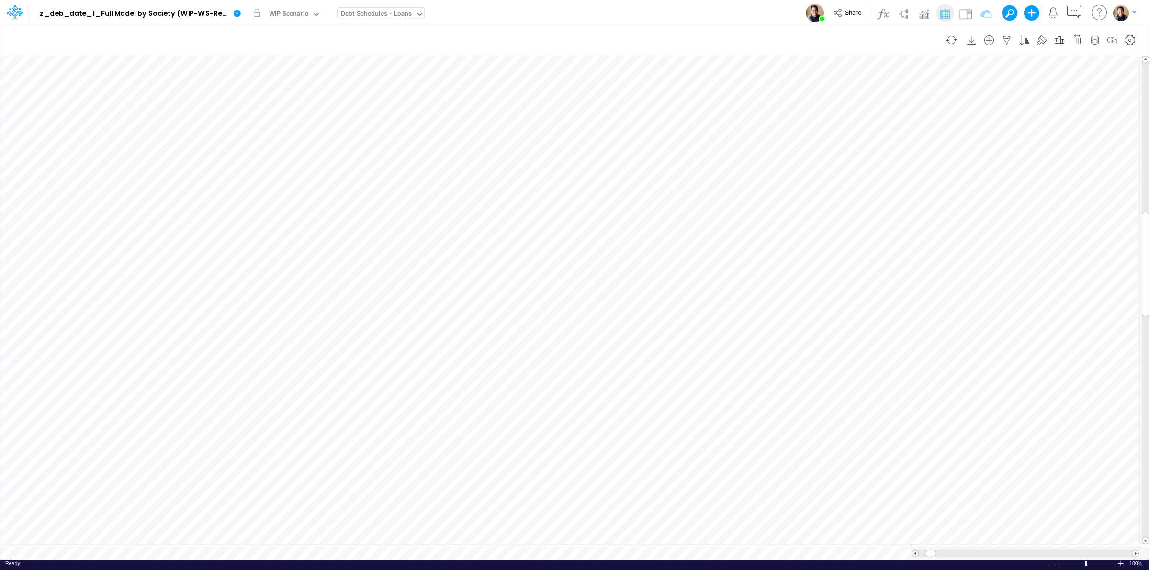
scroll to position [0, 0]
click at [352, 418] on icon "button" at bounding box center [352, 420] width 14 height 10
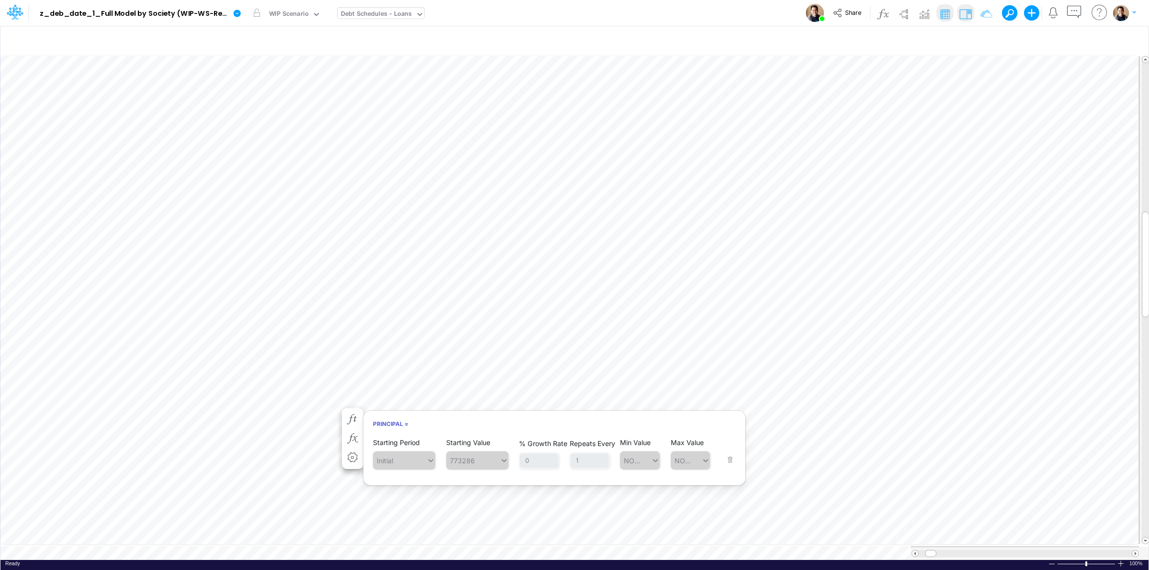
click at [964, 17] on img at bounding box center [965, 13] width 15 height 15
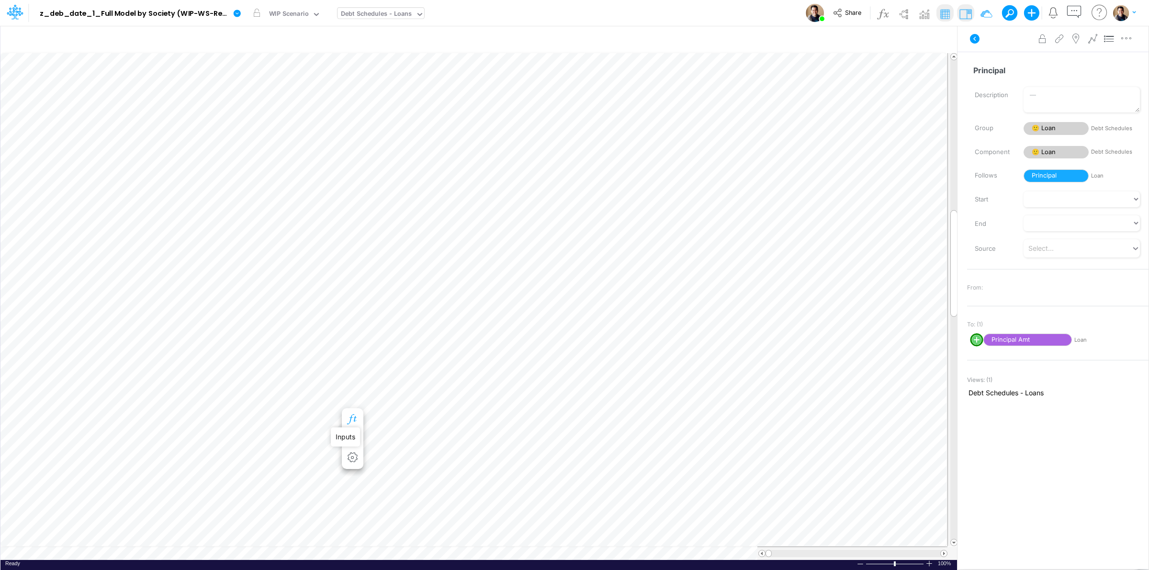
click at [355, 418] on icon "button" at bounding box center [352, 420] width 14 height 10
click at [237, 15] on icon at bounding box center [237, 13] width 7 height 7
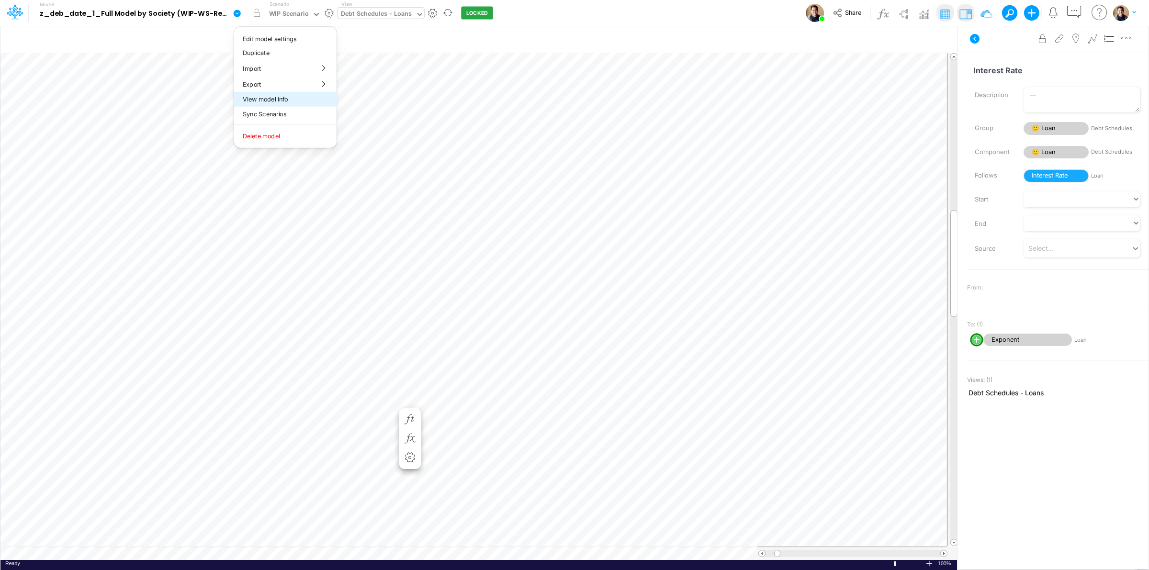
click at [268, 99] on button "View model info" at bounding box center [285, 99] width 102 height 15
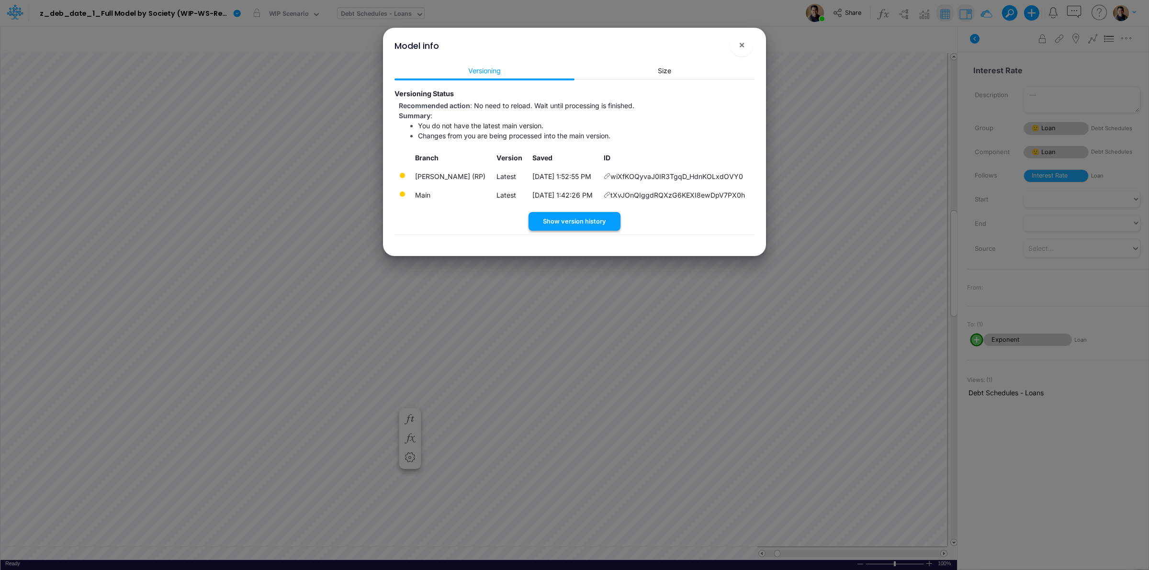
click at [583, 219] on button "Show version history" at bounding box center [575, 221] width 92 height 19
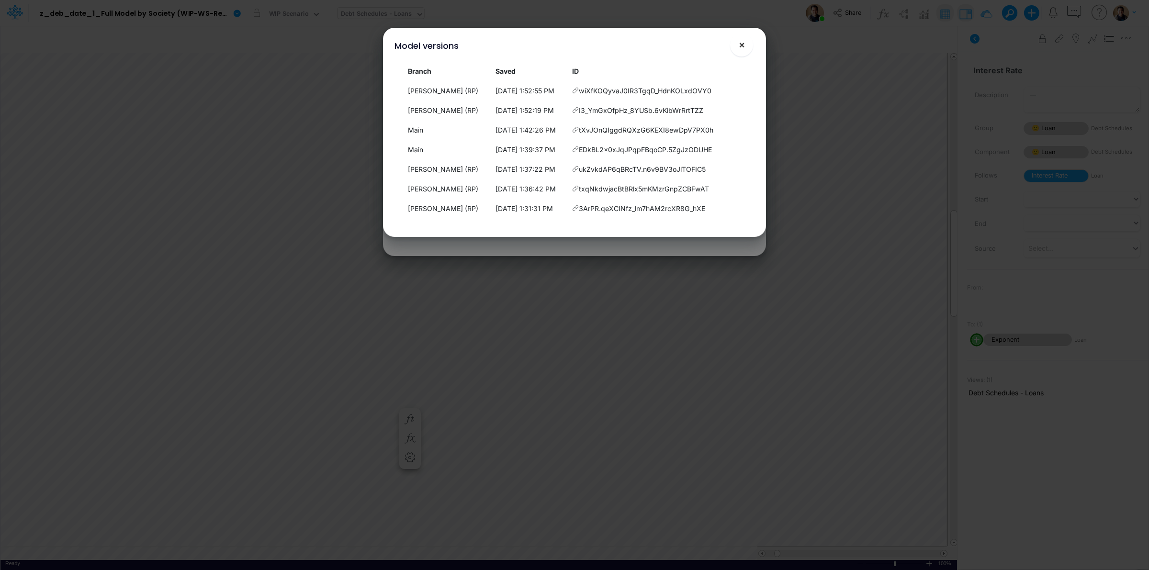
click at [736, 48] on button "×" at bounding box center [741, 45] width 23 height 23
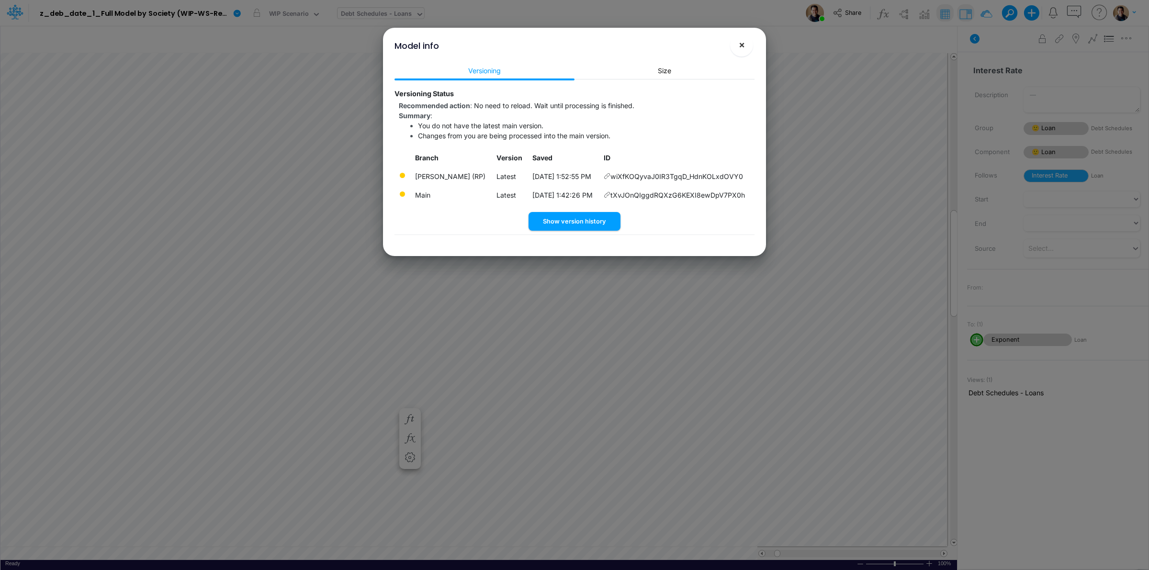
click at [744, 47] on span "×" at bounding box center [742, 44] width 6 height 11
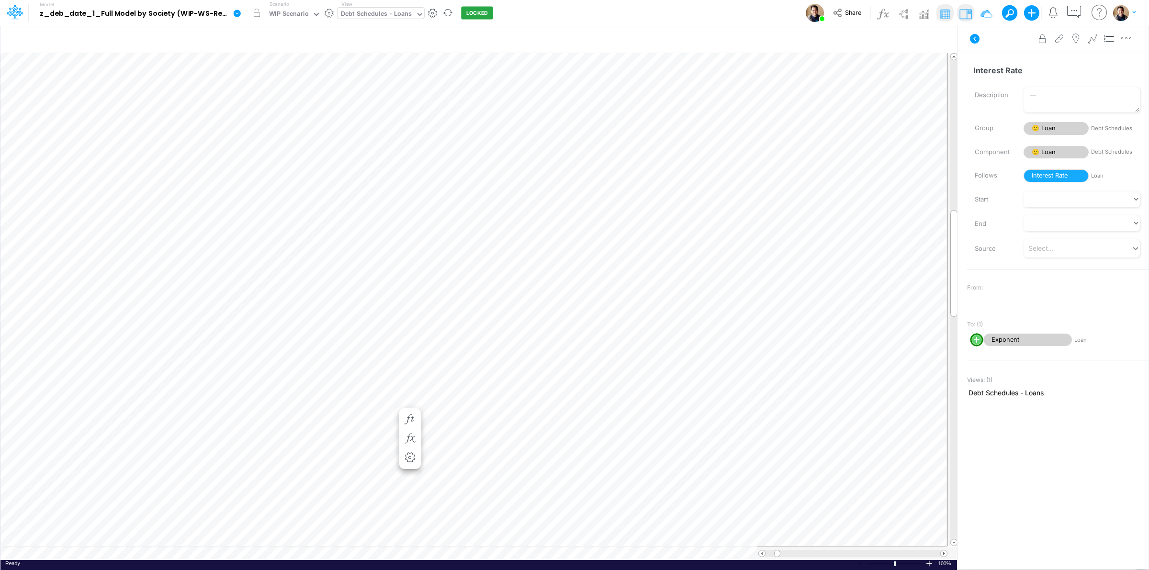
click at [238, 12] on icon at bounding box center [237, 13] width 7 height 7
click at [298, 95] on button "View model info" at bounding box center [285, 99] width 102 height 15
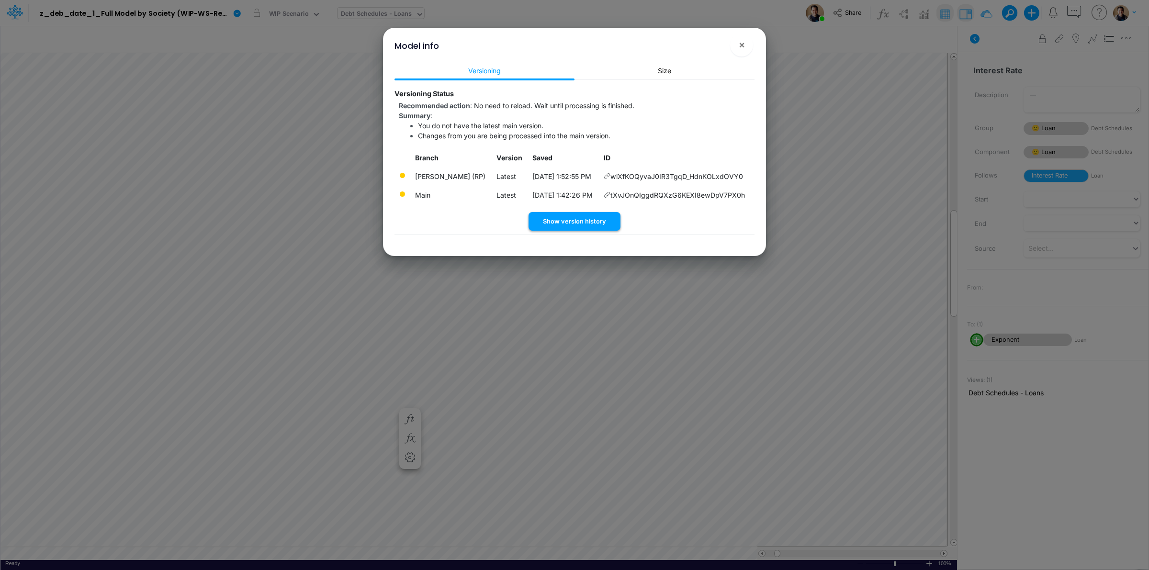
click at [591, 214] on button "Show version history" at bounding box center [575, 221] width 92 height 19
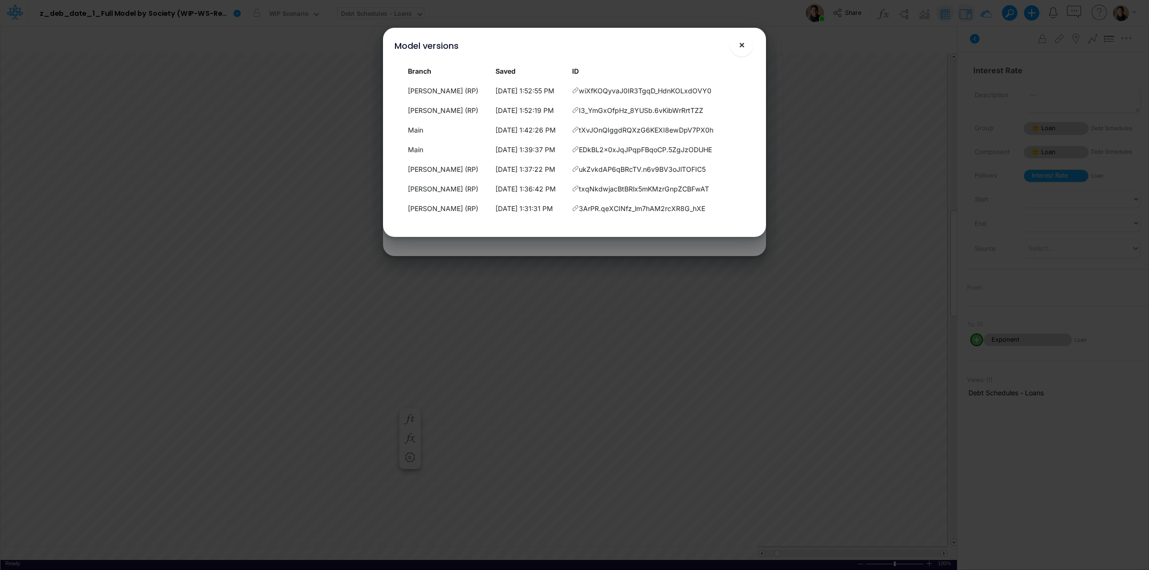
click at [739, 45] on span "×" at bounding box center [742, 44] width 6 height 11
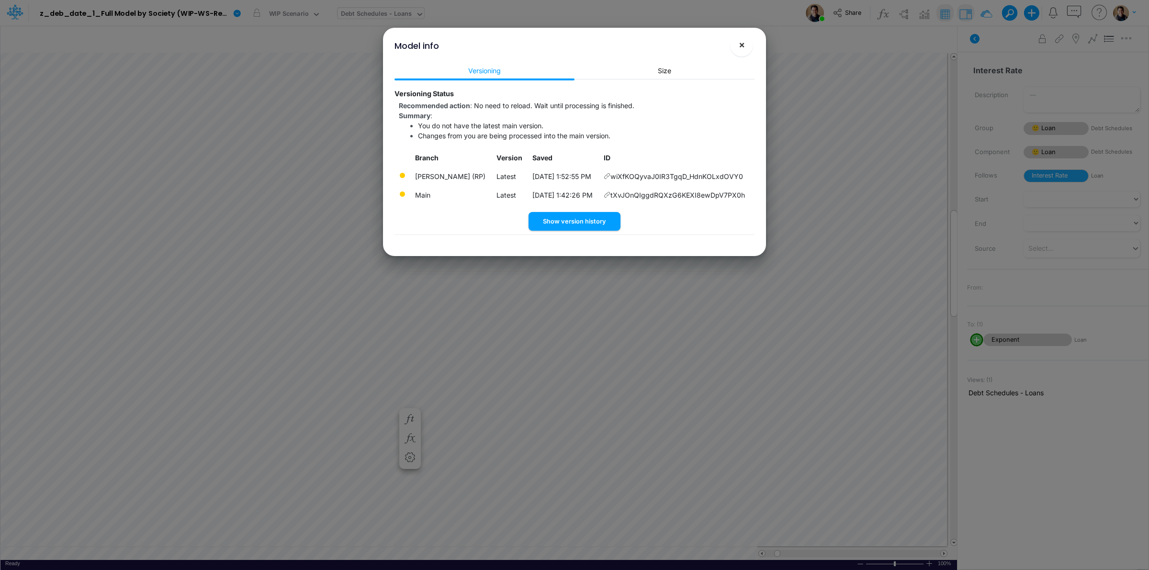
click at [745, 48] on span "×" at bounding box center [742, 44] width 6 height 11
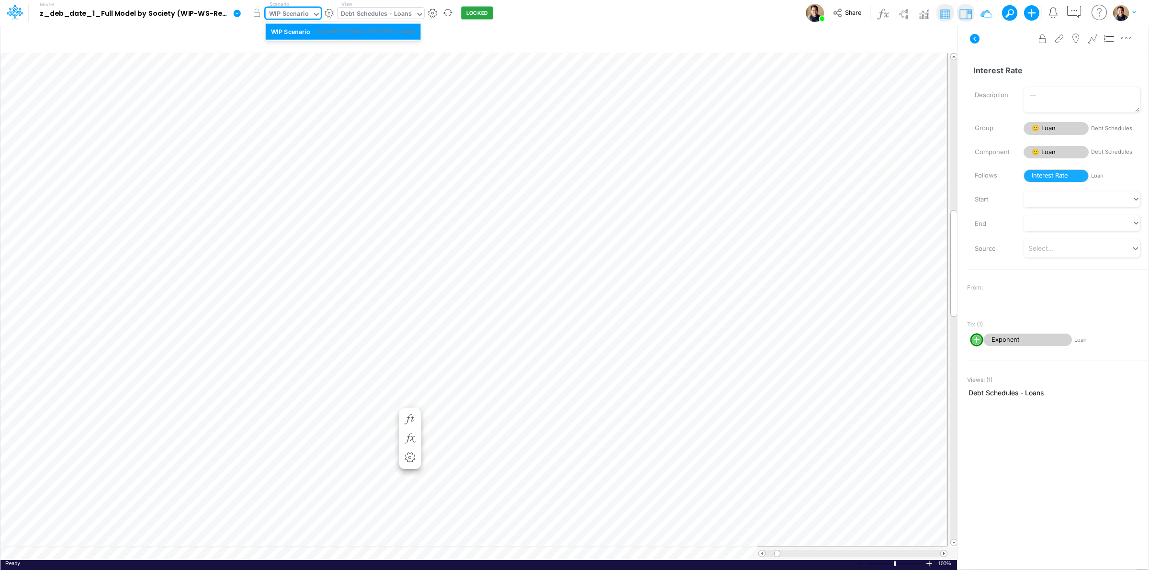
click at [305, 17] on div "WIP Scenario" at bounding box center [289, 14] width 40 height 11
click at [235, 13] on icon at bounding box center [237, 13] width 7 height 7
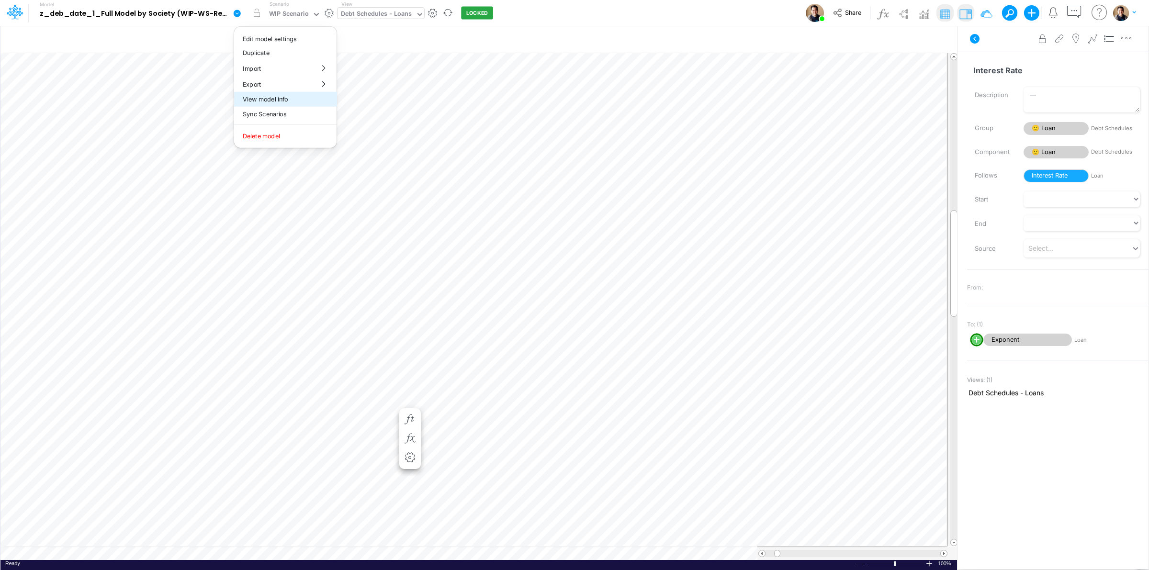
click at [290, 93] on button "View model info" at bounding box center [285, 99] width 102 height 15
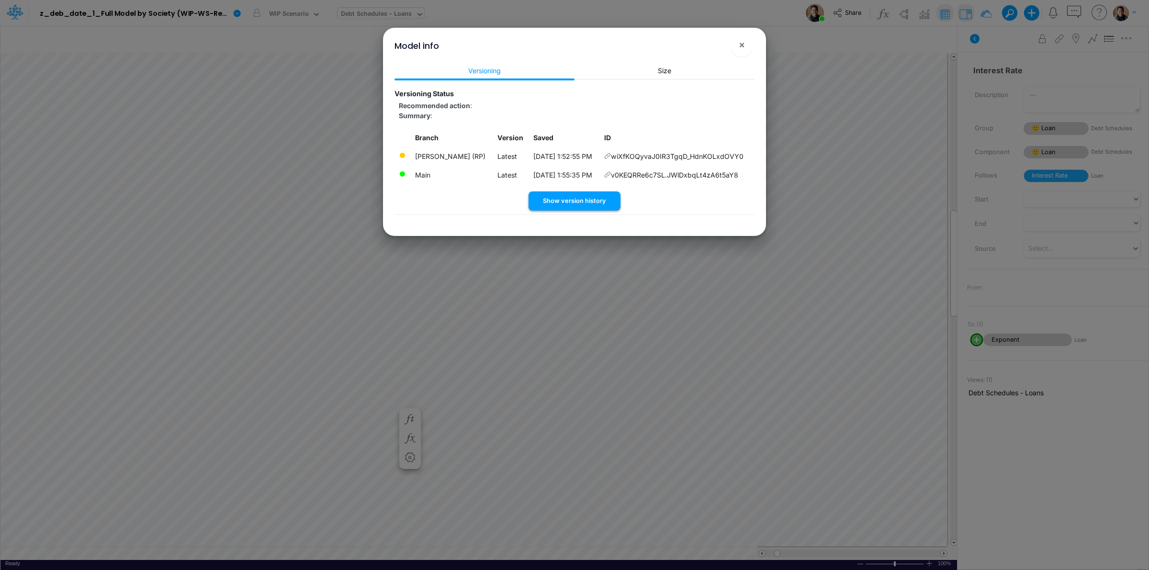
click at [582, 201] on button "Show version history" at bounding box center [575, 201] width 92 height 19
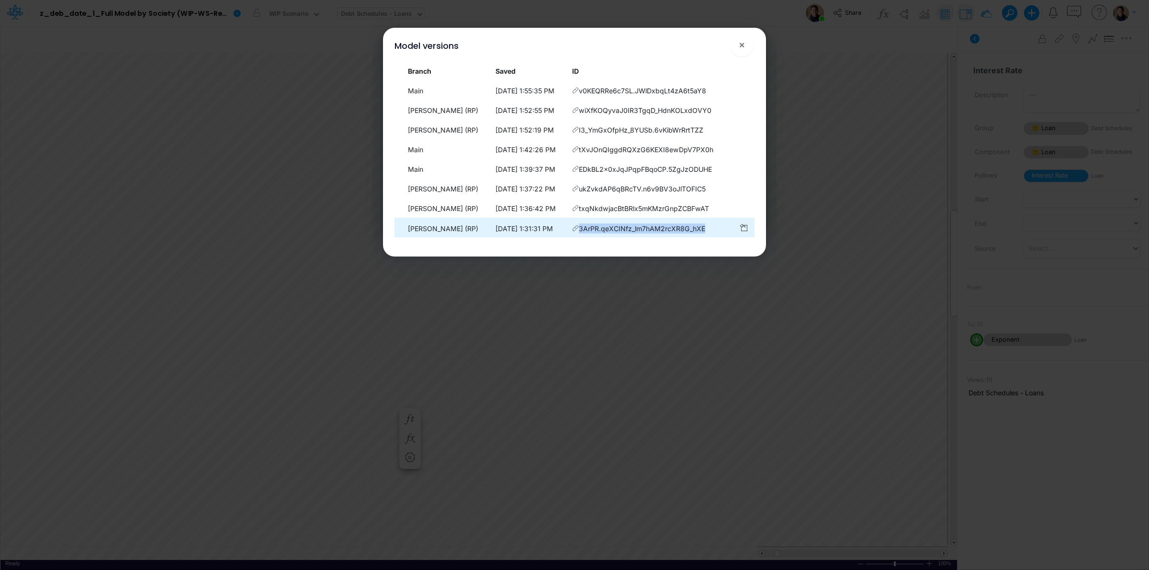
drag, startPoint x: 714, startPoint y: 228, endPoint x: 584, endPoint y: 224, distance: 129.8
click at [584, 224] on td "3ArPR.qeXCINfz_lm7hAM2rcXR8G_hXE" at bounding box center [651, 228] width 166 height 19
copy span "3ArPR.qeXCINfz_lm7hAM2rcXR8G_hXE"
click at [745, 48] on button "×" at bounding box center [741, 45] width 23 height 23
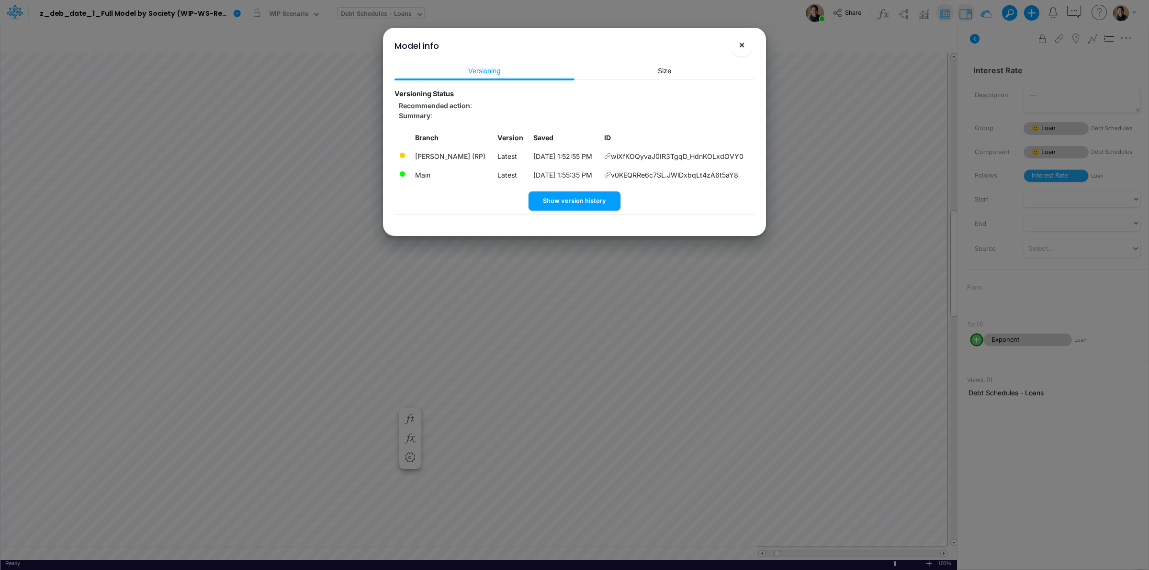
click at [743, 41] on span "×" at bounding box center [742, 44] width 6 height 11
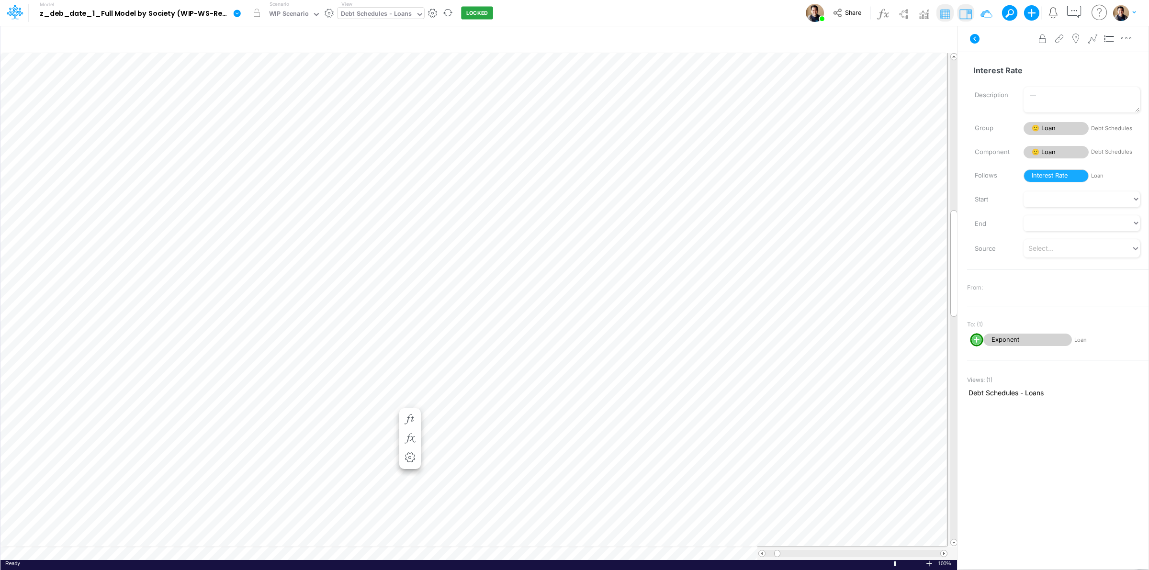
click at [243, 15] on link at bounding box center [238, 12] width 19 height 25
click at [300, 97] on button "View model info" at bounding box center [285, 99] width 102 height 15
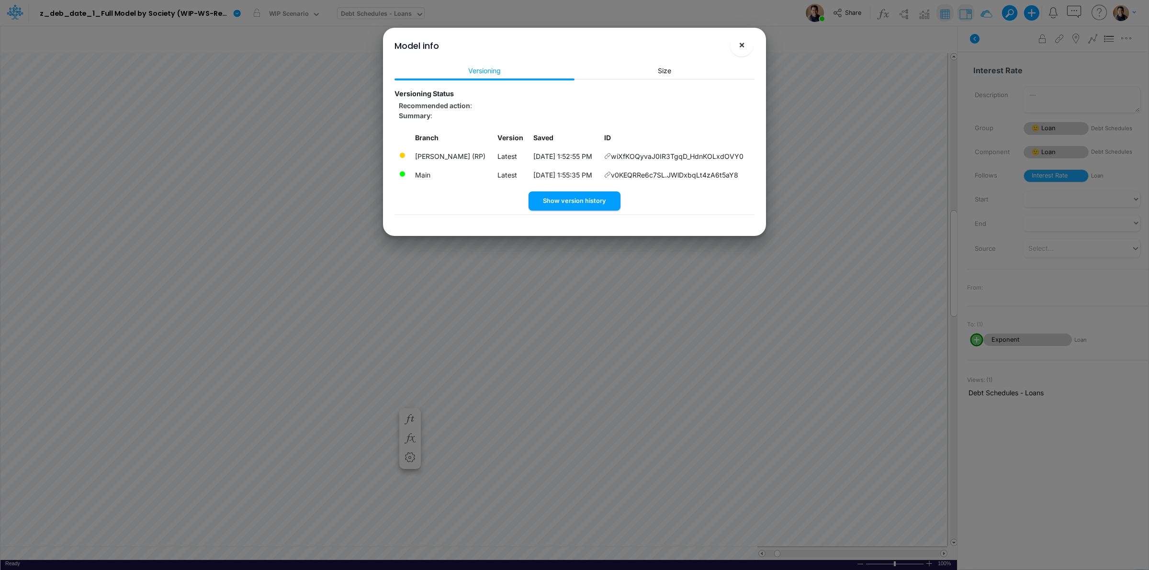
click at [742, 48] on span "×" at bounding box center [742, 44] width 6 height 11
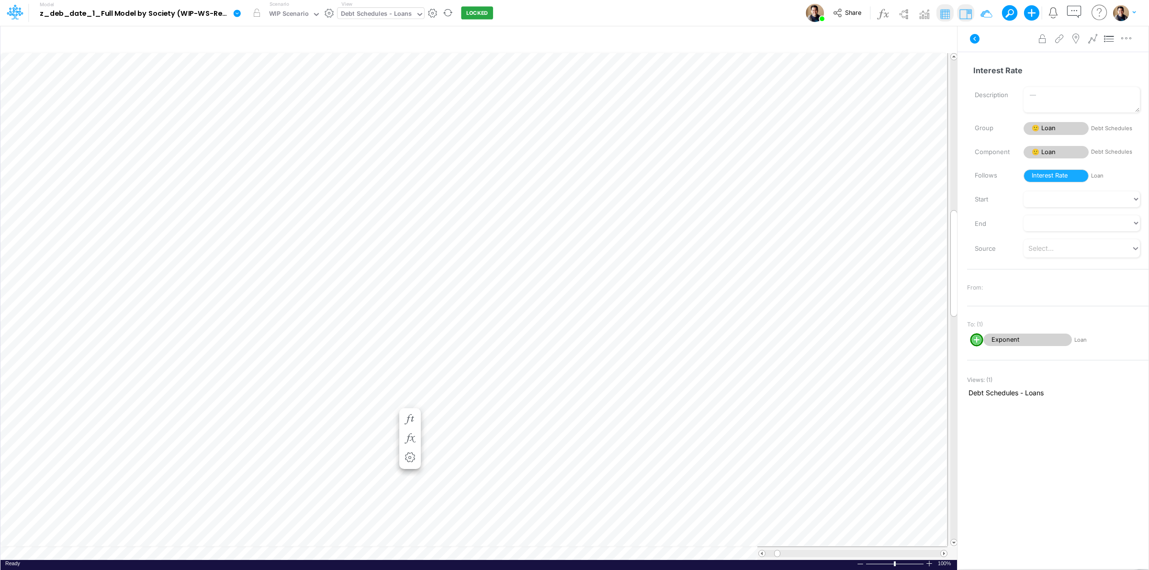
click at [235, 15] on icon at bounding box center [237, 13] width 7 height 7
click at [281, 101] on button "View model info" at bounding box center [285, 99] width 102 height 15
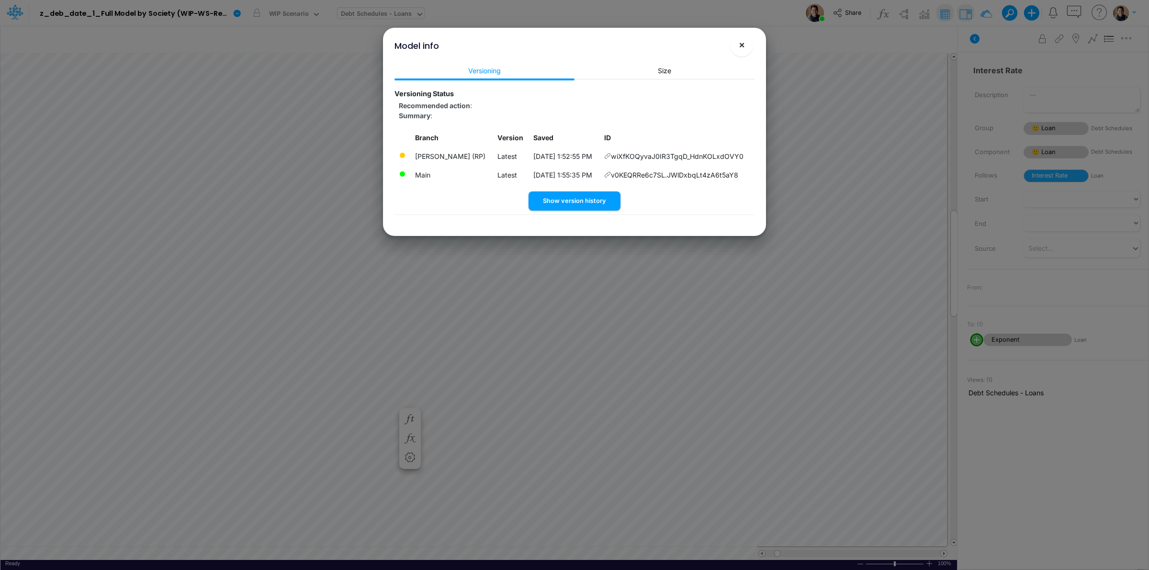
click at [737, 46] on button "×" at bounding box center [741, 45] width 23 height 23
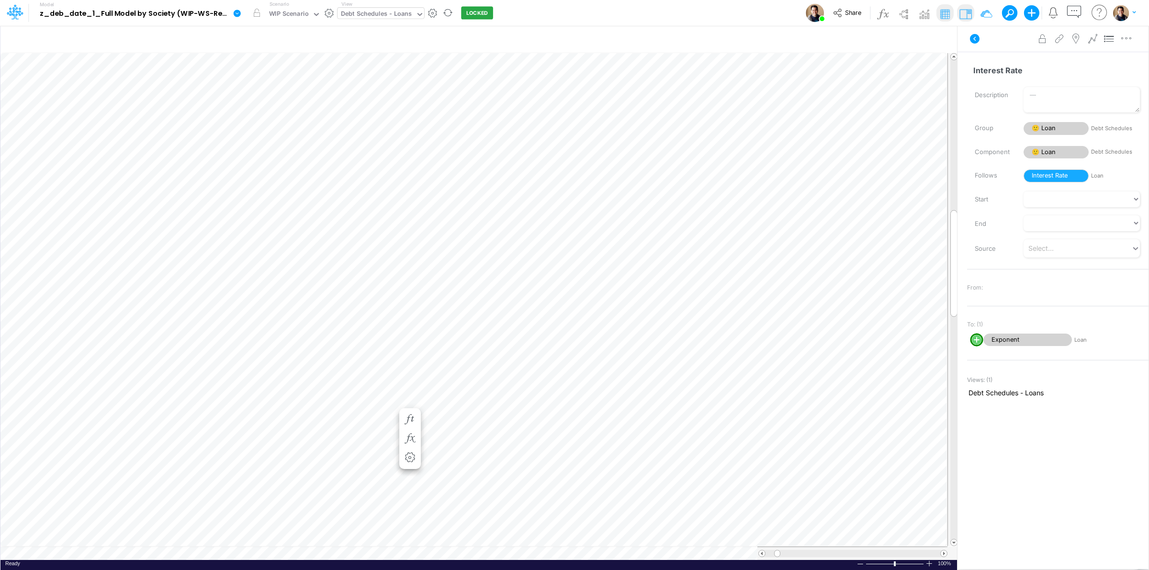
click at [237, 18] on link at bounding box center [238, 12] width 19 height 25
click at [256, 54] on button "Duplicate" at bounding box center [285, 52] width 102 height 15
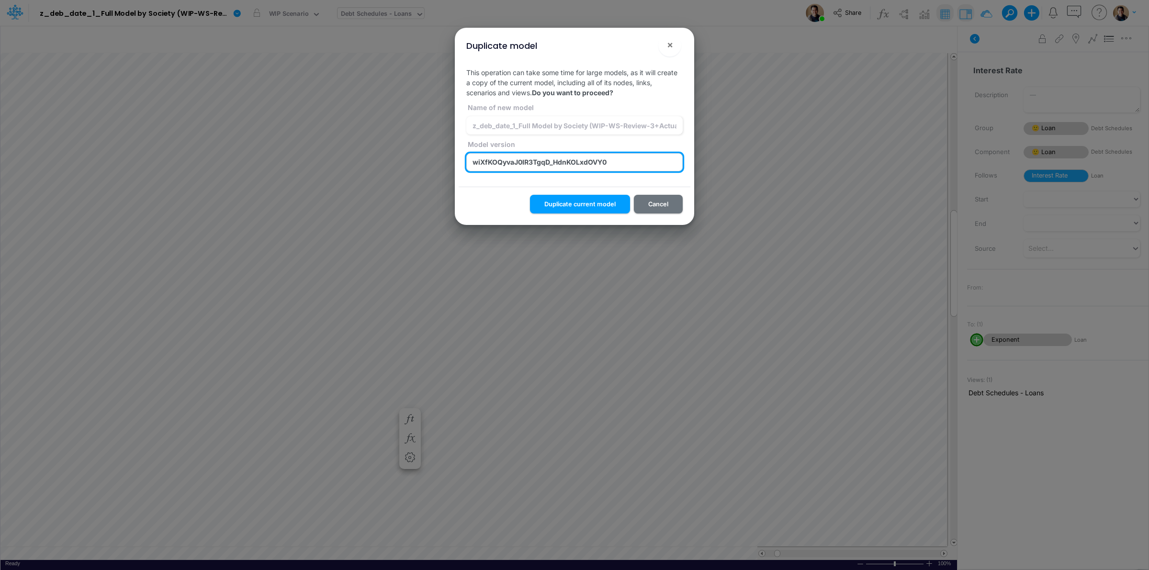
click at [612, 163] on input "wiXfKOQyvaJ0IR3TgqD_HdnKOLxdOVY0" at bounding box center [574, 162] width 216 height 18
paste input "3ArPR.qeXCINfz_lm7hAM2rcXR8G_hXE"
type input "3ArPR.qeXCINfz_lm7hAM2rcXR8G_hXE"
click at [641, 48] on button "!" at bounding box center [638, 46] width 11 height 11
click at [594, 155] on input "3ArPR.qeXCINfz_lm7hAM2rcXR8G_hXE" at bounding box center [574, 162] width 216 height 18
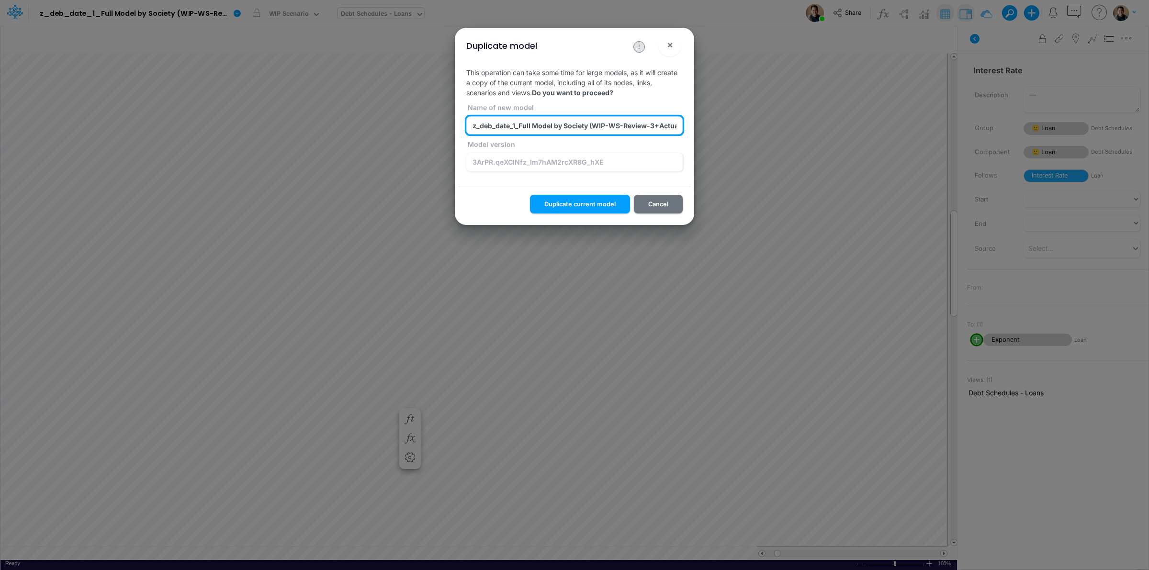
click at [607, 132] on input "z_deb_date_1_Full Model by Society (WIP-WS-Review-3+Actuals) (fQPDkuvbRN6CjqlTA…" at bounding box center [574, 125] width 216 height 18
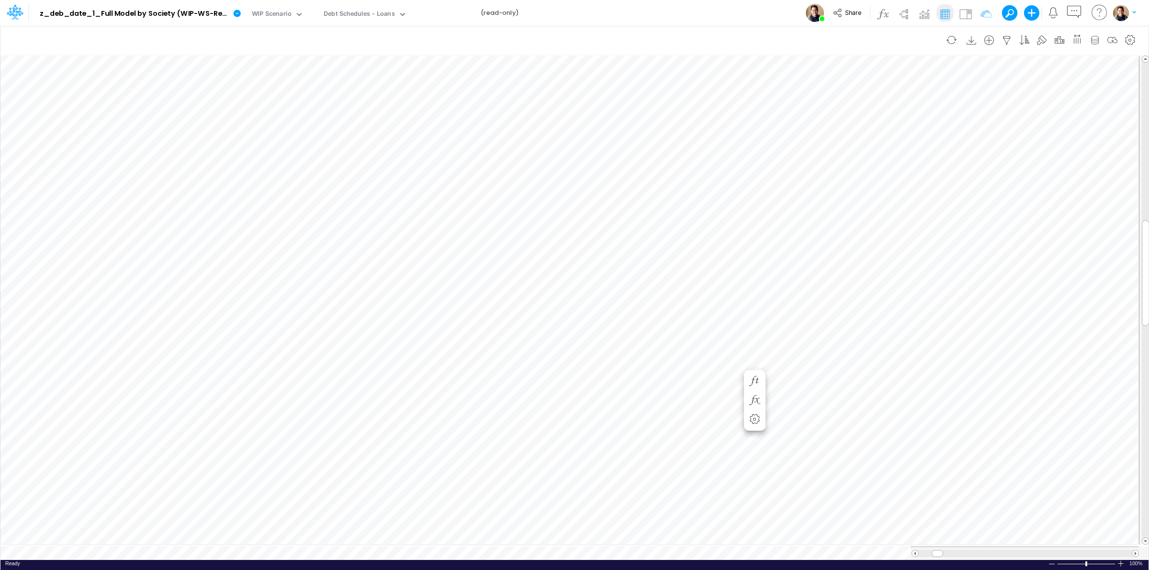
scroll to position [0, 0]
click at [580, 379] on icon "button" at bounding box center [582, 381] width 14 height 10
click at [582, 409] on icon "button" at bounding box center [582, 410] width 14 height 10
click at [756, 6] on div "Model z_deb_date_1_Full Model by Society (WIP-WS-Review-3+Actuals) (fQPDkuvbRN6…" at bounding box center [574, 13] width 1034 height 26
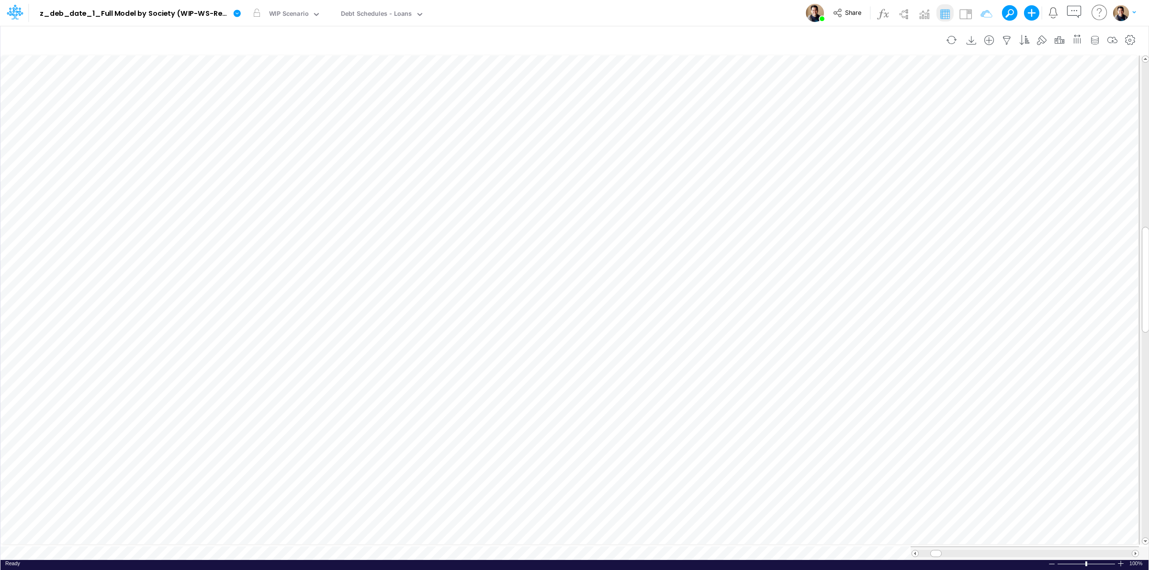
scroll to position [0, 0]
click at [236, 17] on icon at bounding box center [237, 13] width 7 height 7
drag, startPoint x: 288, startPoint y: 109, endPoint x: 290, endPoint y: 103, distance: 6.1
click at [290, 103] on div "Edit model settings Duplicate Import QuickBooks QuickBooks Online QuickBooks En…" at bounding box center [285, 87] width 103 height 122
click at [290, 103] on button "View model info" at bounding box center [285, 99] width 102 height 15
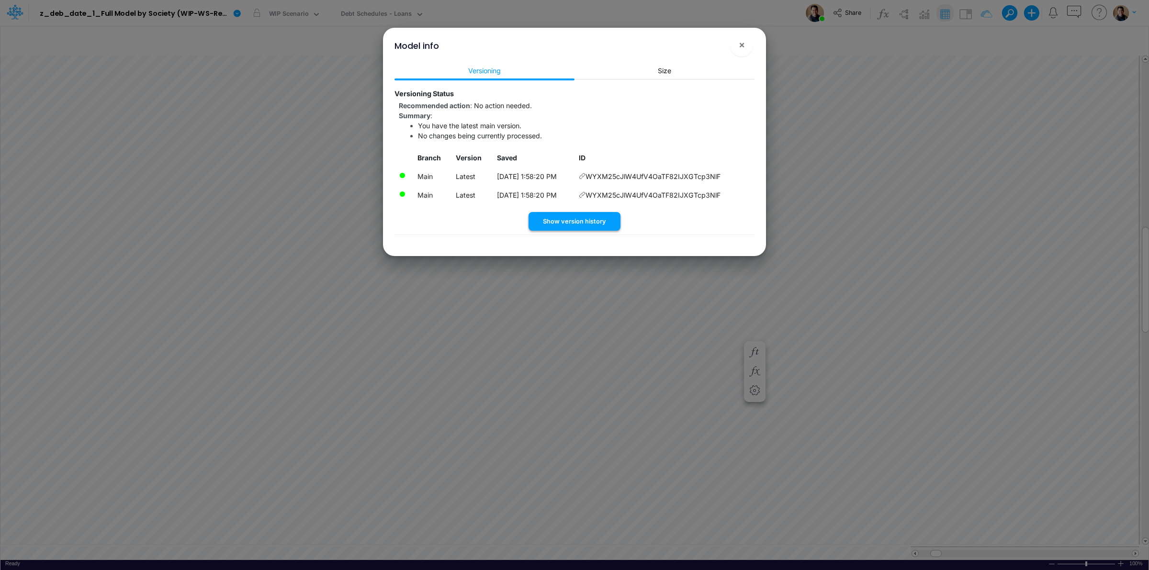
click at [587, 212] on button "Show version history" at bounding box center [575, 221] width 92 height 19
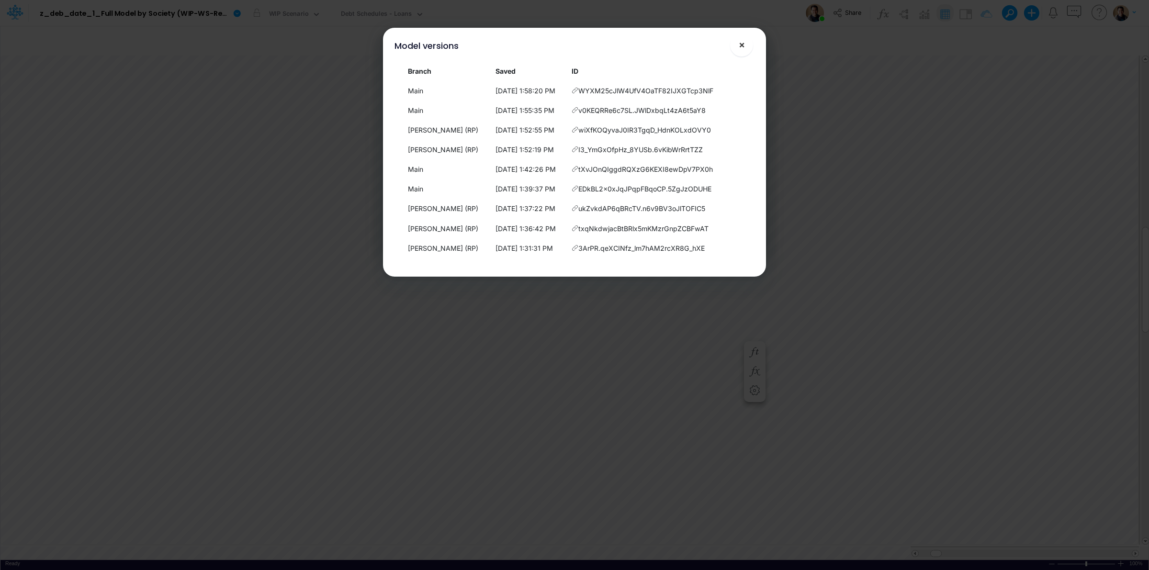
click at [745, 44] on span "×" at bounding box center [742, 44] width 6 height 11
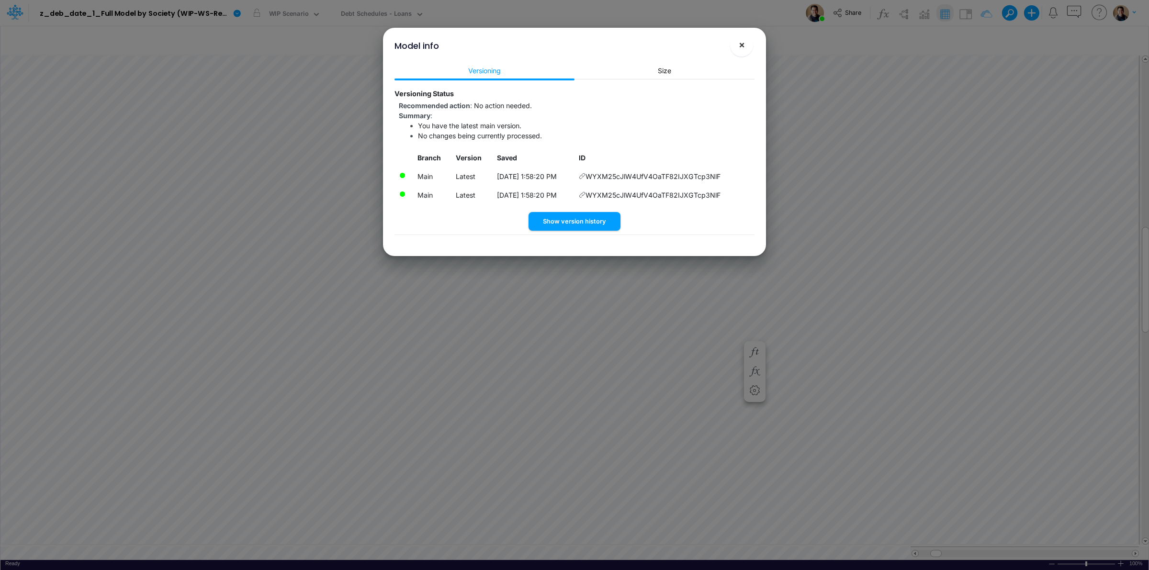
click at [749, 45] on button "×" at bounding box center [741, 45] width 23 height 23
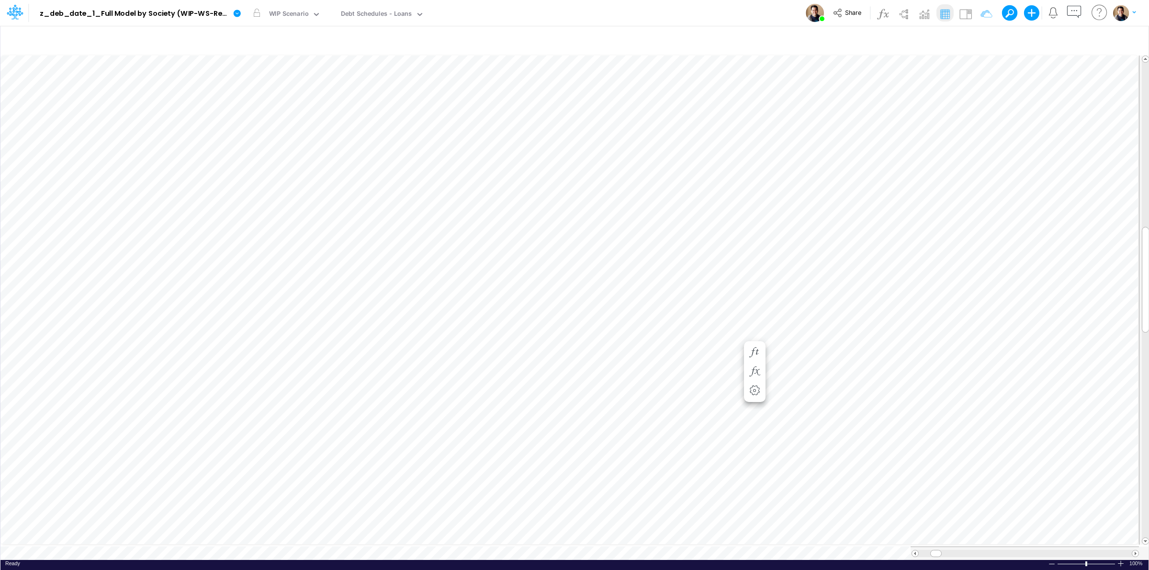
scroll to position [0, 0]
click at [584, 331] on icon "button" at bounding box center [582, 333] width 14 height 10
select select "field"
select select "Date"
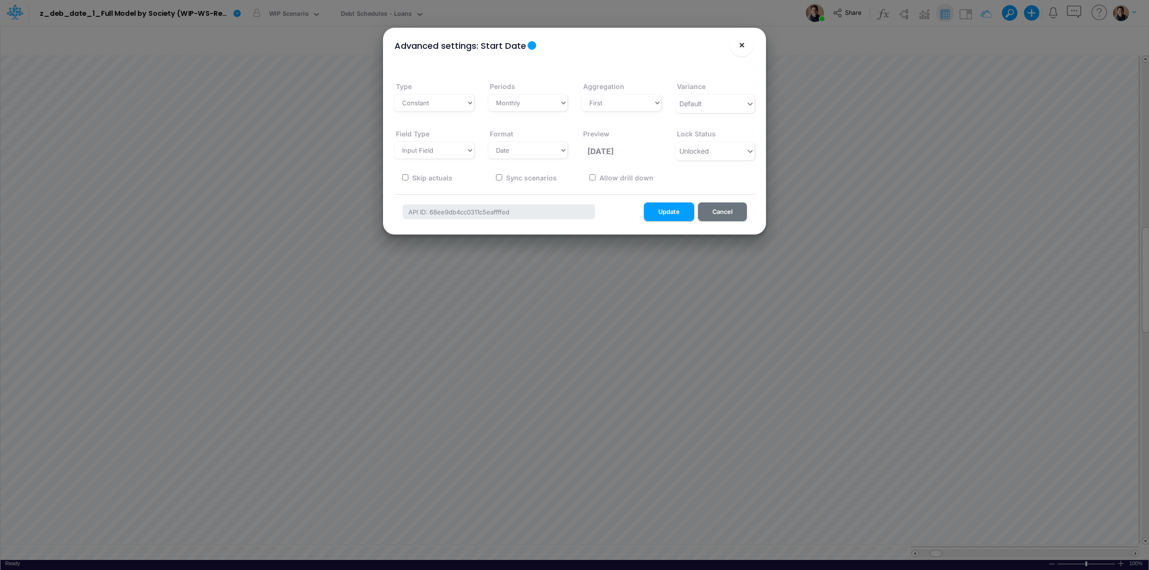
click at [745, 44] on button "×" at bounding box center [741, 45] width 23 height 23
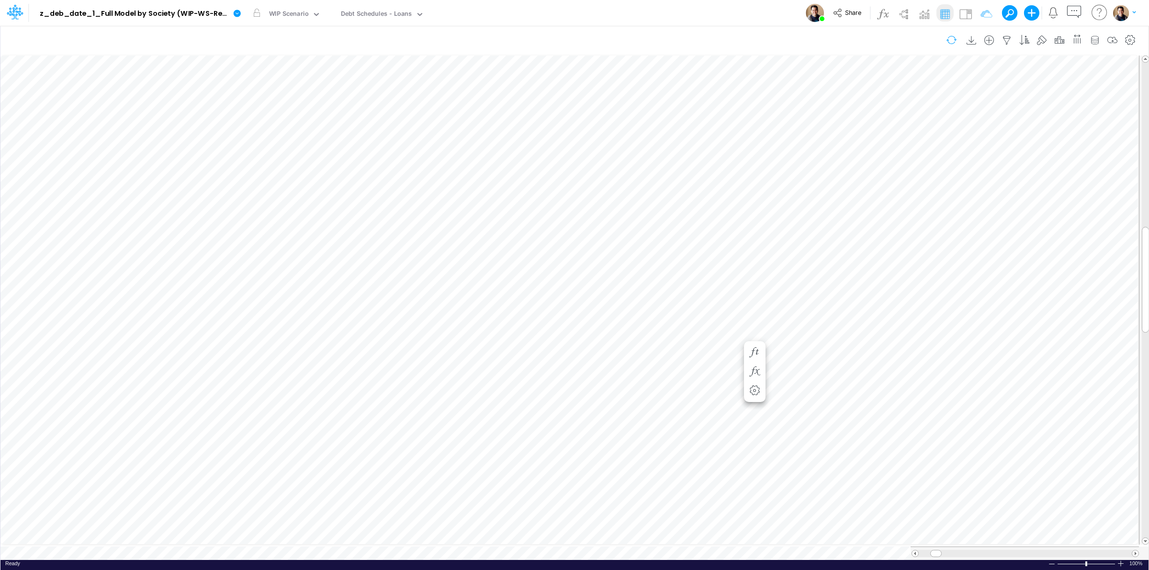
scroll to position [0, 0]
click at [233, 20] on link at bounding box center [238, 12] width 19 height 25
click at [281, 92] on button "View model info" at bounding box center [285, 99] width 102 height 15
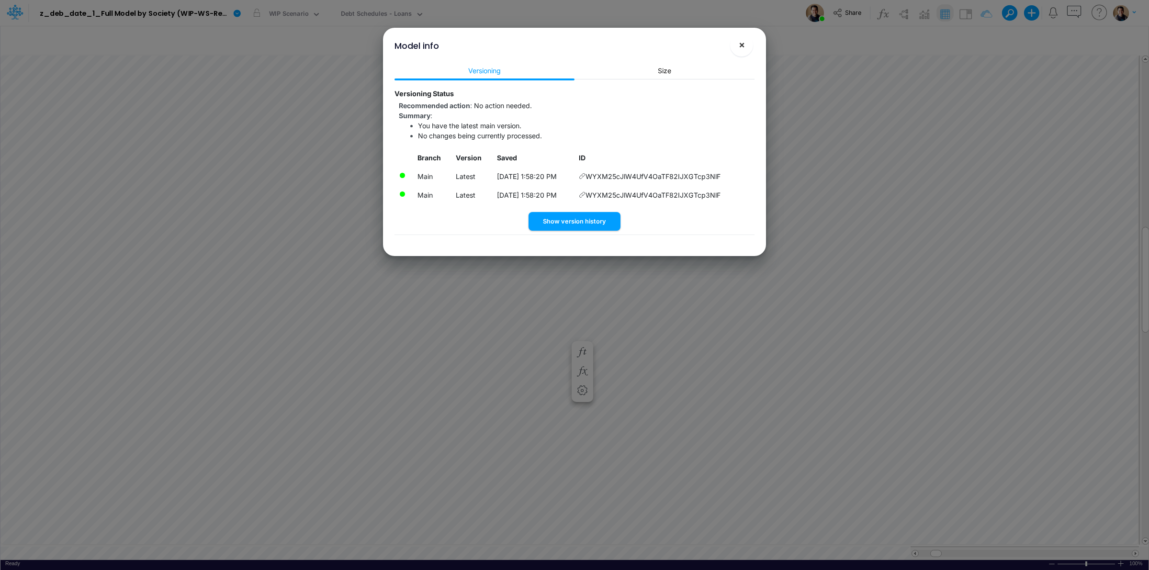
click at [740, 46] on span "×" at bounding box center [742, 44] width 6 height 11
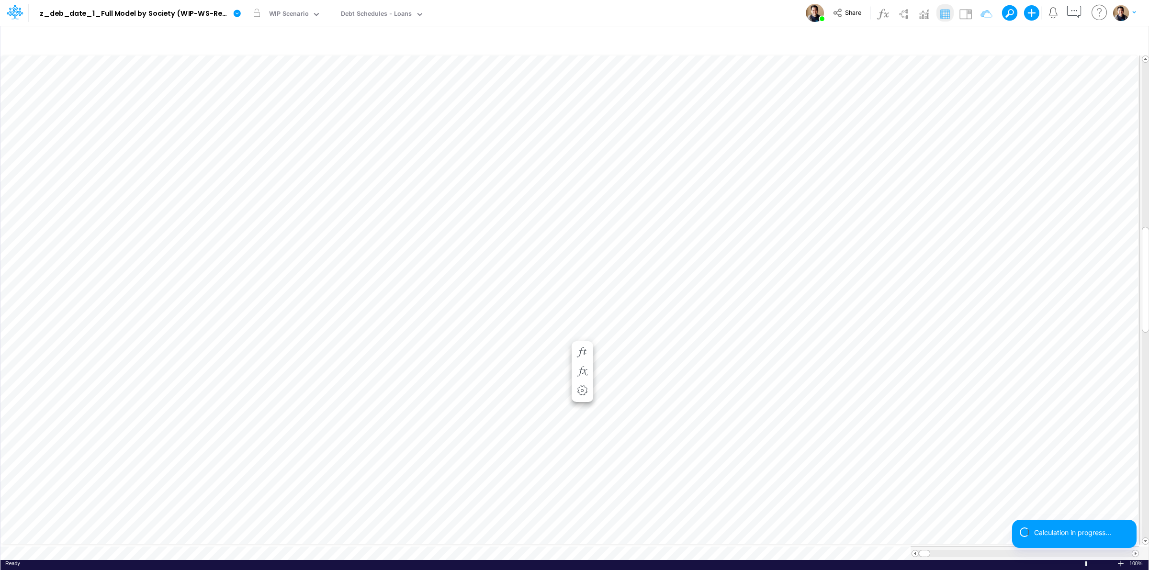
scroll to position [0, 0]
click at [236, 8] on link at bounding box center [238, 12] width 19 height 25
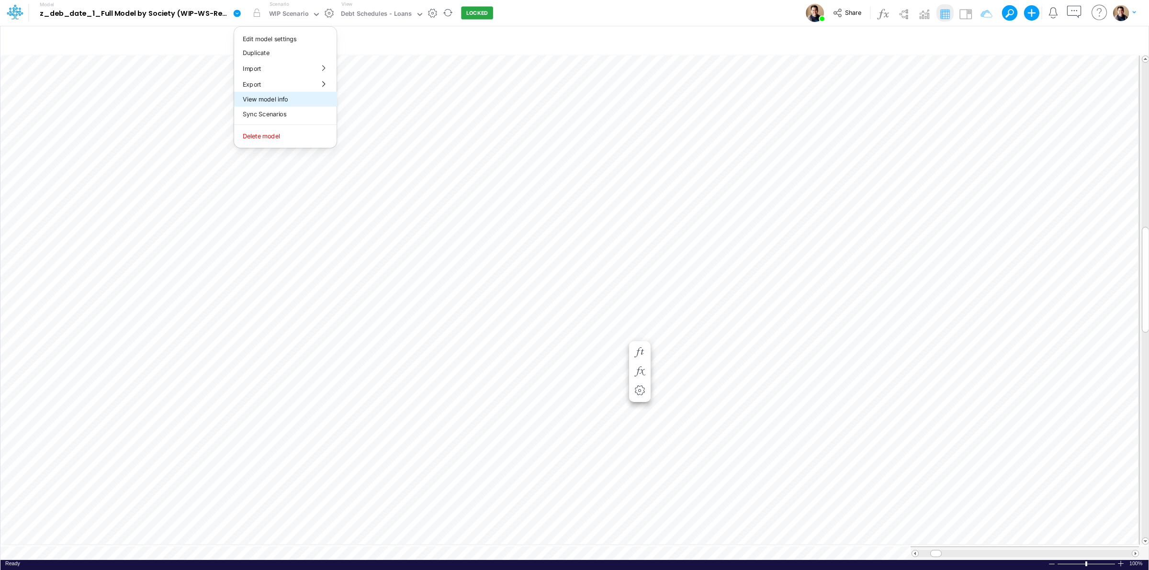
click at [272, 101] on button "View model info" at bounding box center [285, 99] width 102 height 15
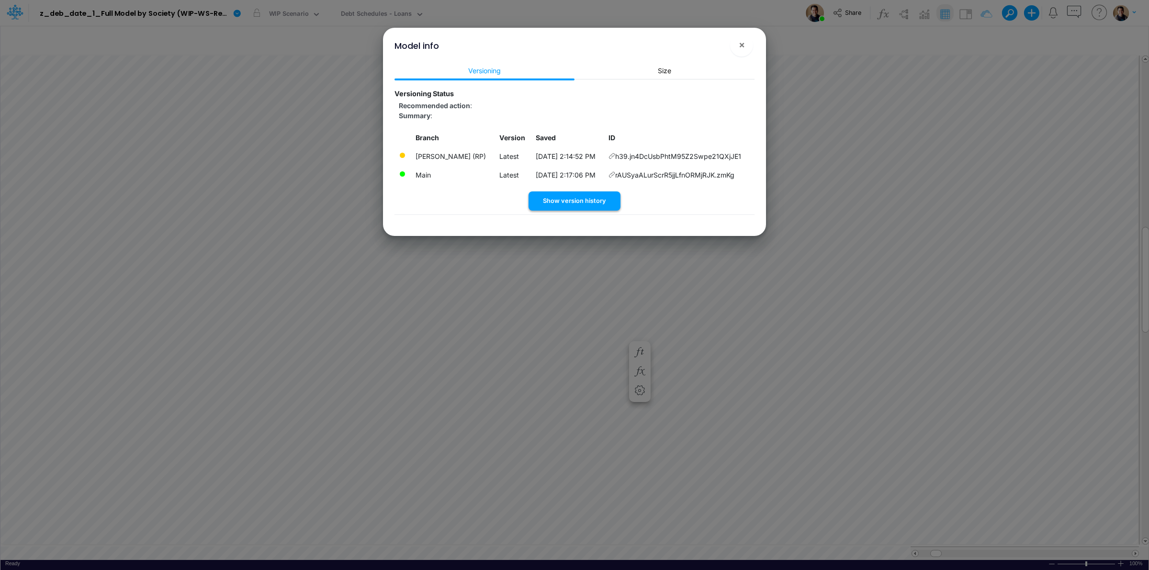
click at [592, 206] on button "Show version history" at bounding box center [575, 201] width 92 height 19
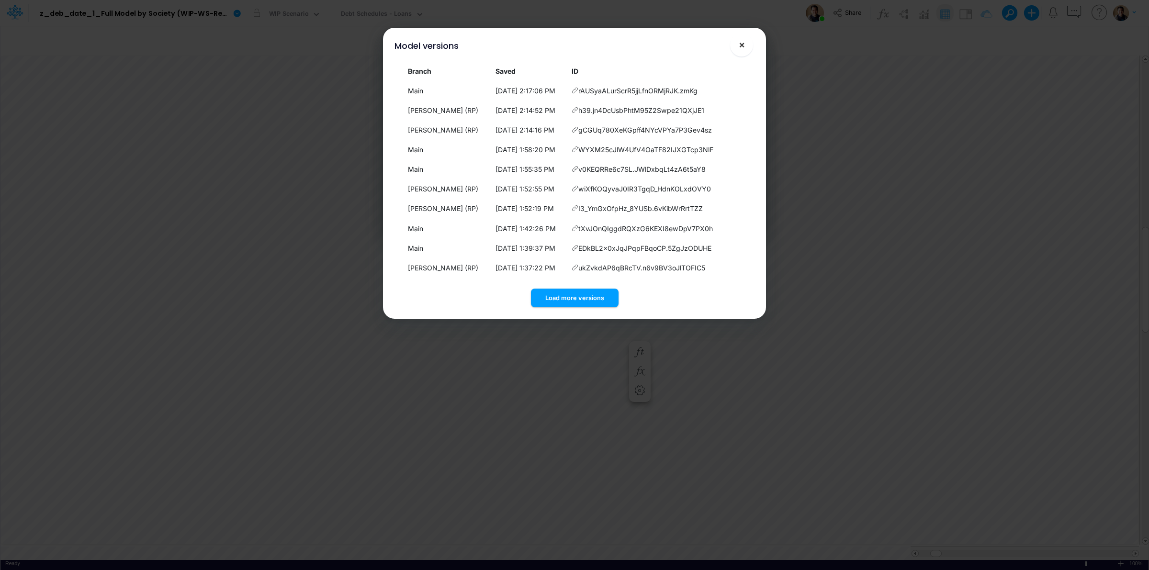
click at [747, 44] on button "×" at bounding box center [741, 45] width 23 height 23
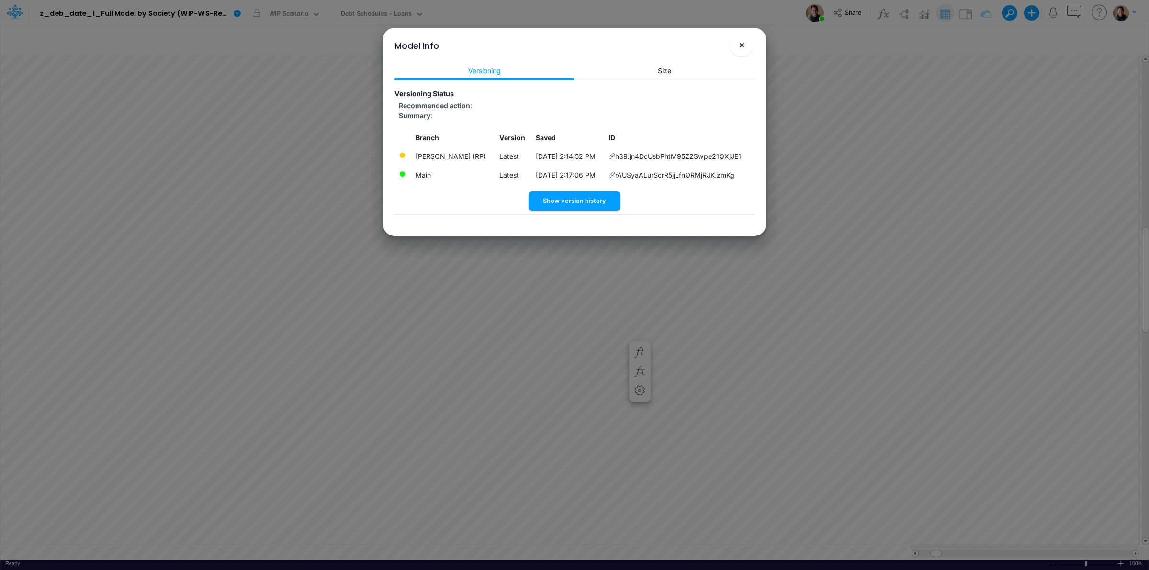
drag, startPoint x: 738, startPoint y: 42, endPoint x: 531, endPoint y: 65, distance: 208.6
click at [736, 43] on button "×" at bounding box center [741, 45] width 23 height 23
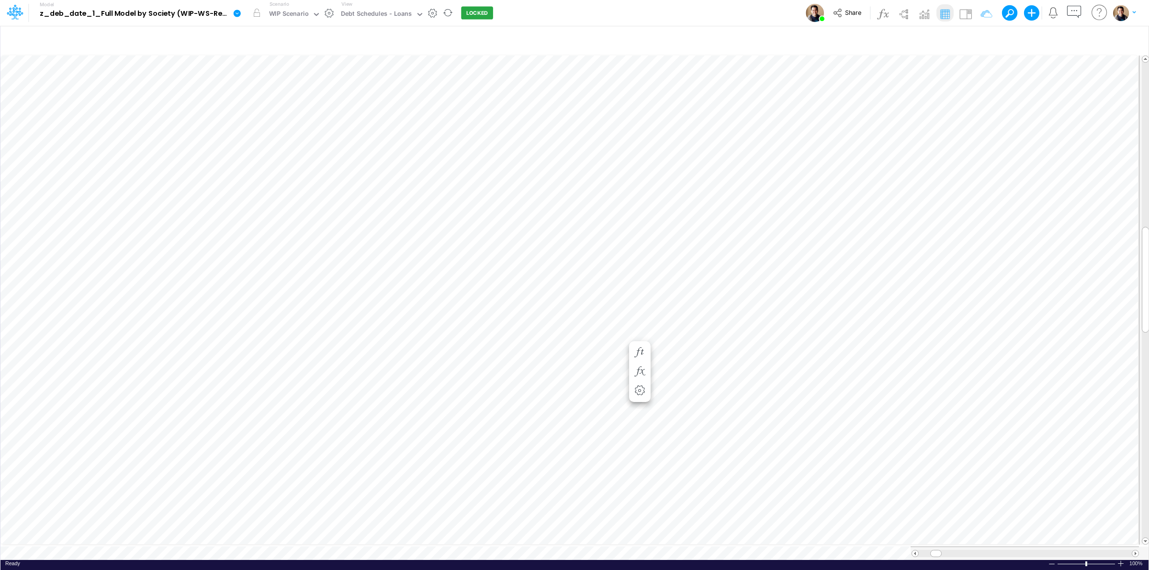
click at [239, 13] on icon at bounding box center [237, 13] width 7 height 7
click at [294, 101] on button "View model info" at bounding box center [285, 99] width 102 height 15
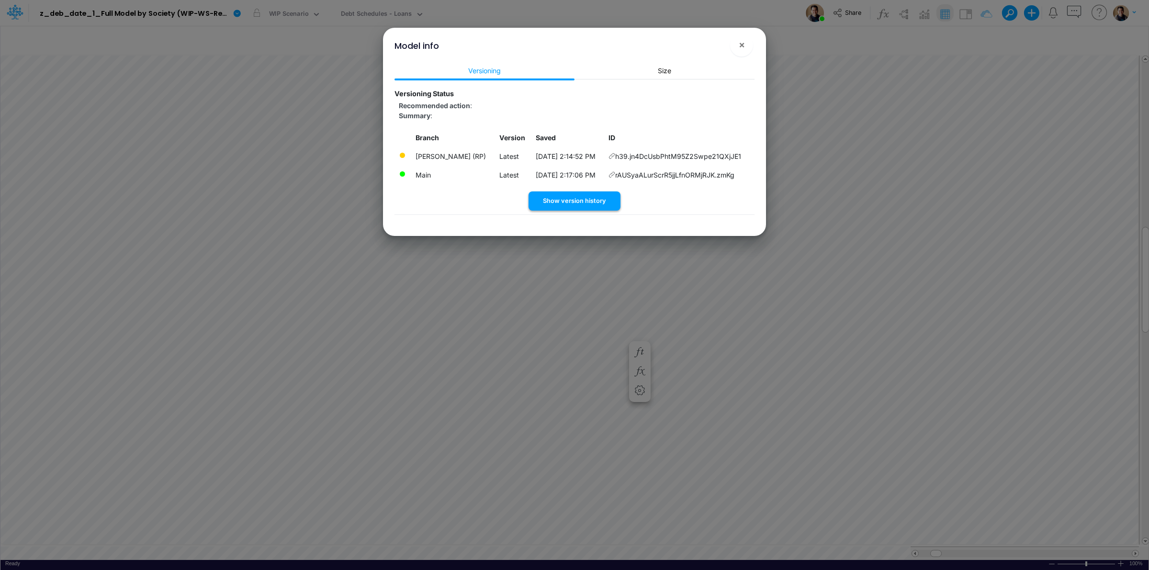
click at [599, 198] on button "Show version history" at bounding box center [575, 201] width 92 height 19
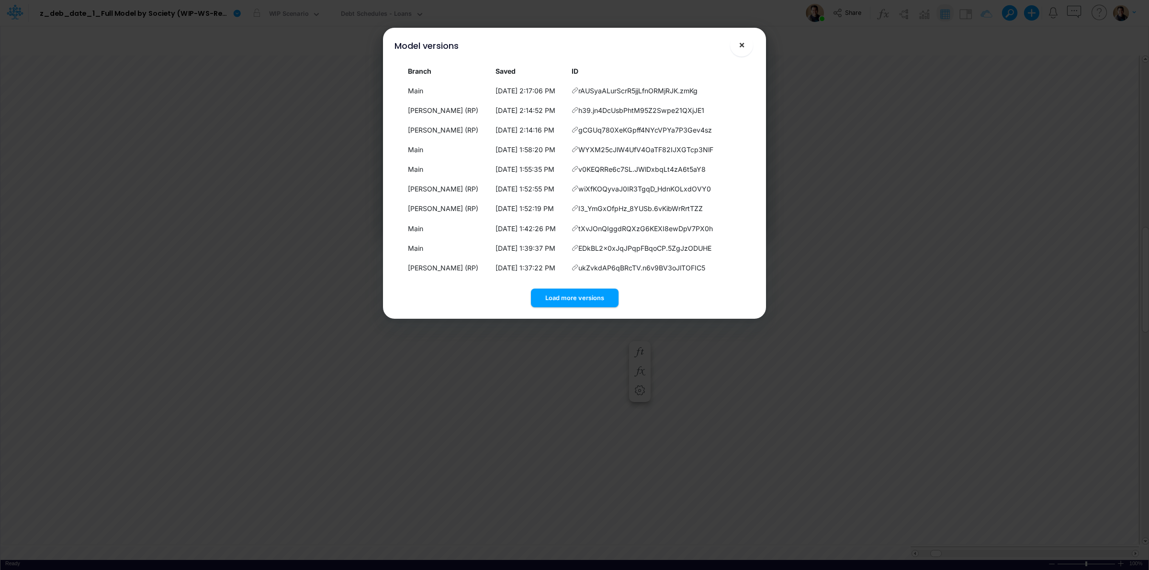
click at [739, 45] on span "×" at bounding box center [742, 44] width 6 height 11
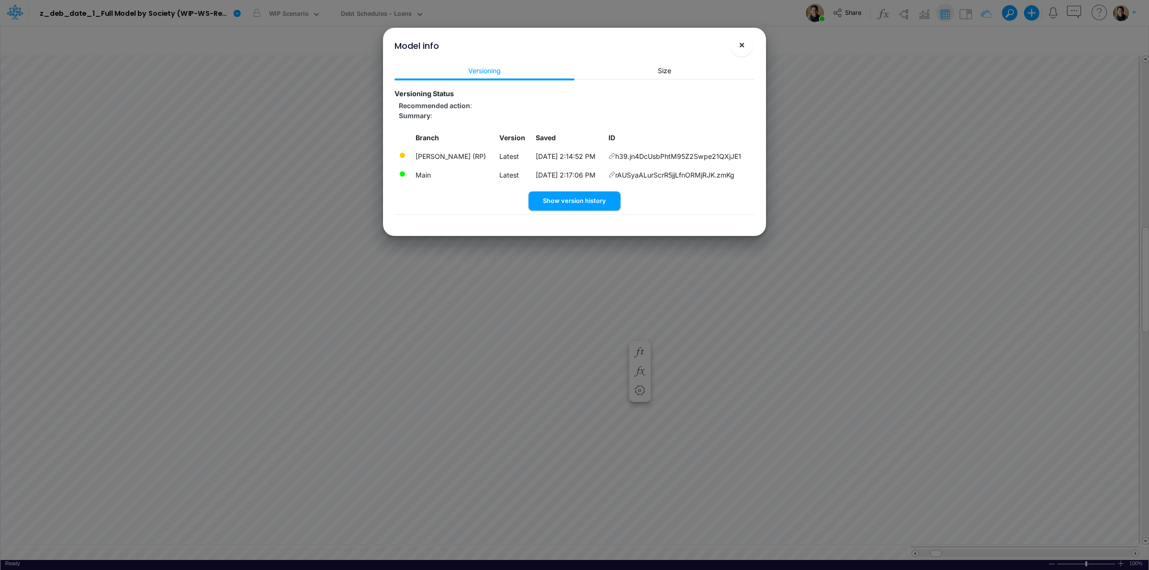
drag, startPoint x: 745, startPoint y: 45, endPoint x: 634, endPoint y: 63, distance: 112.6
click at [745, 45] on button "×" at bounding box center [741, 45] width 23 height 23
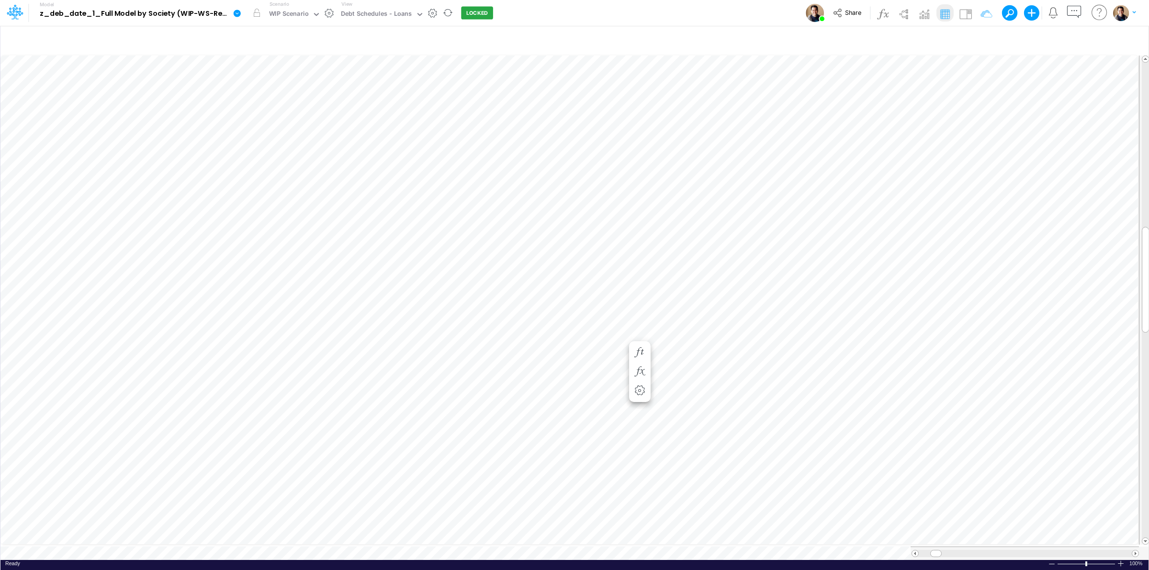
drag, startPoint x: 240, startPoint y: 14, endPoint x: 240, endPoint y: 28, distance: 13.4
click at [239, 15] on icon at bounding box center [237, 13] width 7 height 7
click at [290, 97] on button "View model info" at bounding box center [285, 99] width 102 height 15
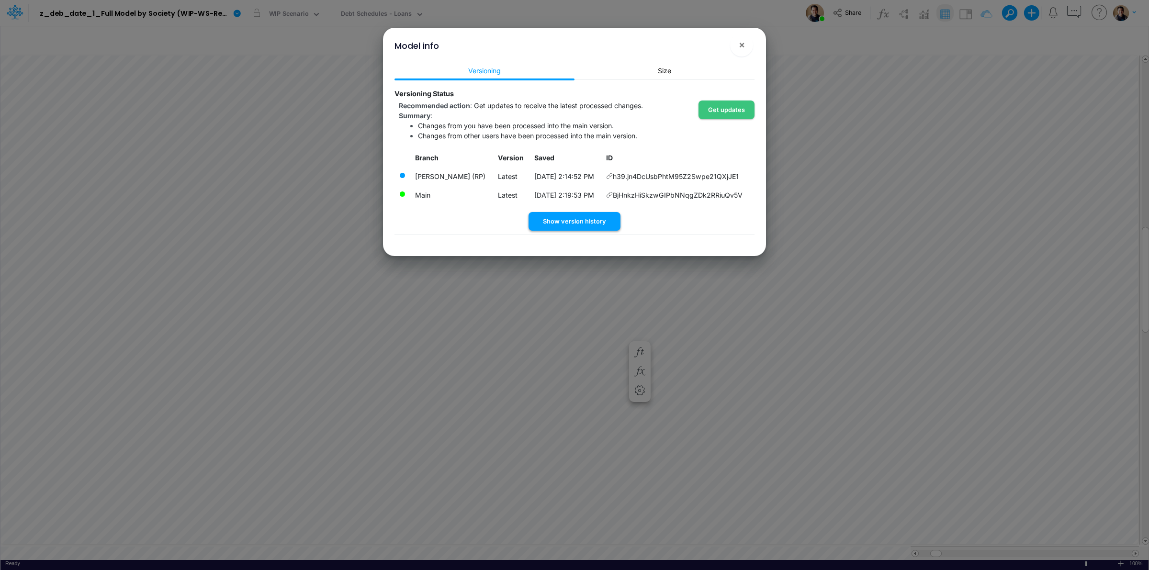
click at [590, 218] on button "Show version history" at bounding box center [575, 221] width 92 height 19
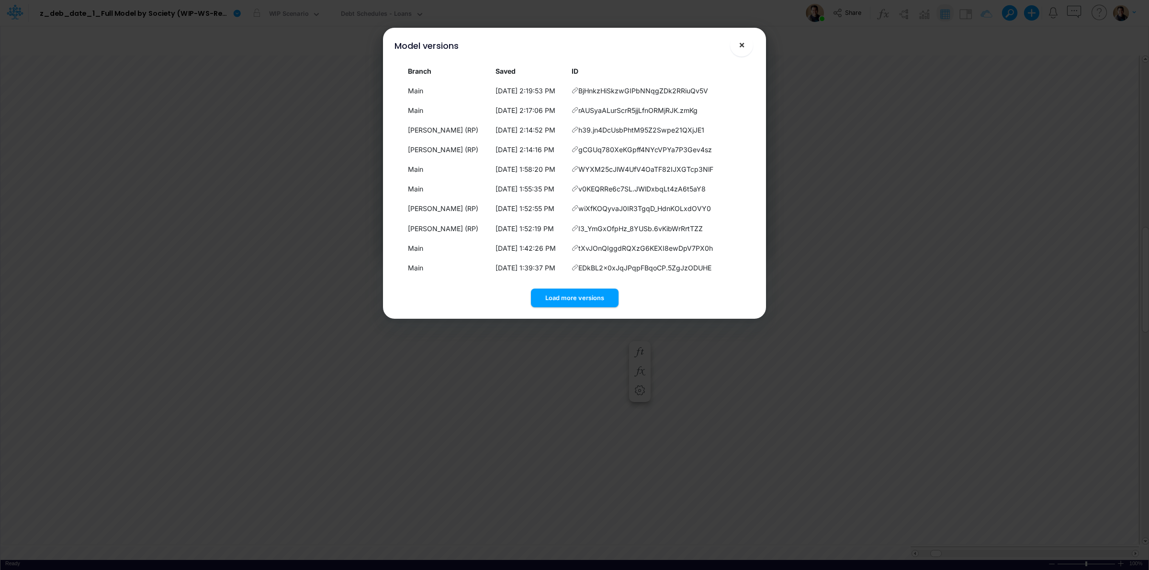
click at [746, 41] on button "×" at bounding box center [741, 45] width 23 height 23
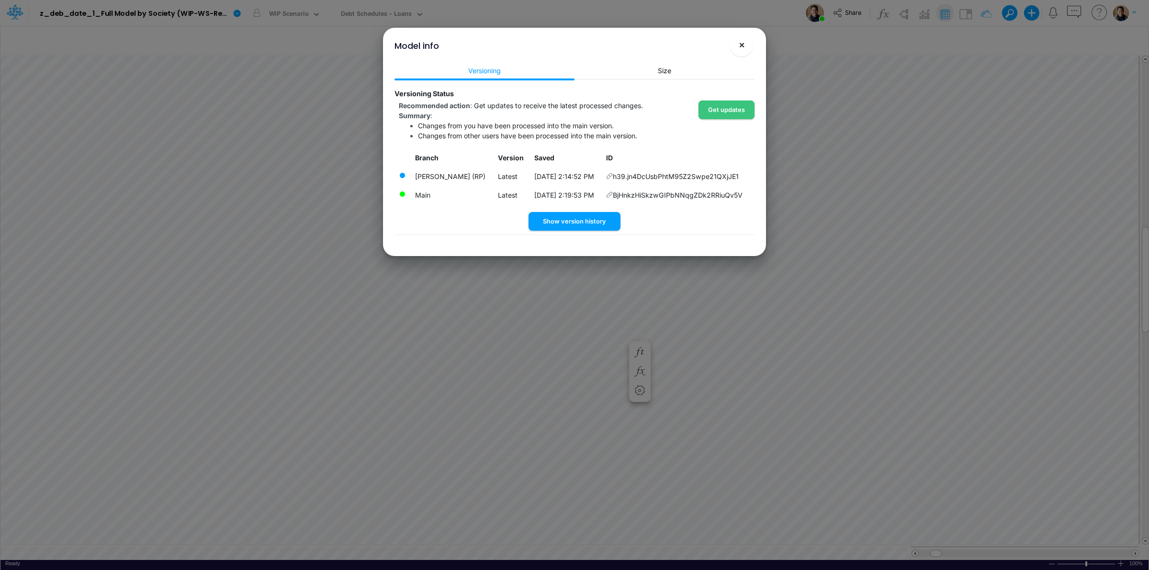
click at [746, 44] on button "×" at bounding box center [741, 45] width 23 height 23
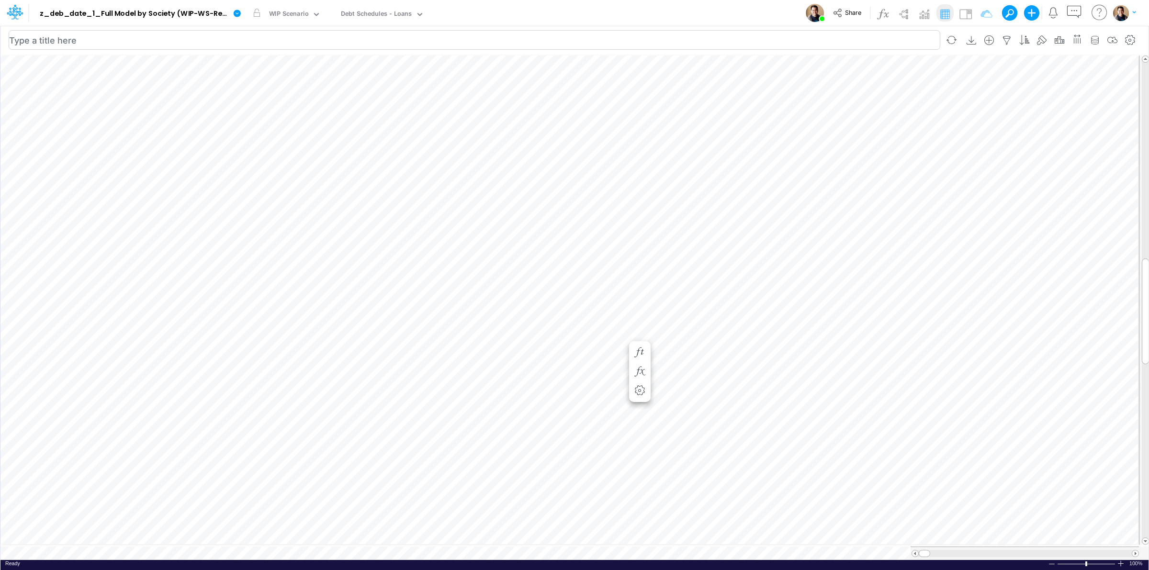
scroll to position [0, 0]
click at [236, 15] on icon at bounding box center [237, 13] width 7 height 7
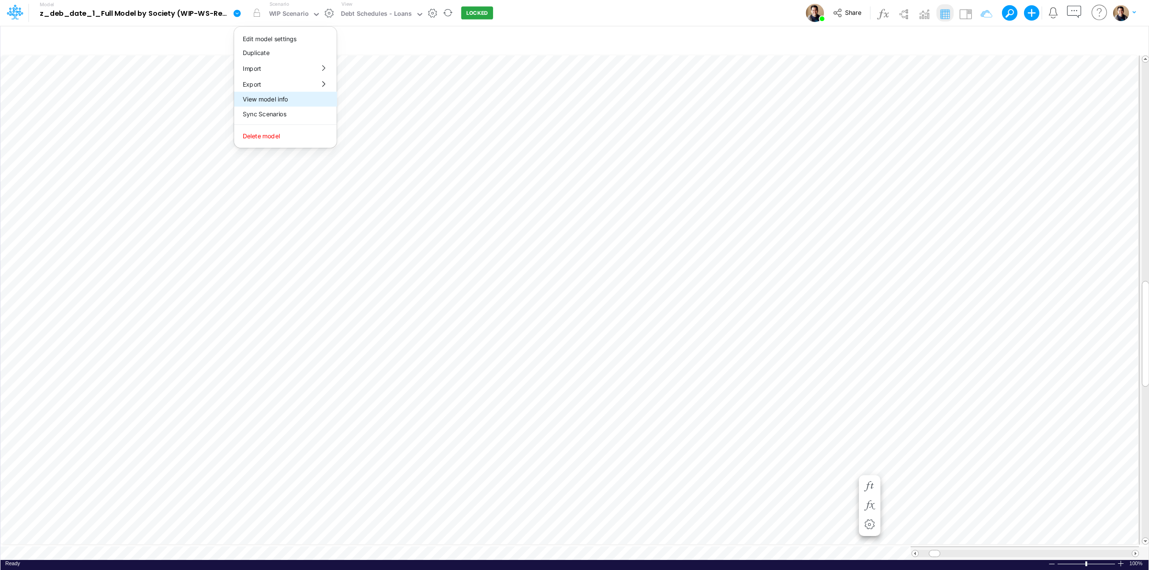
click at [284, 96] on button "View model info" at bounding box center [285, 99] width 102 height 15
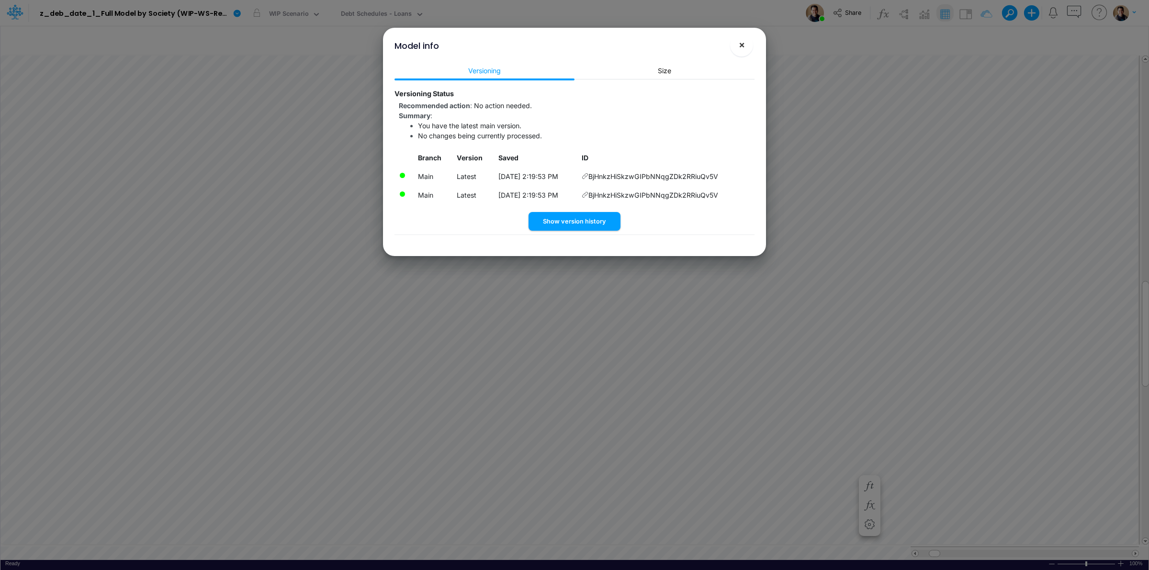
click at [739, 46] on span "×" at bounding box center [742, 44] width 6 height 11
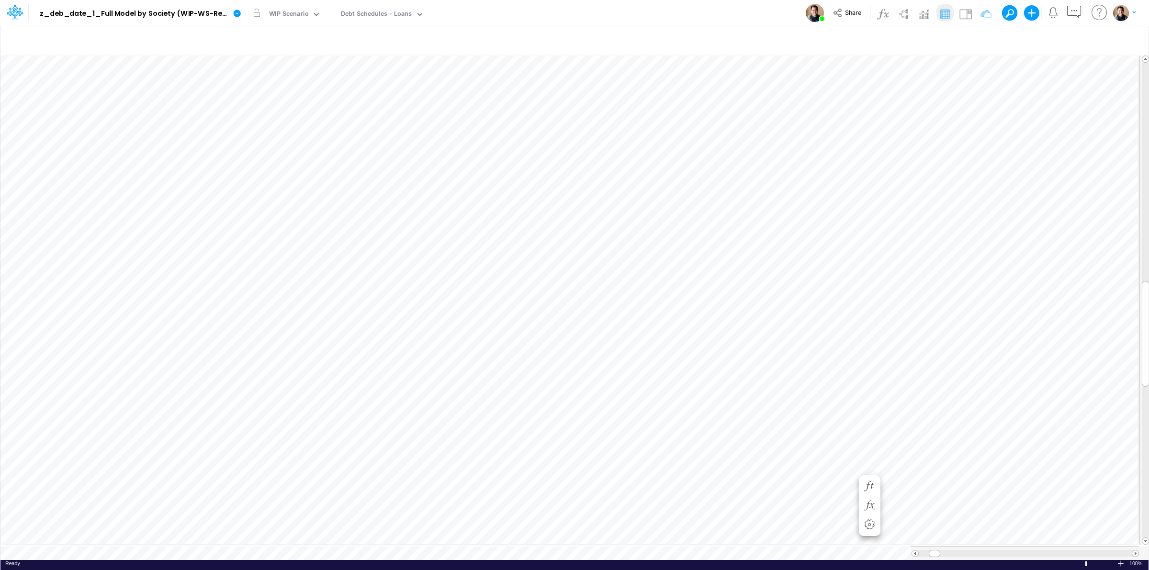
scroll to position [0, 0]
click at [580, 121] on icon "button" at bounding box center [582, 123] width 14 height 10
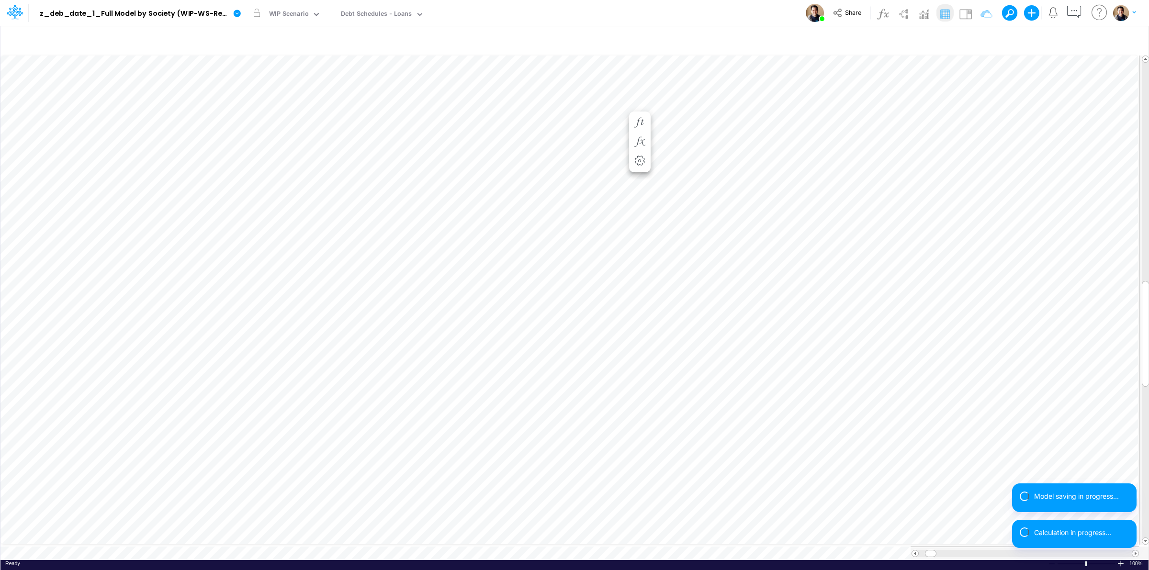
scroll to position [0, 0]
